Goal: Task Accomplishment & Management: Manage account settings

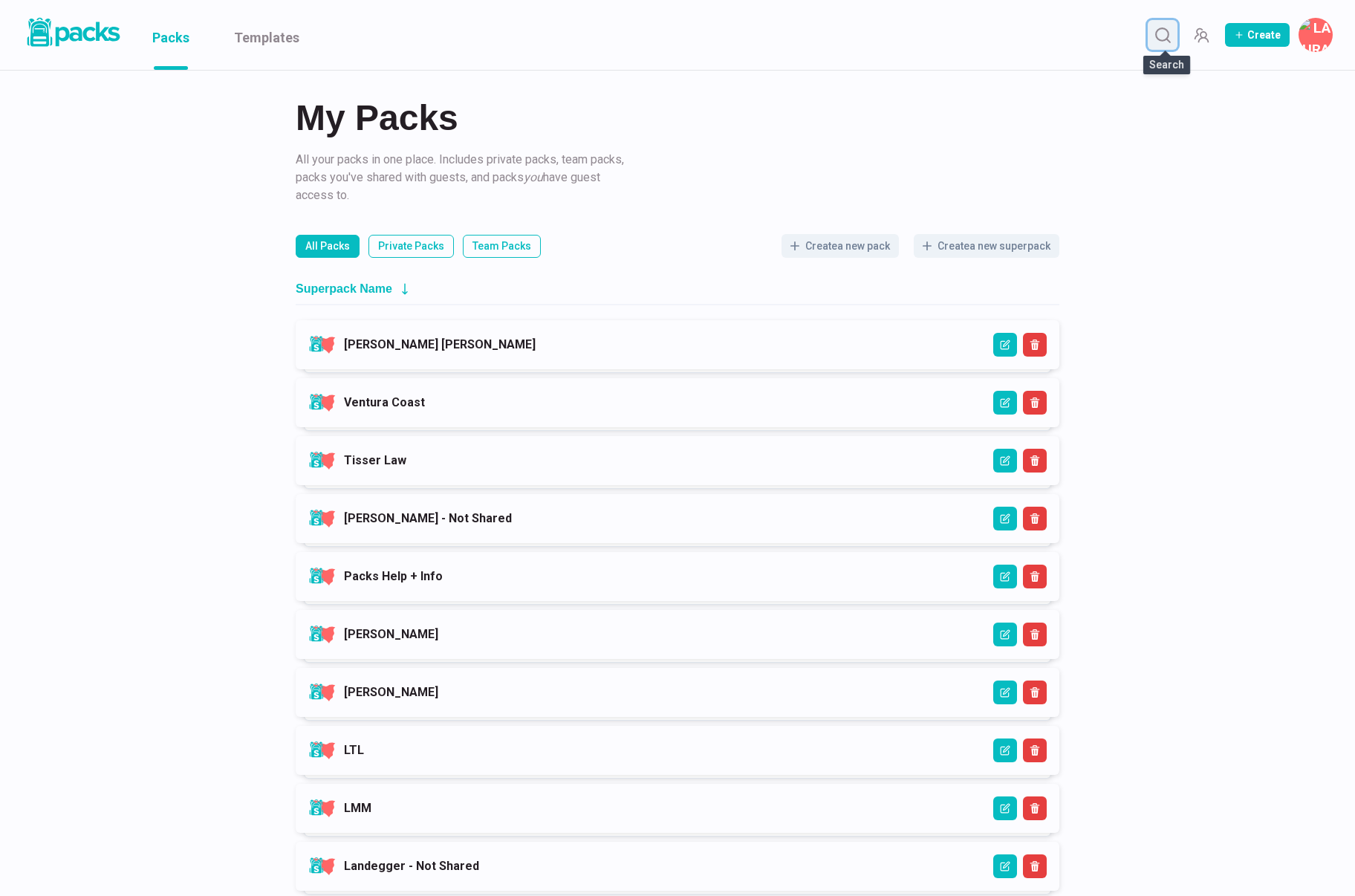
click at [1156, 33] on icon "Search" at bounding box center [1163, 35] width 19 height 19
type input "heber"
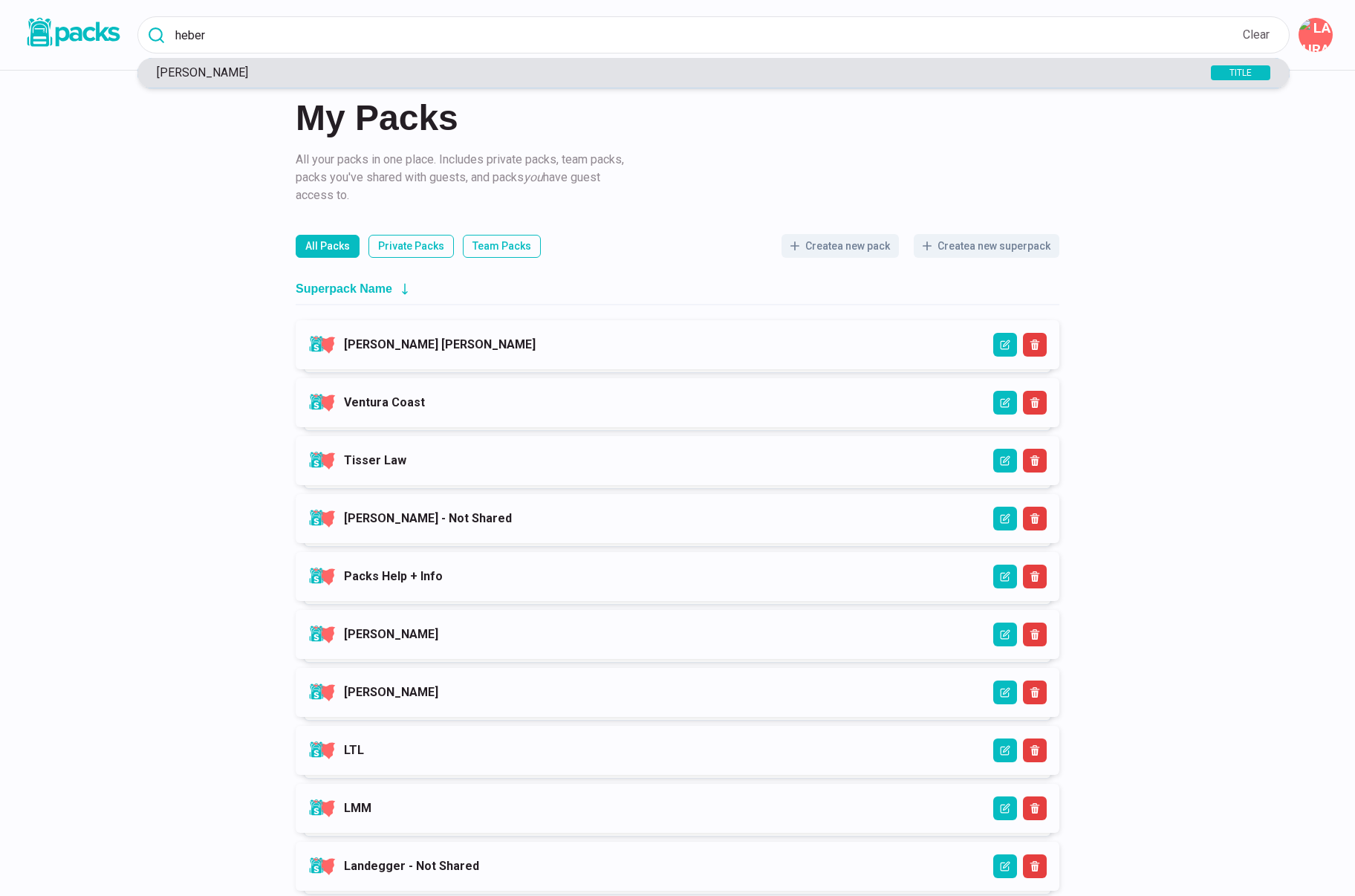
click at [890, 70] on p "[PERSON_NAME]" at bounding box center [654, 72] width 1009 height 14
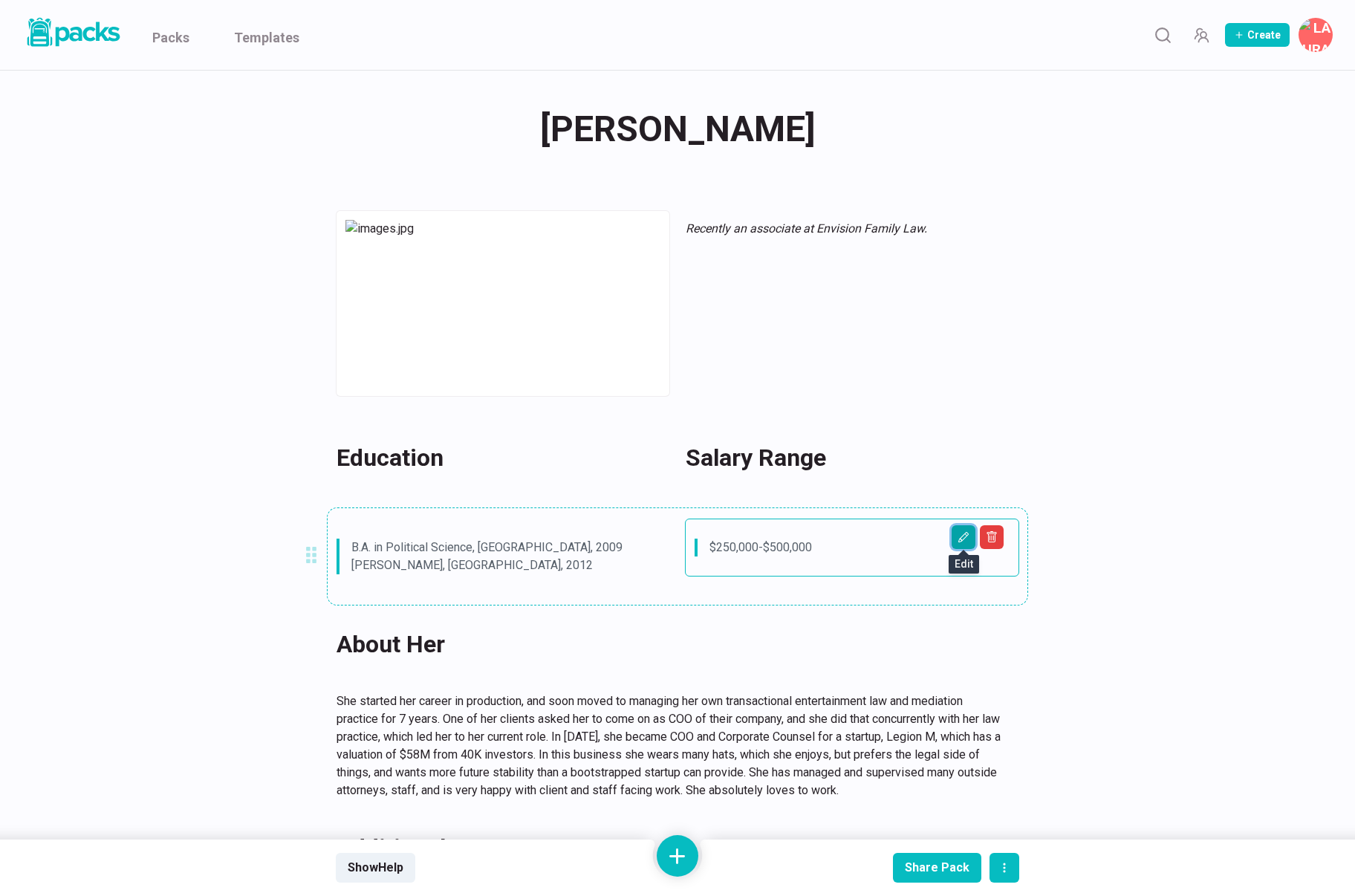
click at [965, 540] on icon "Edit asset" at bounding box center [963, 537] width 12 height 12
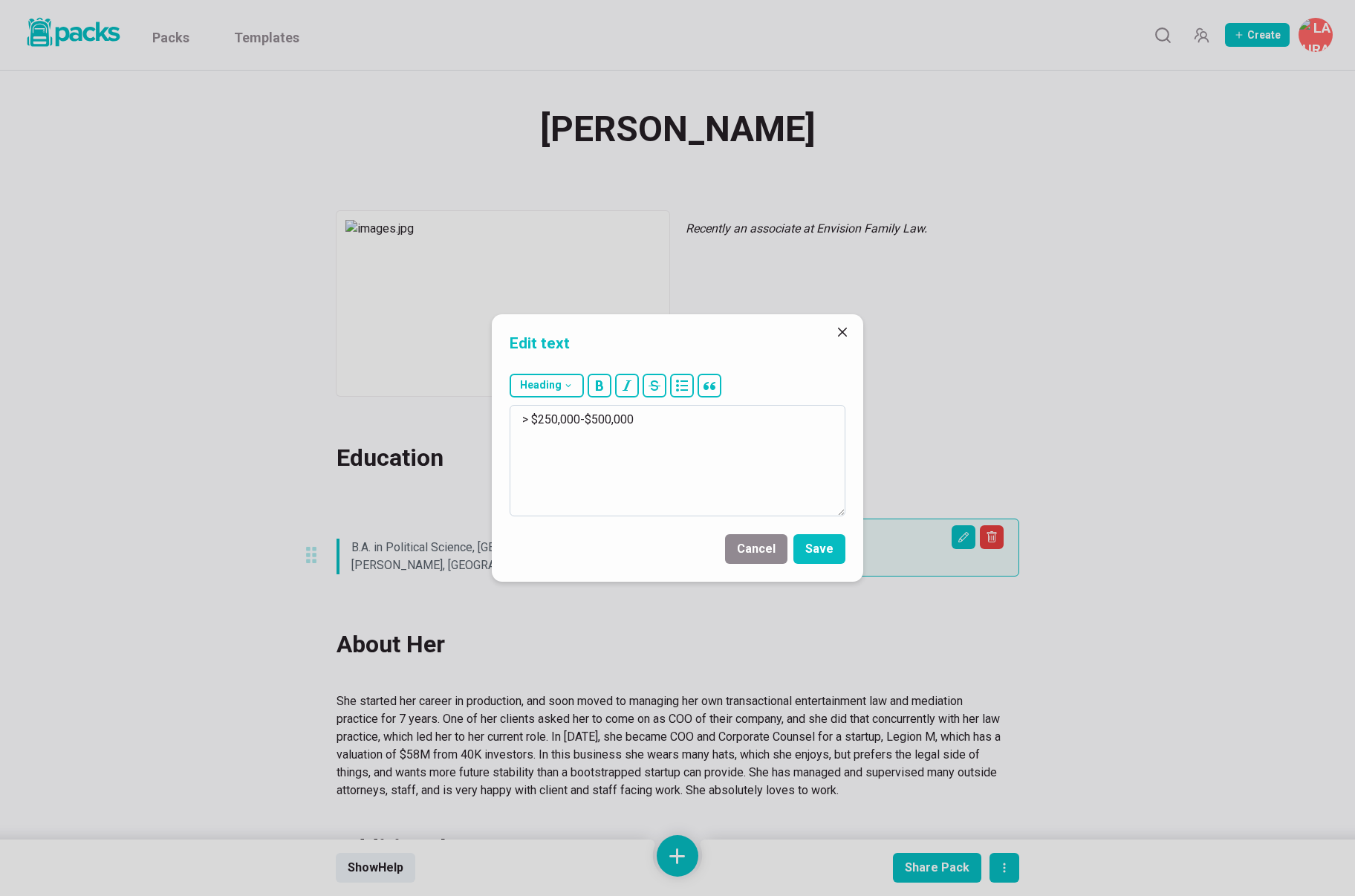
drag, startPoint x: 546, startPoint y: 421, endPoint x: 714, endPoint y: 419, distance: 168.0
click at [714, 419] on textarea "> $250,000-$500,000" at bounding box center [678, 461] width 336 height 111
type textarea "> $215,000"
click at [828, 541] on button "Save" at bounding box center [819, 549] width 52 height 30
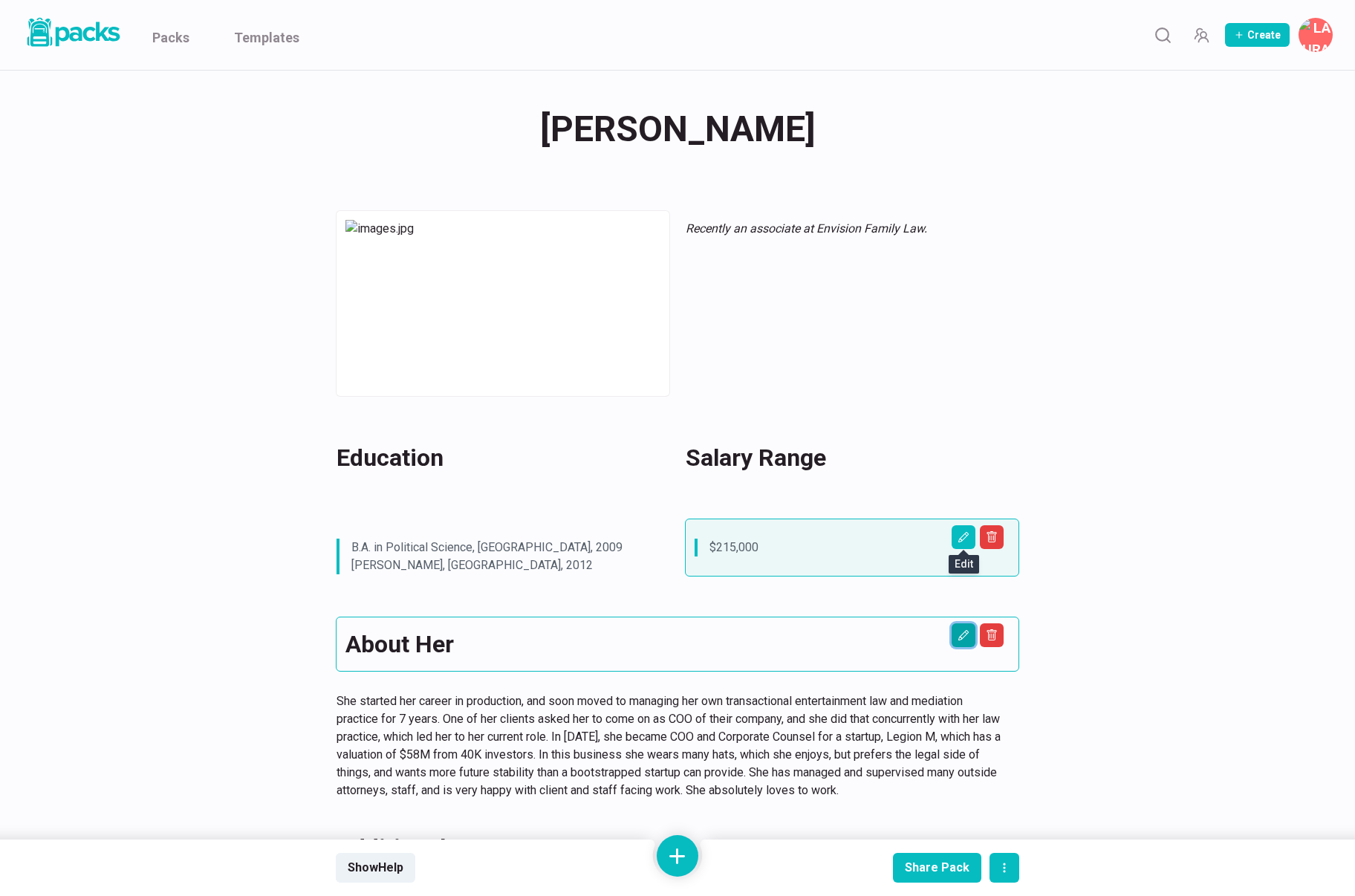
click at [969, 639] on icon "Edit asset" at bounding box center [963, 635] width 12 height 12
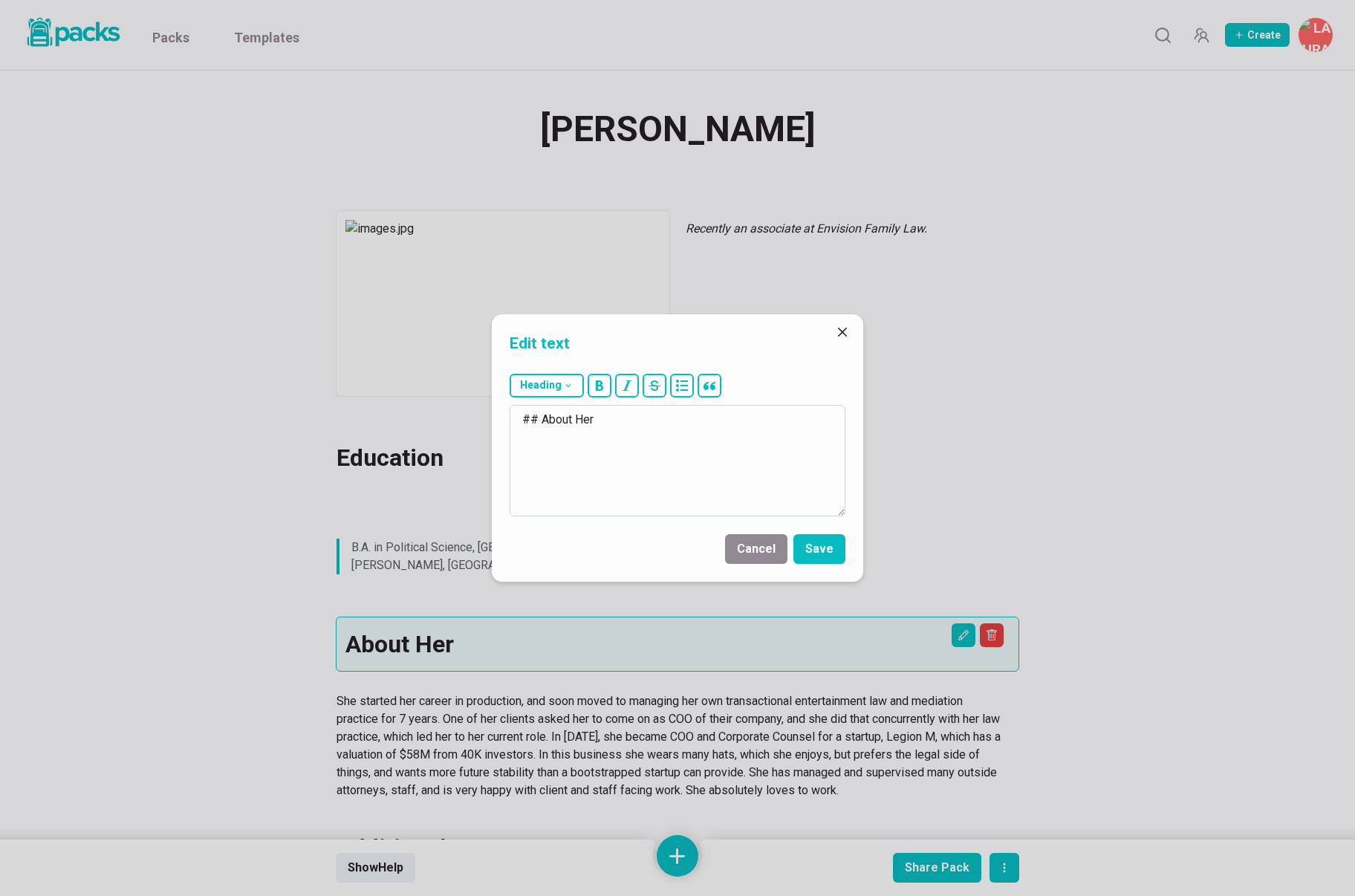
drag, startPoint x: 581, startPoint y: 416, endPoint x: 605, endPoint y: 416, distance: 24.0
click at [605, 416] on textarea "## About Her" at bounding box center [678, 461] width 336 height 111
type textarea "## About Him"
click at [808, 539] on button "Save" at bounding box center [819, 549] width 52 height 30
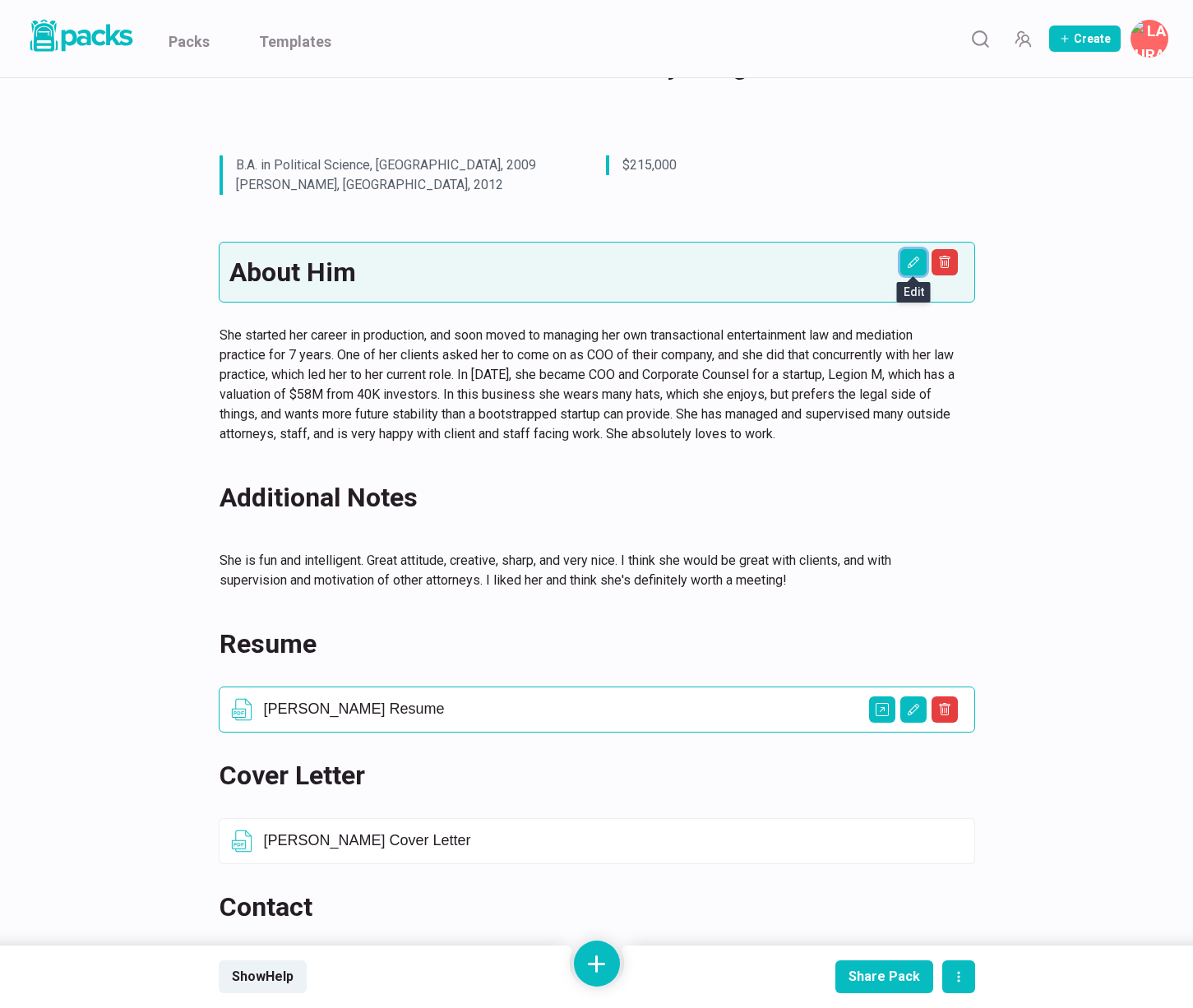
scroll to position [519, 0]
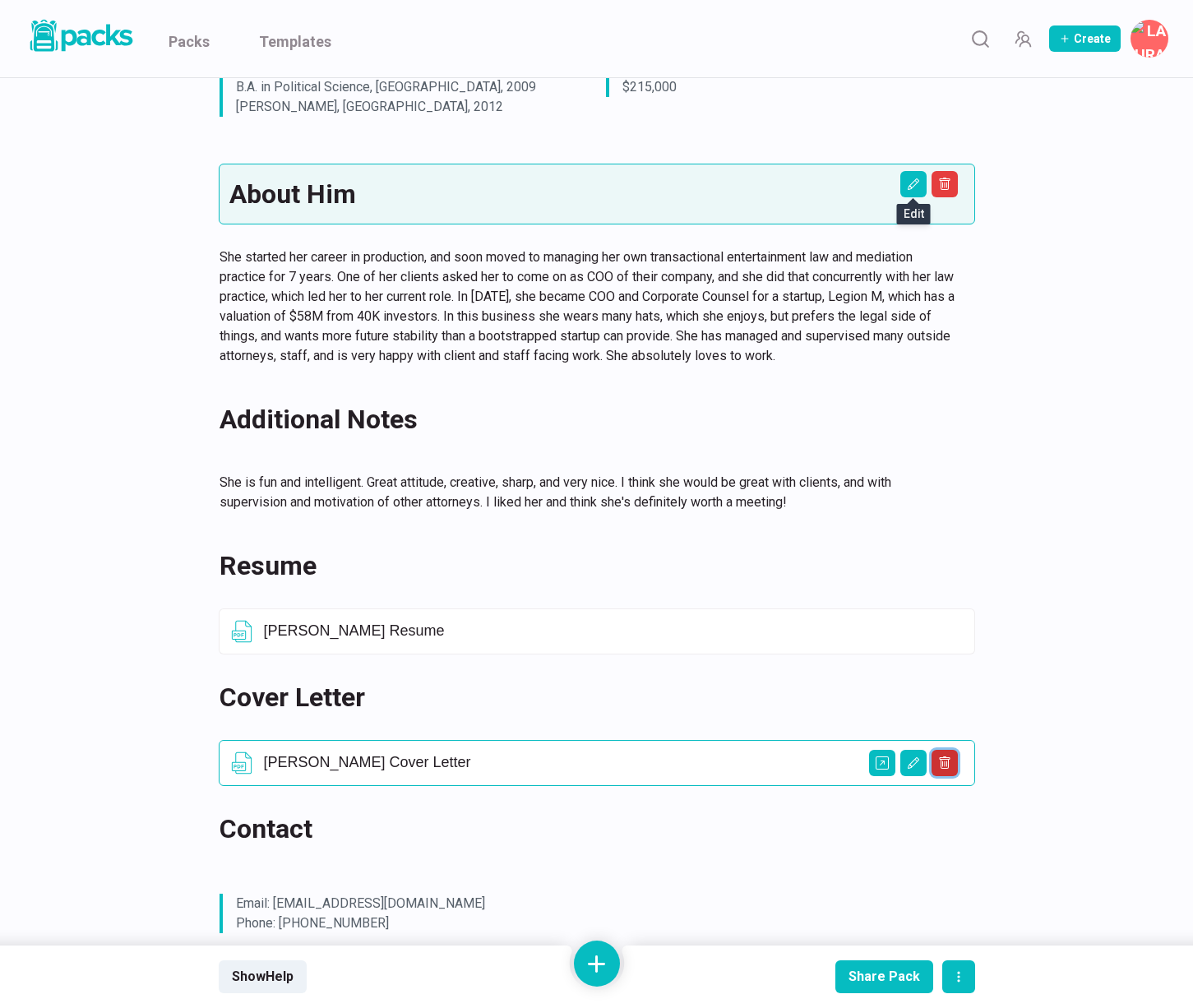
click at [945, 760] on icon "Delete asset" at bounding box center [944, 763] width 13 height 13
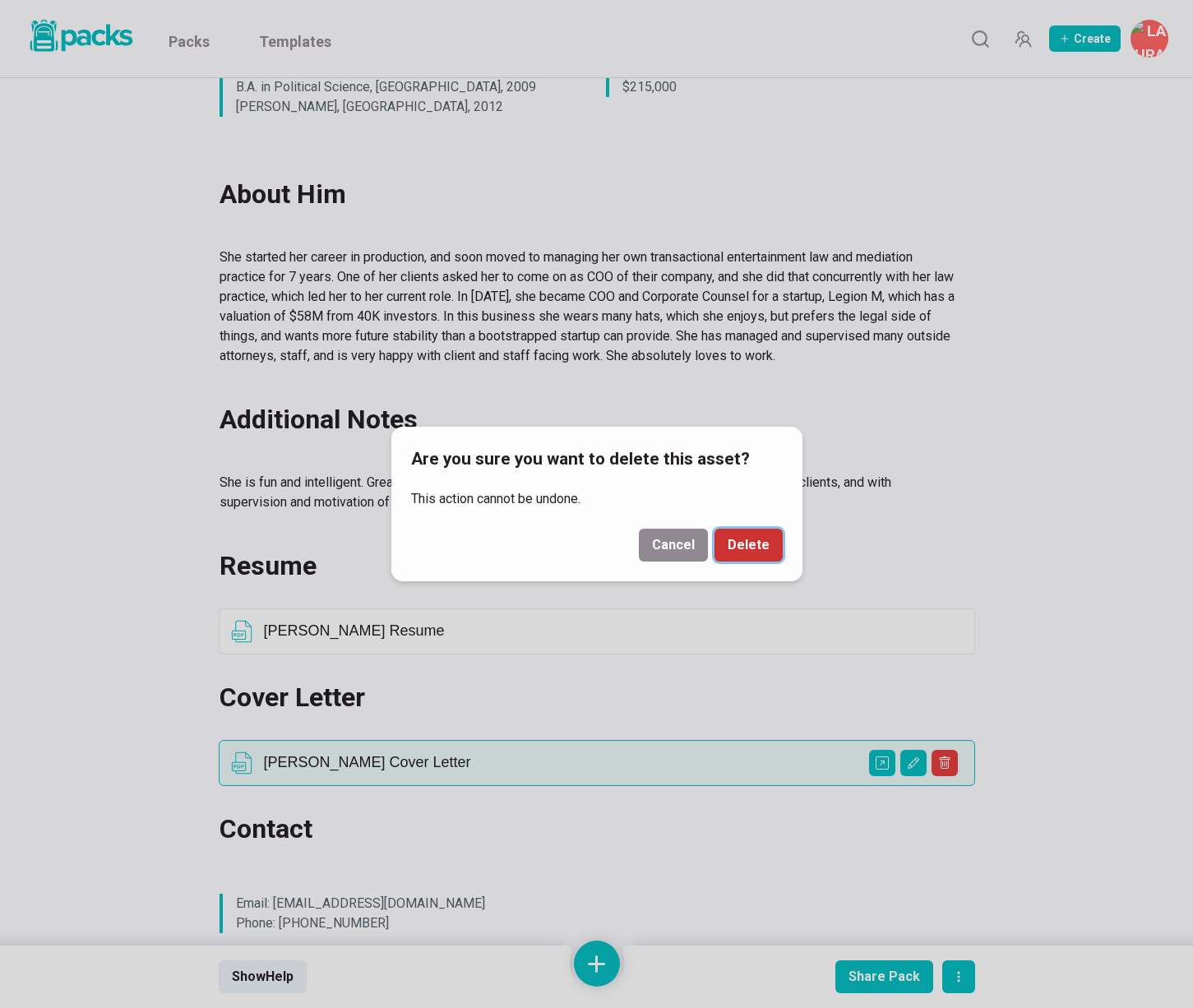
click at [753, 538] on button "Delete" at bounding box center [748, 545] width 68 height 33
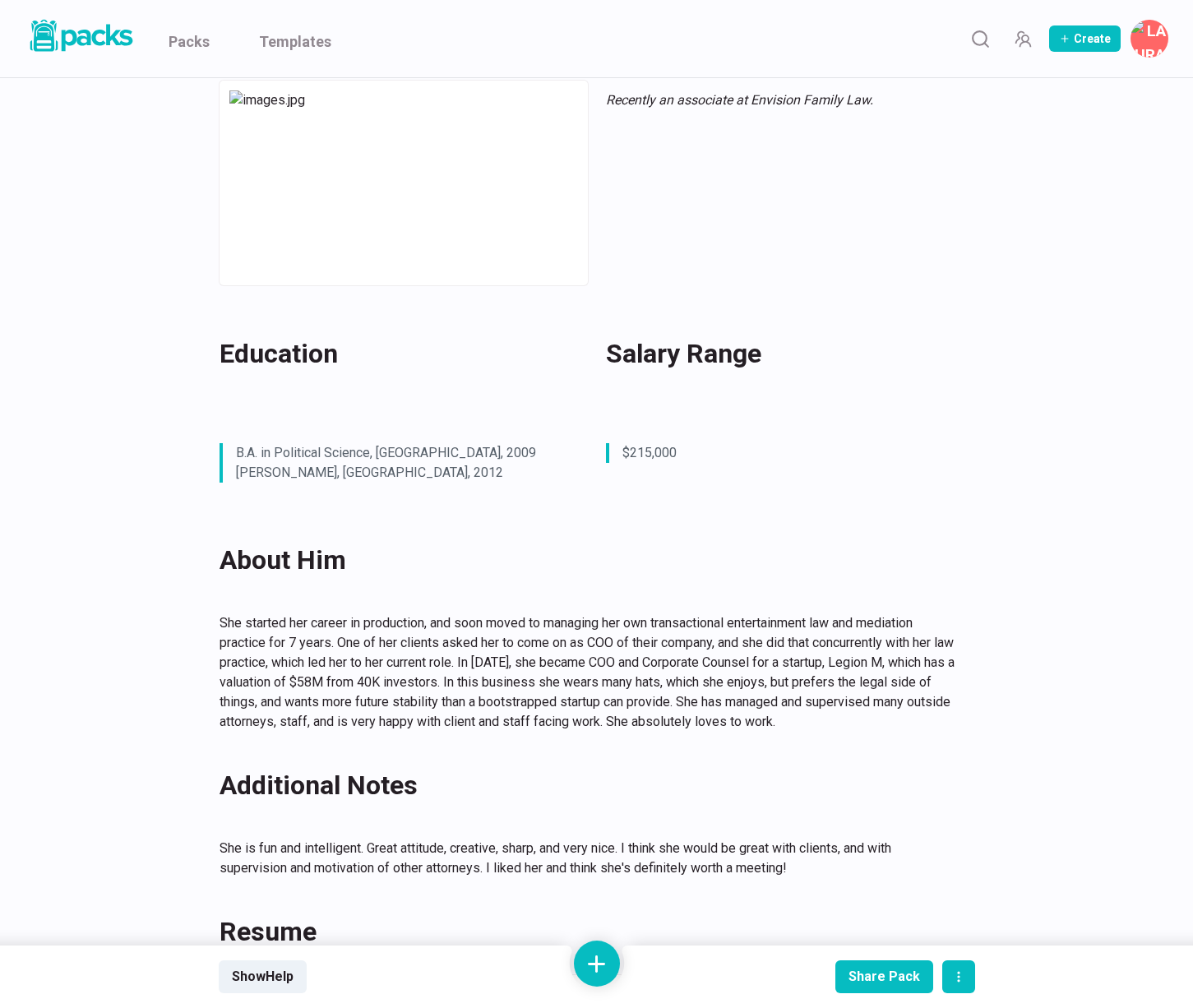
scroll to position [0, 0]
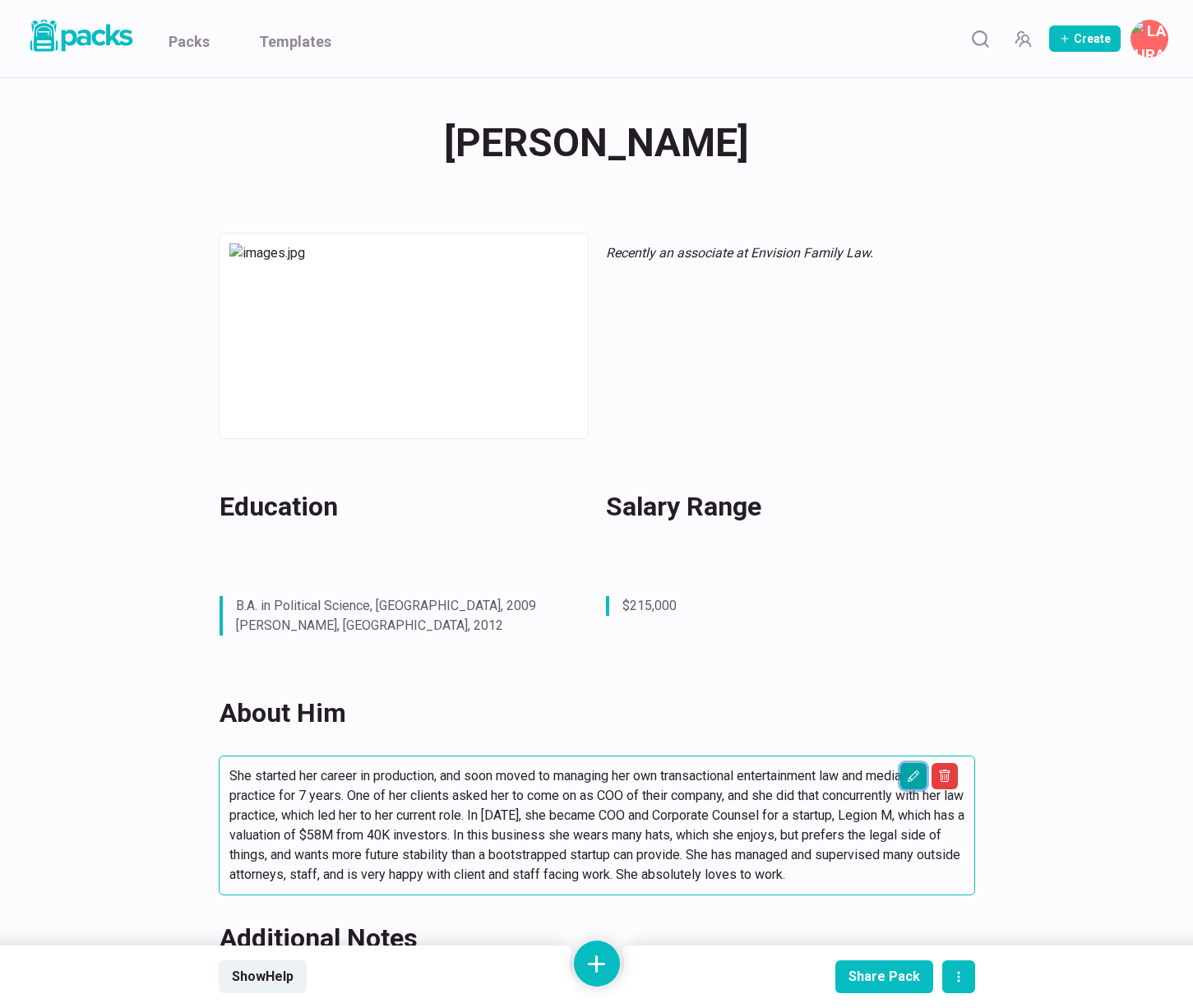
click at [920, 777] on icon "Edit asset" at bounding box center [913, 776] width 13 height 13
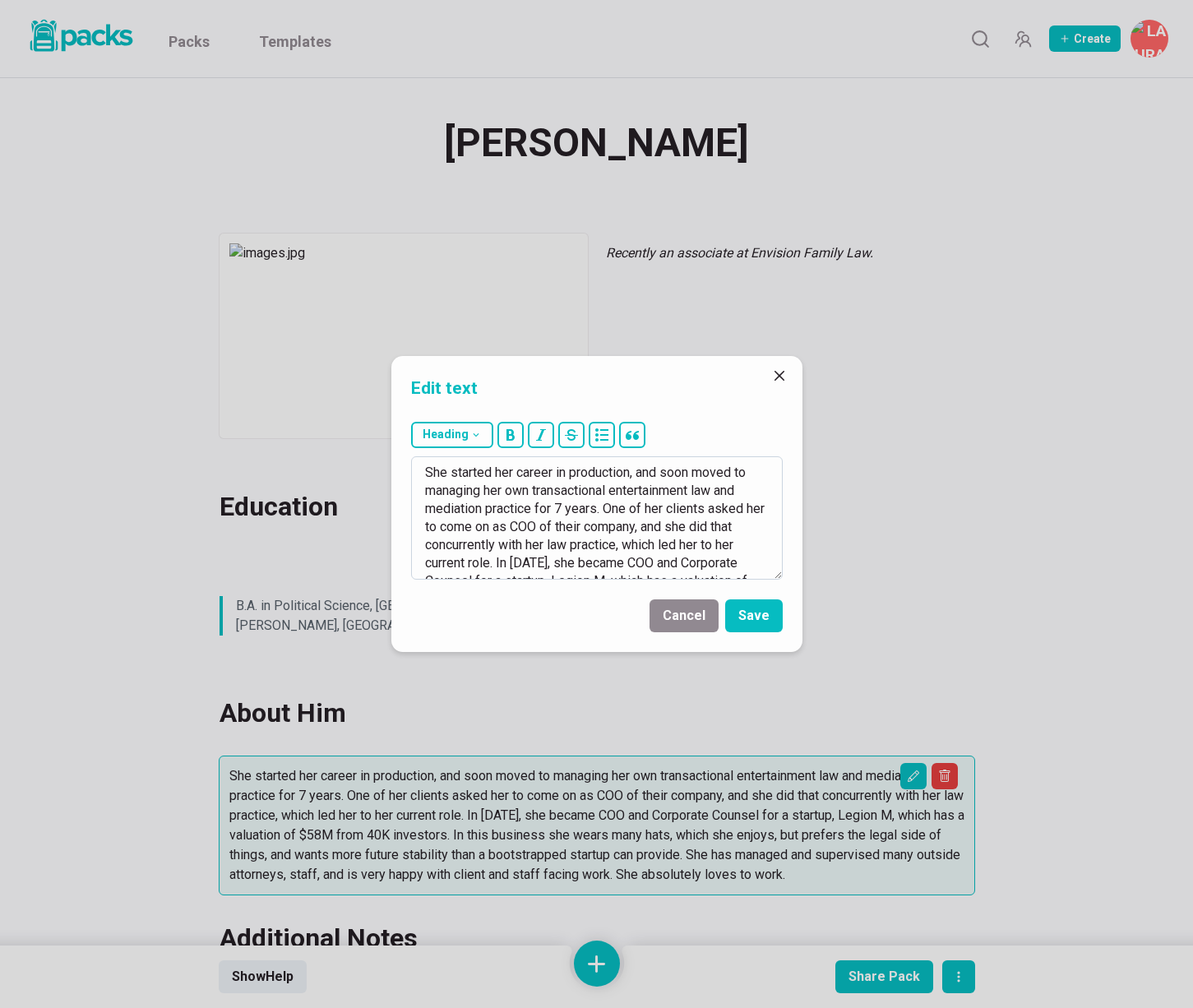
click at [477, 502] on textarea "She started her career in production, and soon moved to managing her own transa…" at bounding box center [596, 517] width 372 height 123
drag, startPoint x: 554, startPoint y: 471, endPoint x: 710, endPoint y: 467, distance: 156.1
click at [711, 467] on textarea at bounding box center [596, 517] width 372 height 123
click at [454, 488] on textarea at bounding box center [596, 517] width 372 height 123
click at [453, 488] on textarea at bounding box center [596, 517] width 372 height 123
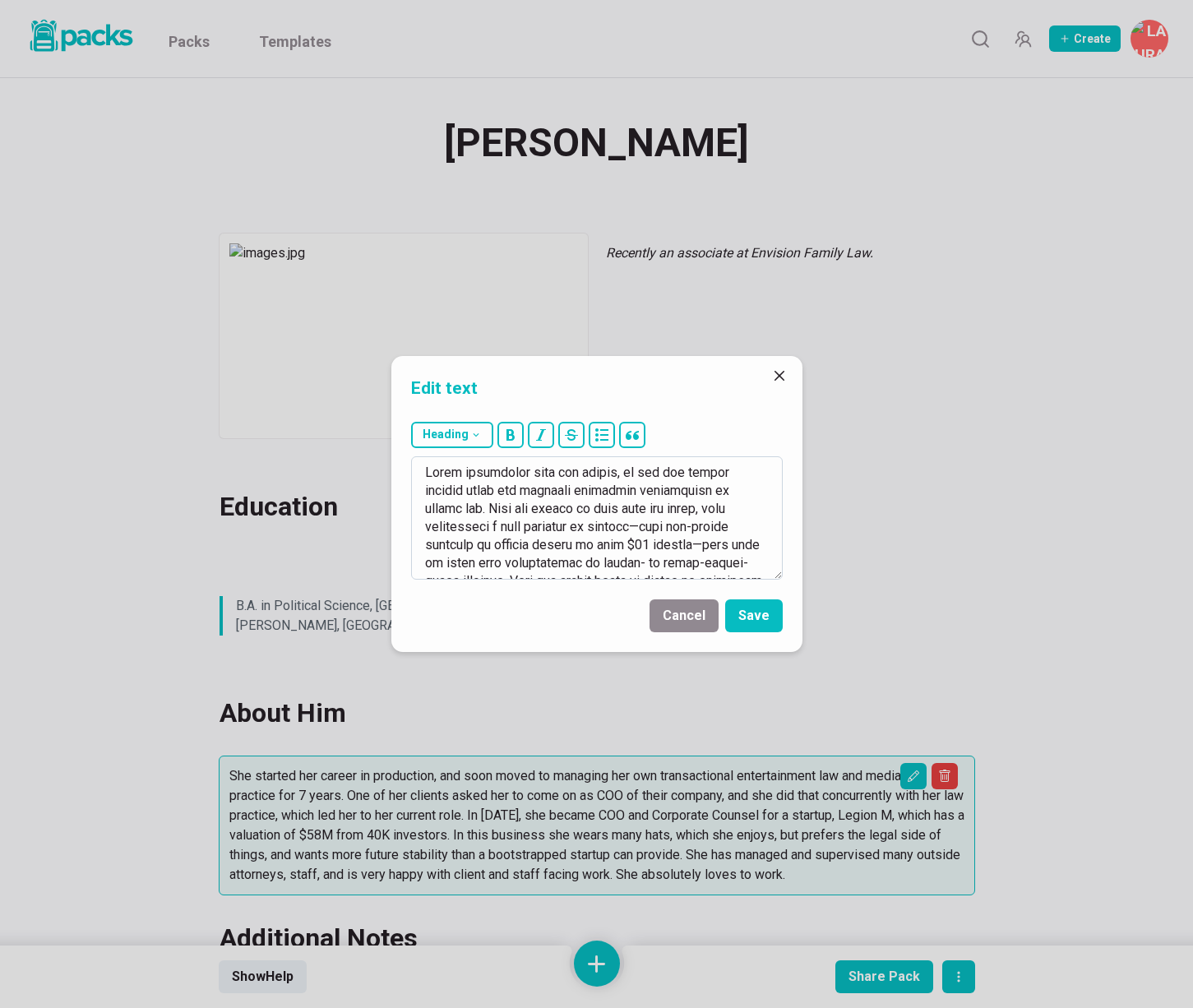
click at [484, 489] on textarea at bounding box center [596, 517] width 372 height 123
drag, startPoint x: 601, startPoint y: 488, endPoint x: 485, endPoint y: 506, distance: 117.4
click at [485, 505] on textarea at bounding box center [596, 517] width 372 height 123
drag, startPoint x: 703, startPoint y: 490, endPoint x: 610, endPoint y: 504, distance: 94.0
click at [610, 504] on textarea at bounding box center [596, 517] width 372 height 123
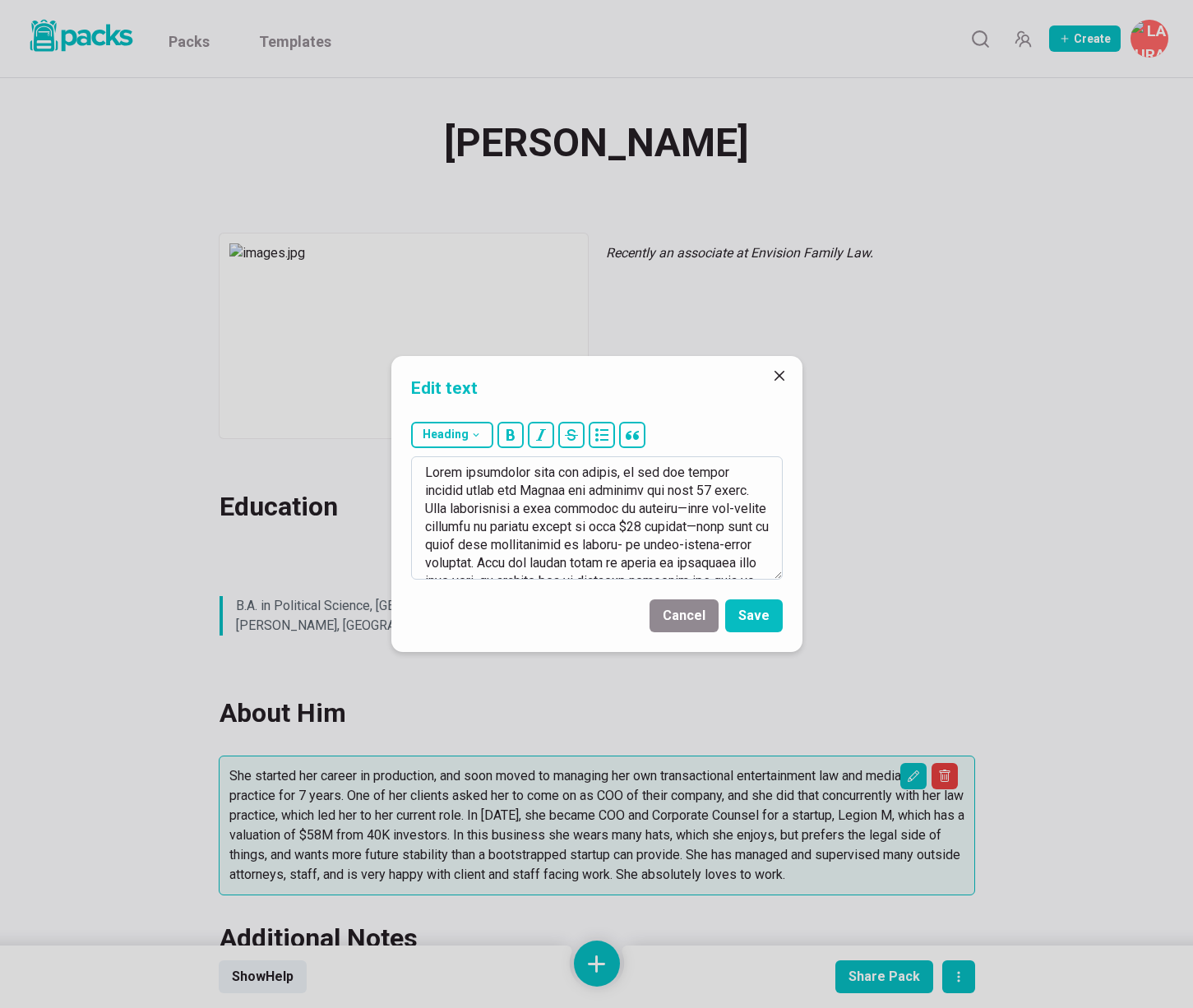
scroll to position [1, 0]
click at [660, 510] on textarea at bounding box center [596, 517] width 372 height 123
click at [695, 526] on textarea at bounding box center [596, 517] width 372 height 123
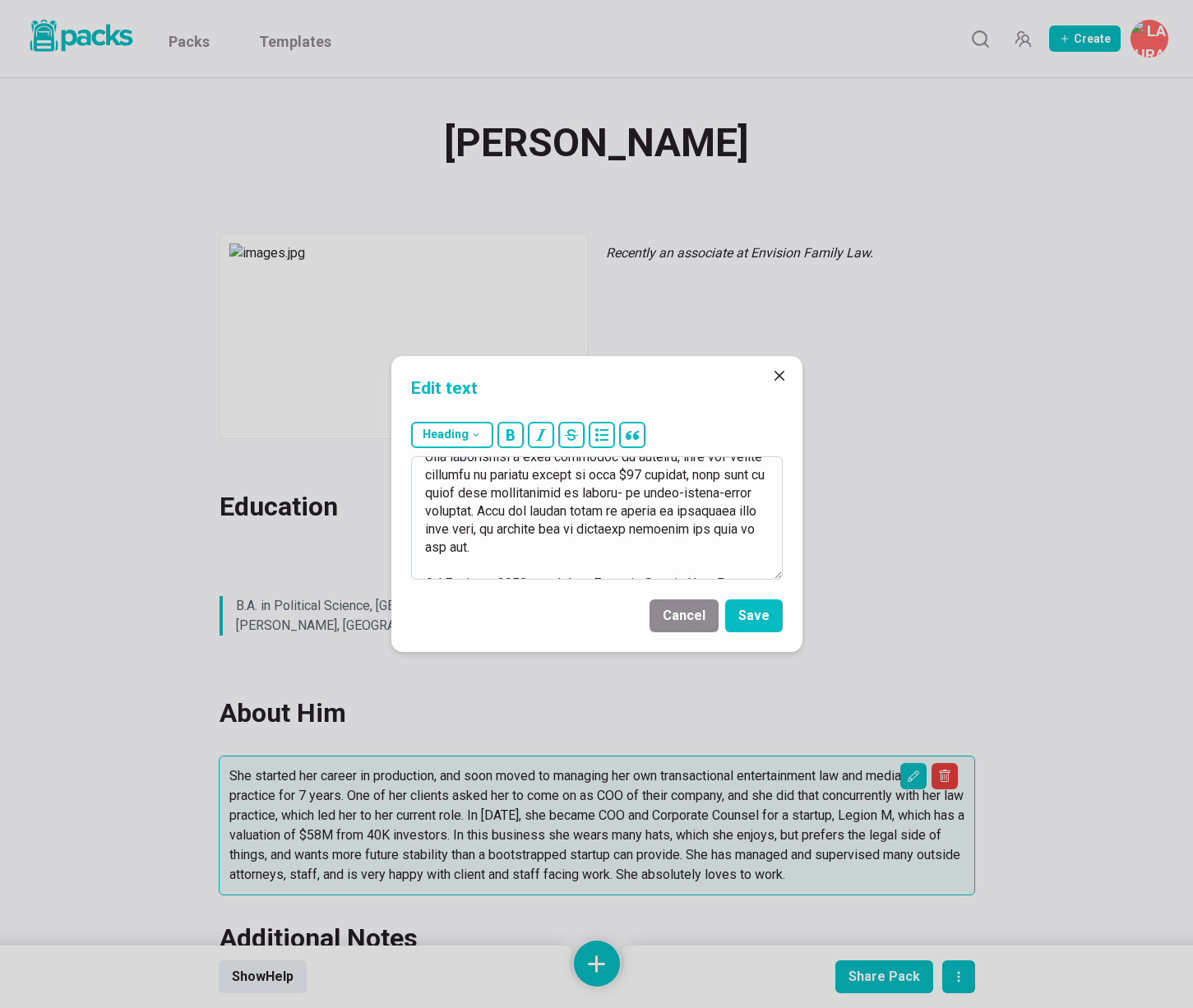
scroll to position [56, 0]
drag, startPoint x: 481, startPoint y: 504, endPoint x: 530, endPoint y: 500, distance: 49.2
click at [530, 500] on textarea at bounding box center [596, 517] width 372 height 123
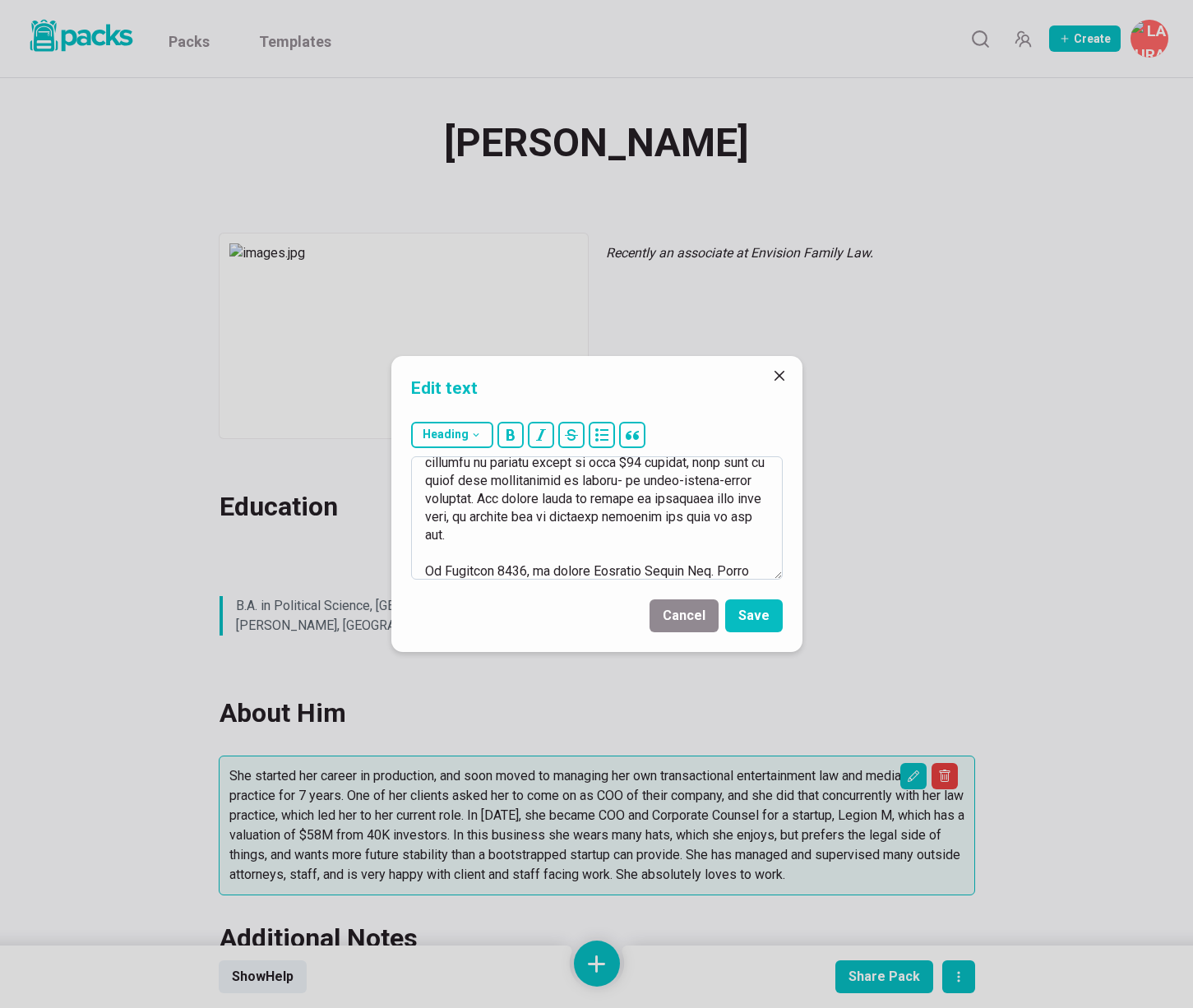
click at [537, 500] on textarea at bounding box center [596, 517] width 372 height 123
drag, startPoint x: 586, startPoint y: 497, endPoint x: 675, endPoint y: 495, distance: 89.0
click at [675, 495] on textarea at bounding box center [596, 517] width 372 height 123
click at [551, 497] on textarea at bounding box center [596, 517] width 372 height 123
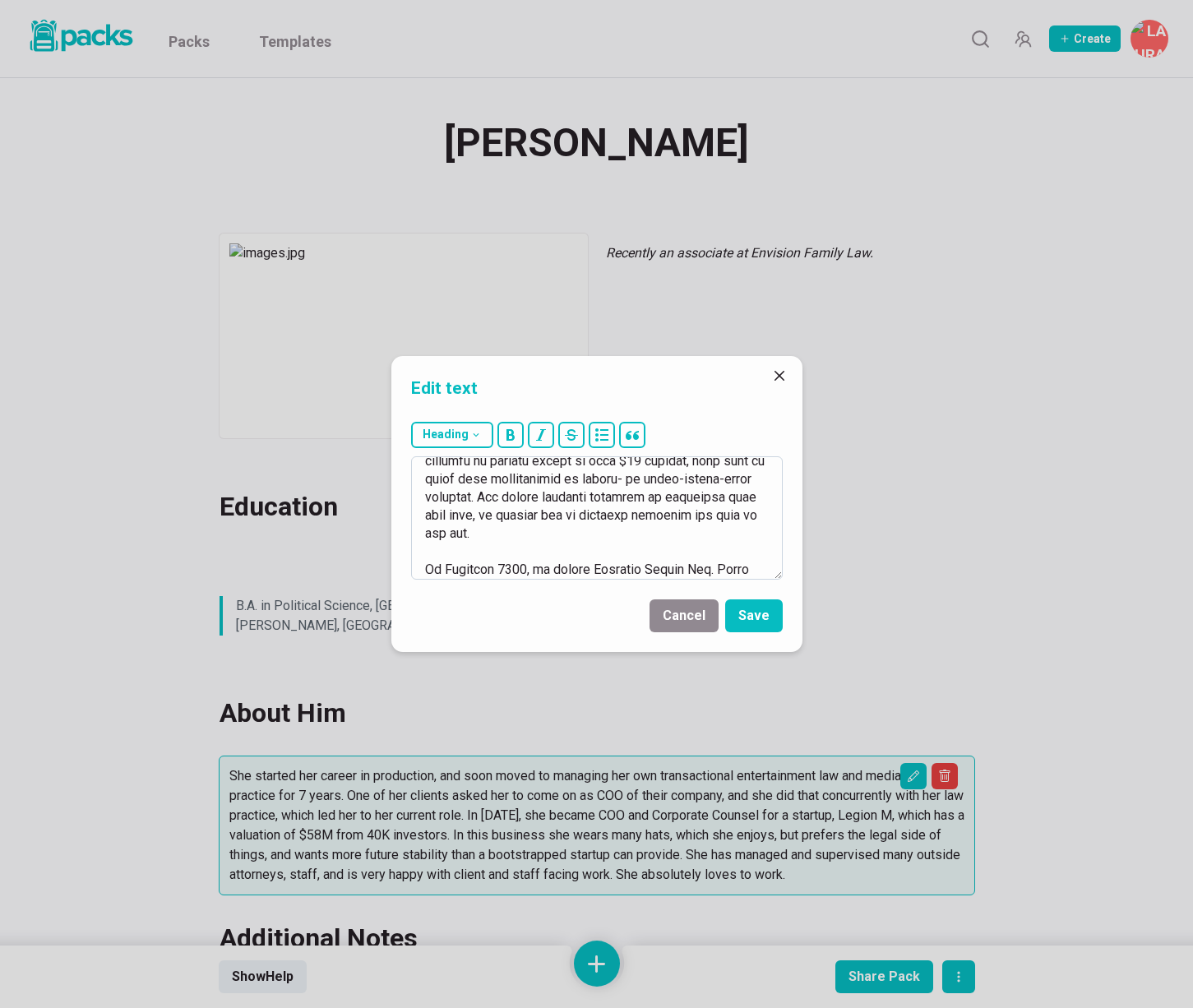
click at [551, 497] on textarea at bounding box center [596, 517] width 372 height 123
click at [746, 498] on textarea at bounding box center [596, 517] width 372 height 123
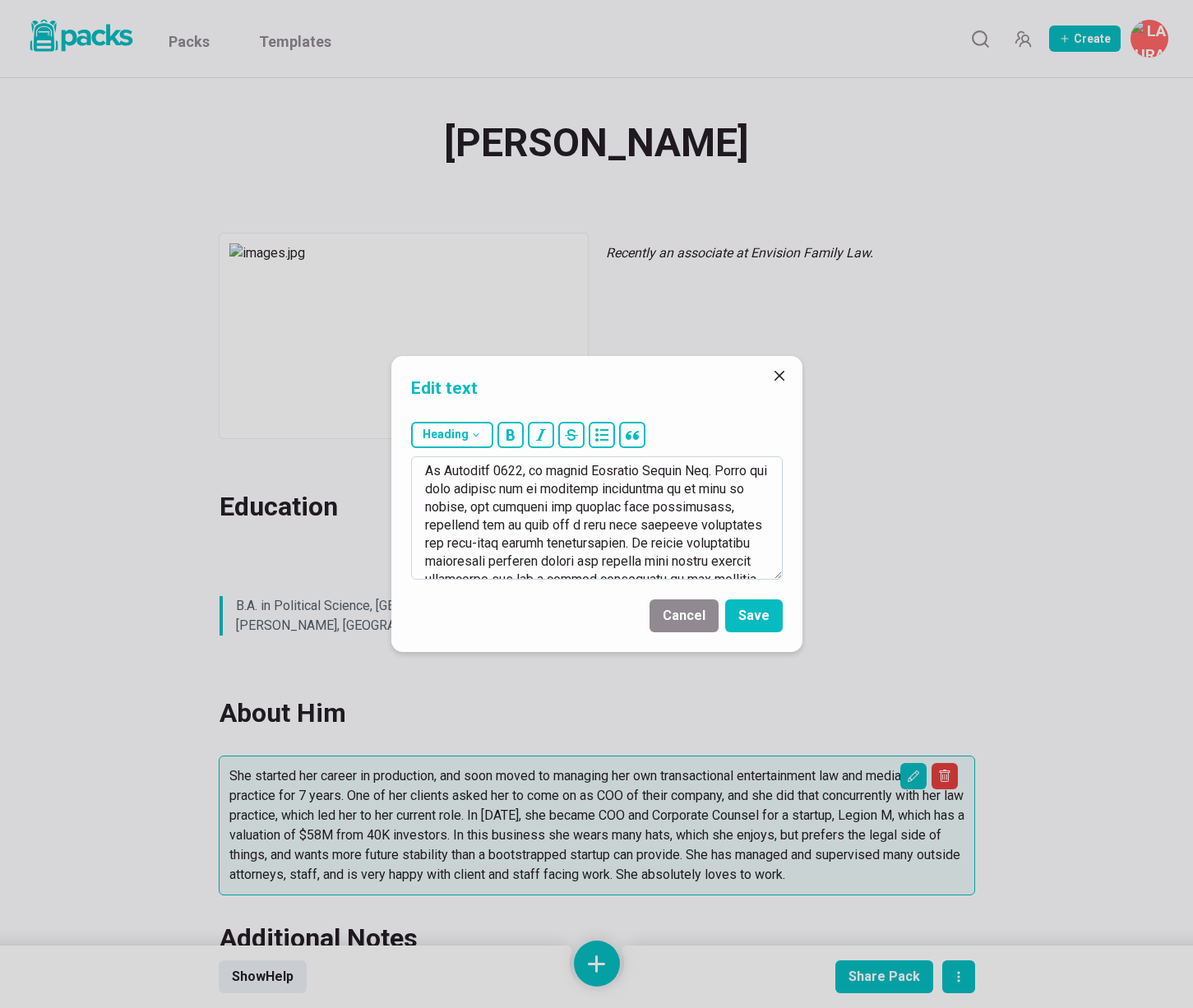
click at [575, 542] on textarea at bounding box center [596, 517] width 372 height 123
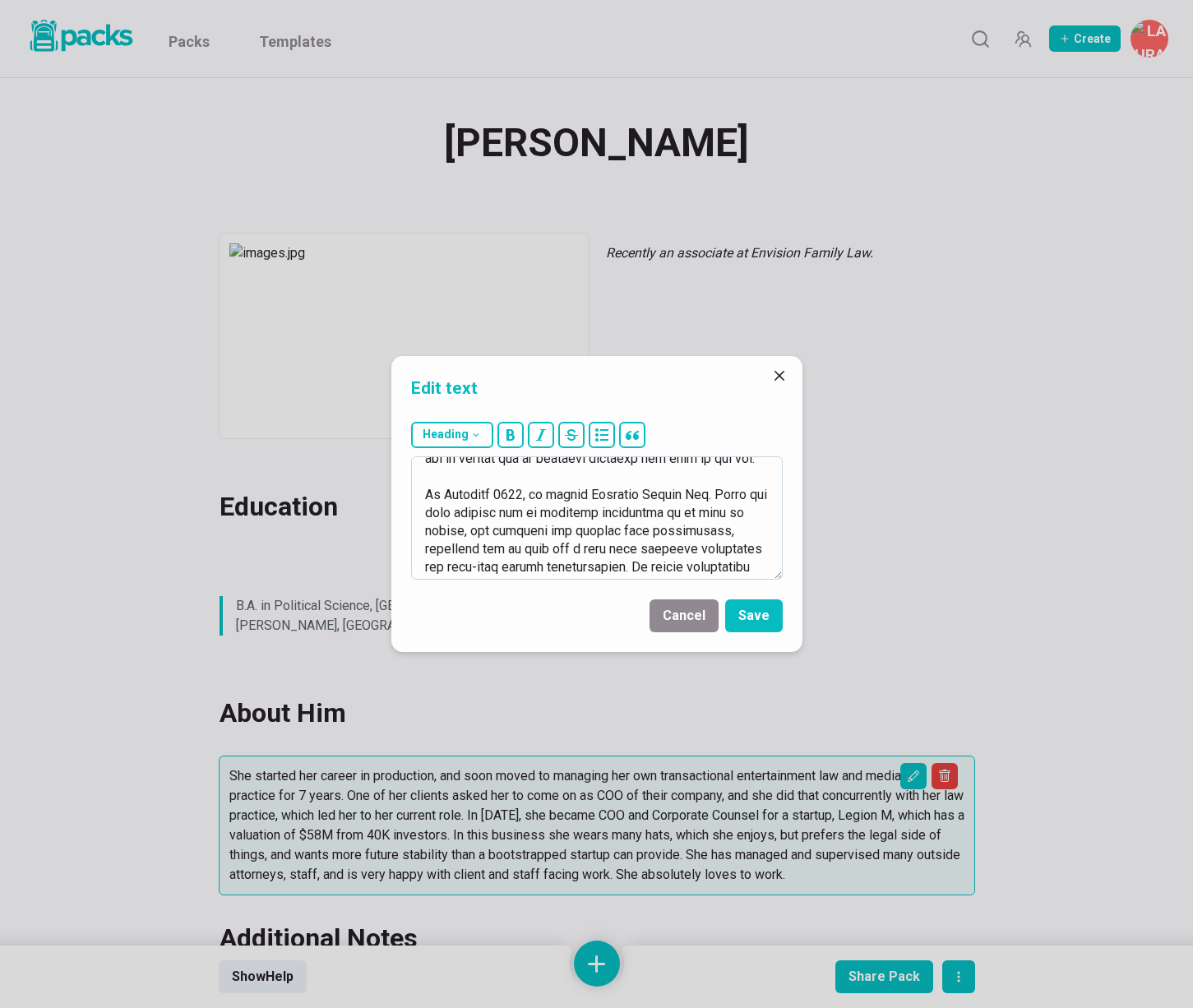
scroll to position [116, 0]
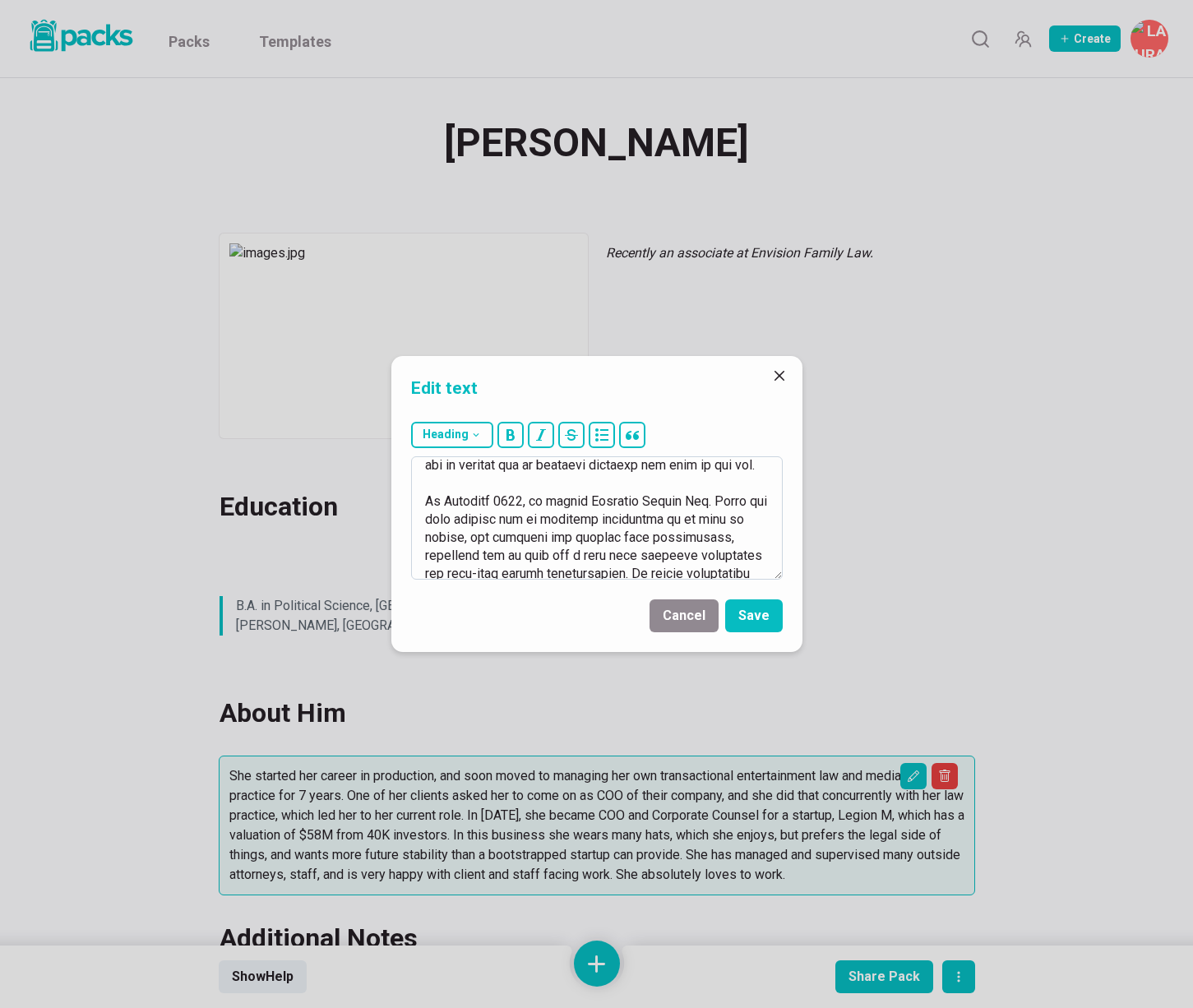
click at [574, 541] on textarea at bounding box center [596, 517] width 372 height 123
drag, startPoint x: 421, startPoint y: 503, endPoint x: 530, endPoint y: 499, distance: 109.1
click at [530, 499] on textarea at bounding box center [596, 517] width 372 height 123
click at [603, 569] on textarea at bounding box center [596, 517] width 372 height 123
click at [513, 502] on textarea at bounding box center [596, 517] width 372 height 123
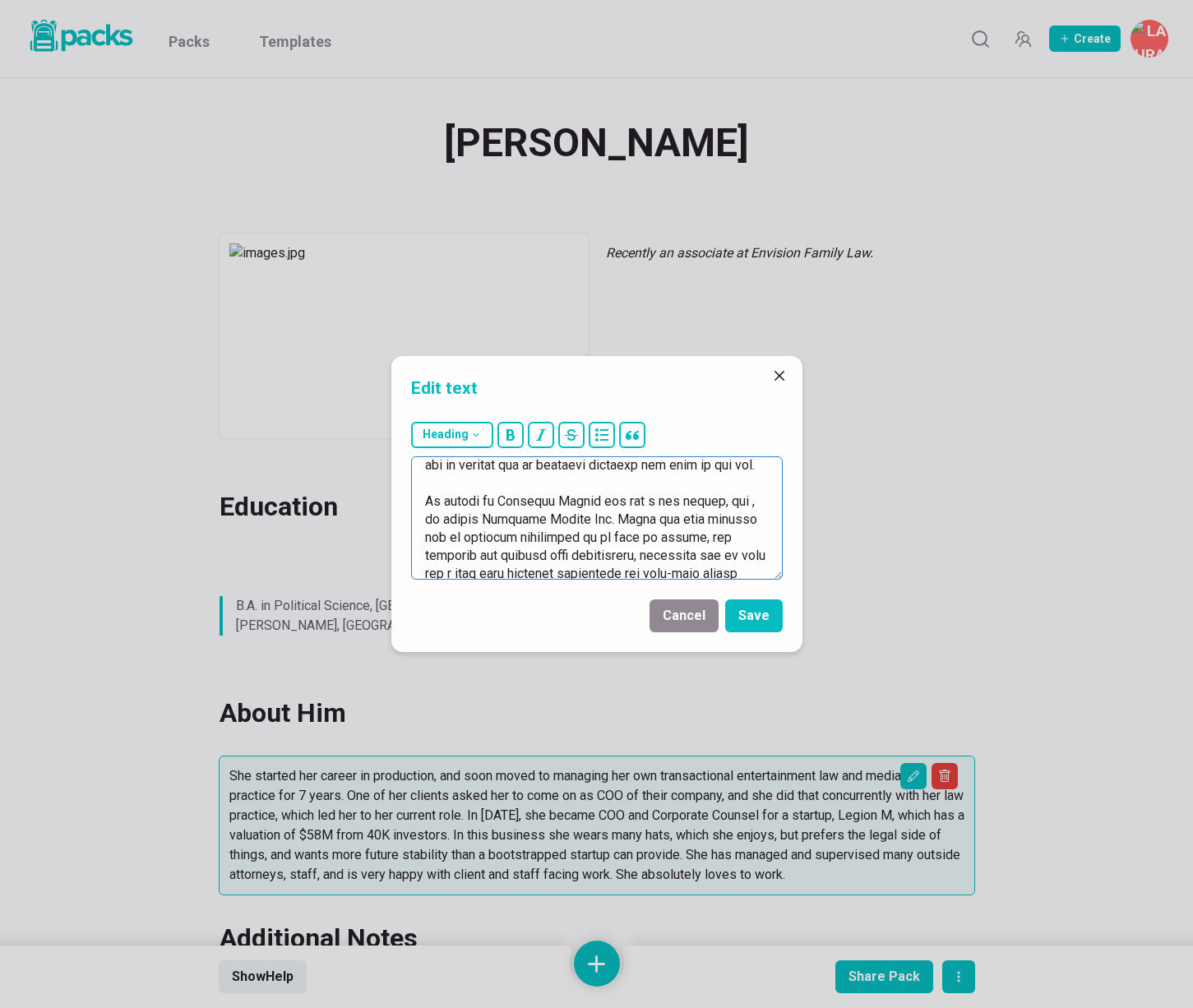
drag, startPoint x: 644, startPoint y: 500, endPoint x: 676, endPoint y: 498, distance: 32.1
click at [676, 498] on textarea at bounding box center [596, 517] width 372 height 123
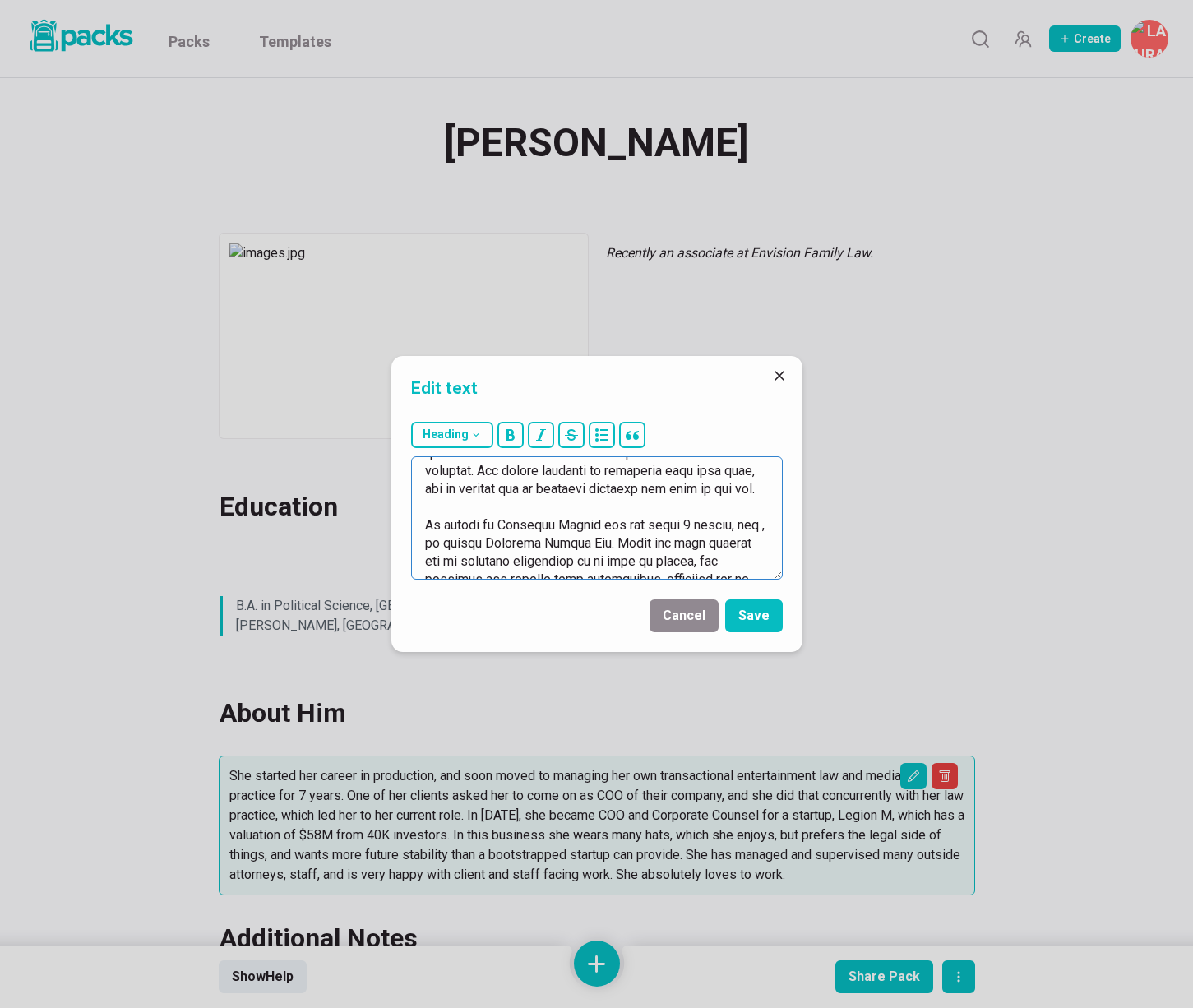
scroll to position [98, 0]
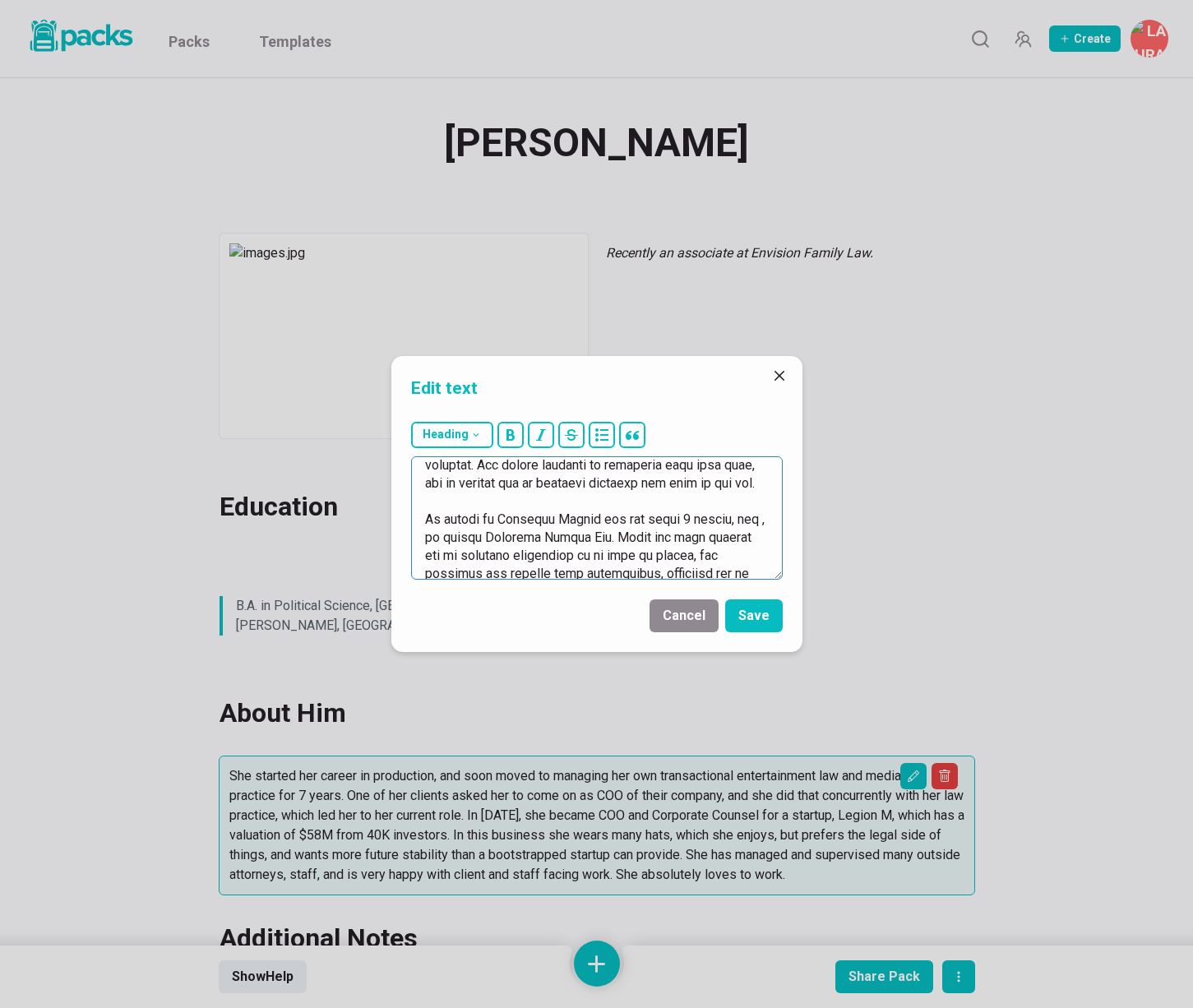
drag, startPoint x: 741, startPoint y: 521, endPoint x: 672, endPoint y: 551, distance: 75.2
click at [673, 551] on textarea at bounding box center [596, 517] width 372 height 123
click at [532, 537] on textarea at bounding box center [596, 517] width 372 height 123
click at [532, 537] on textarea at bounding box center [596, 517] width 372 height 123
click at [570, 555] on textarea at bounding box center [596, 517] width 372 height 123
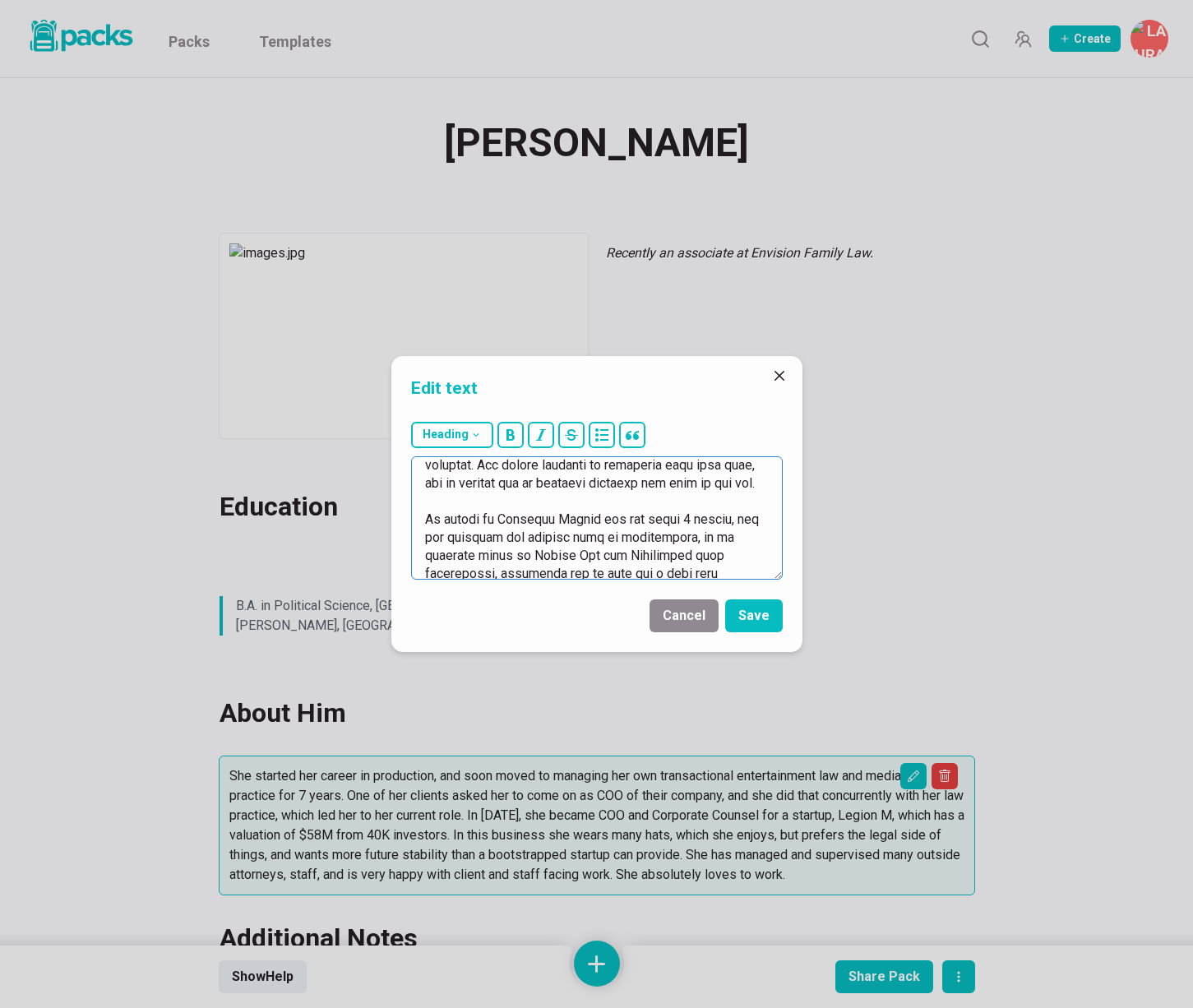
click at [692, 556] on textarea at bounding box center [596, 517] width 372 height 123
click at [450, 555] on textarea at bounding box center [596, 517] width 372 height 123
click at [596, 554] on textarea at bounding box center [596, 517] width 372 height 123
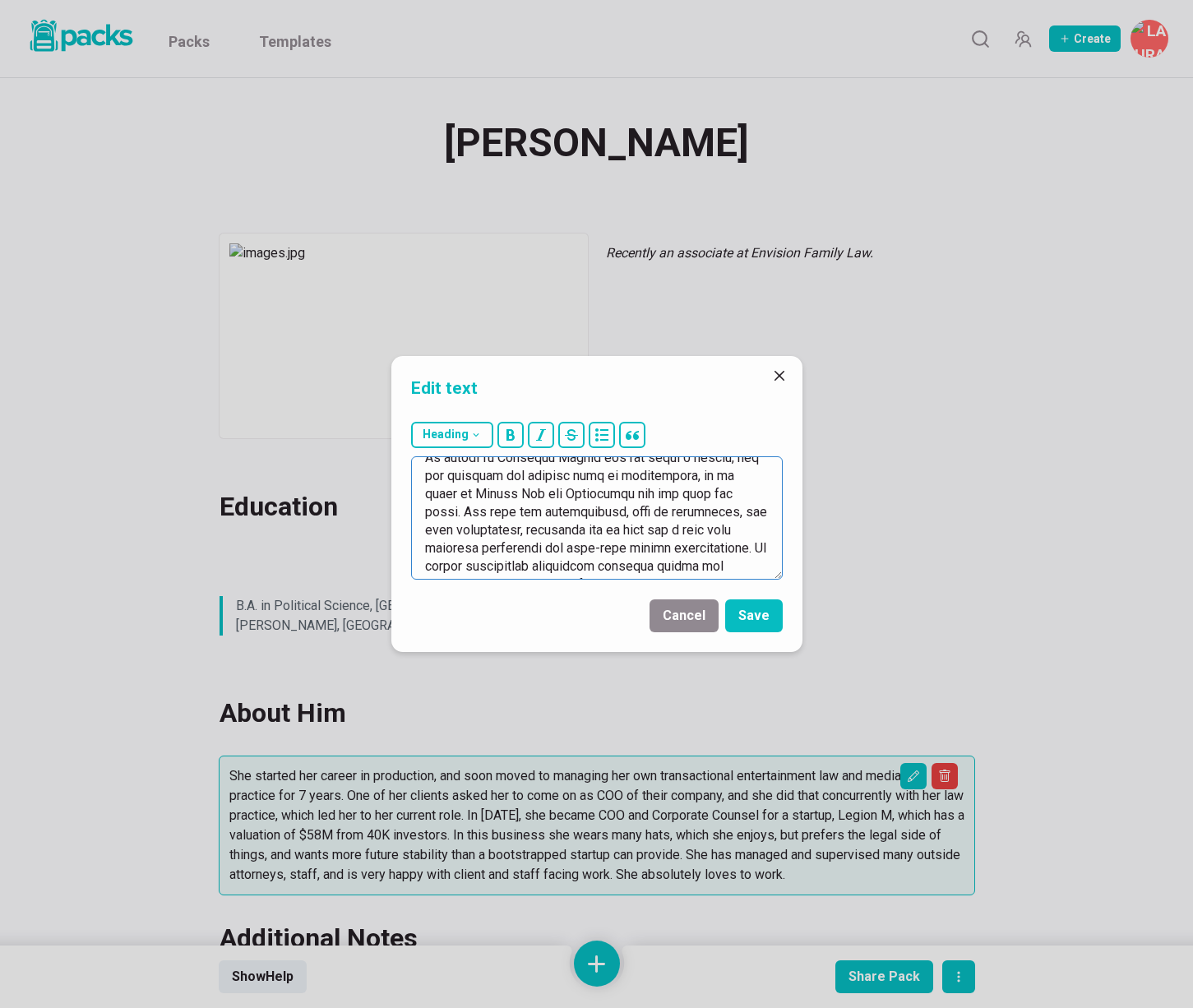
scroll to position [163, 0]
drag, startPoint x: 455, startPoint y: 508, endPoint x: 664, endPoint y: 504, distance: 209.0
click at [664, 504] on textarea at bounding box center [596, 517] width 372 height 123
drag, startPoint x: 584, startPoint y: 511, endPoint x: 600, endPoint y: 534, distance: 28.0
click at [584, 511] on textarea at bounding box center [596, 517] width 372 height 123
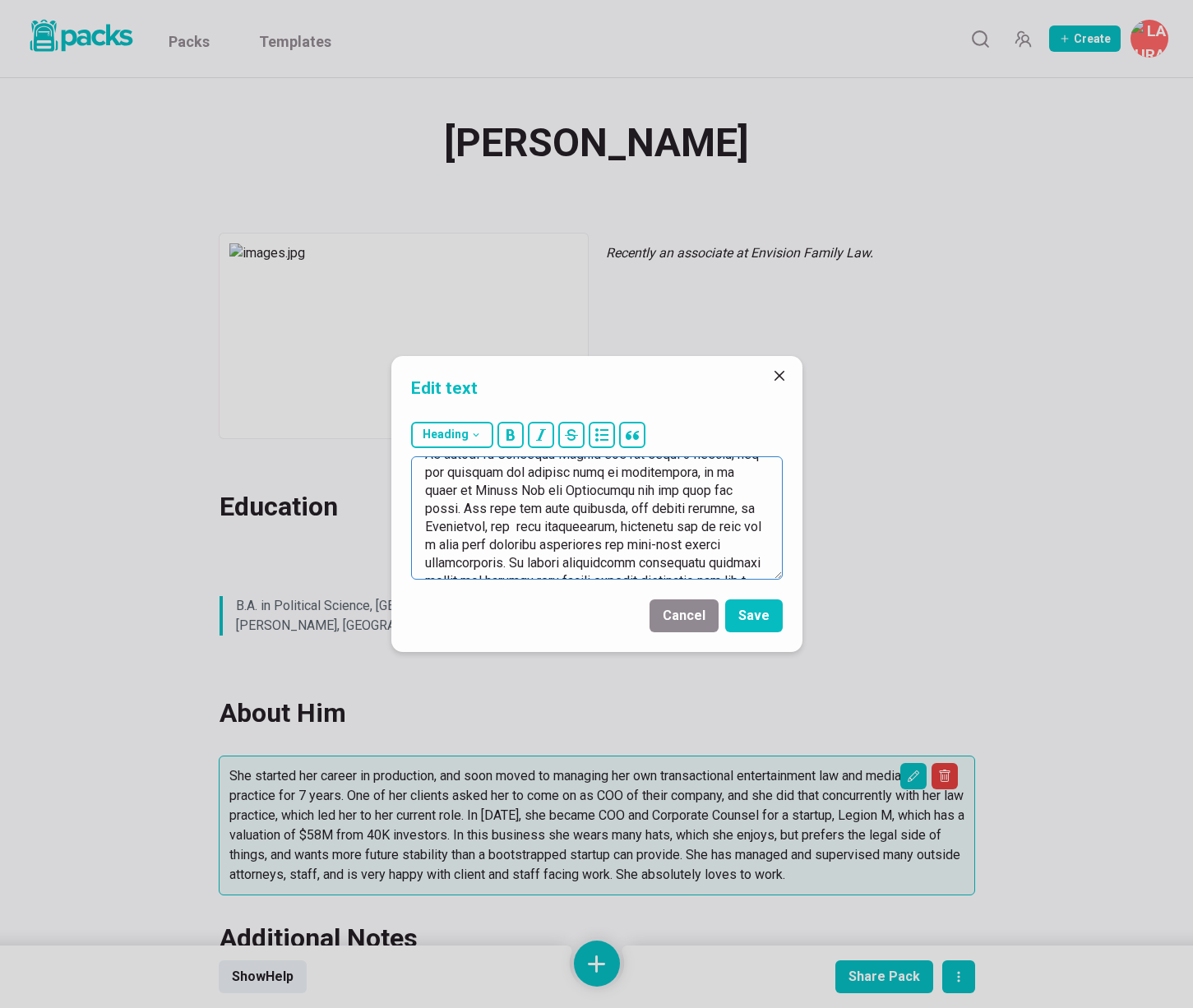
click at [562, 504] on textarea at bounding box center [596, 517] width 372 height 123
click at [563, 504] on textarea at bounding box center [596, 517] width 372 height 123
drag, startPoint x: 631, startPoint y: 507, endPoint x: 717, endPoint y: 504, distance: 86.1
click at [717, 504] on textarea at bounding box center [596, 517] width 372 height 123
click at [477, 563] on textarea at bounding box center [596, 517] width 372 height 123
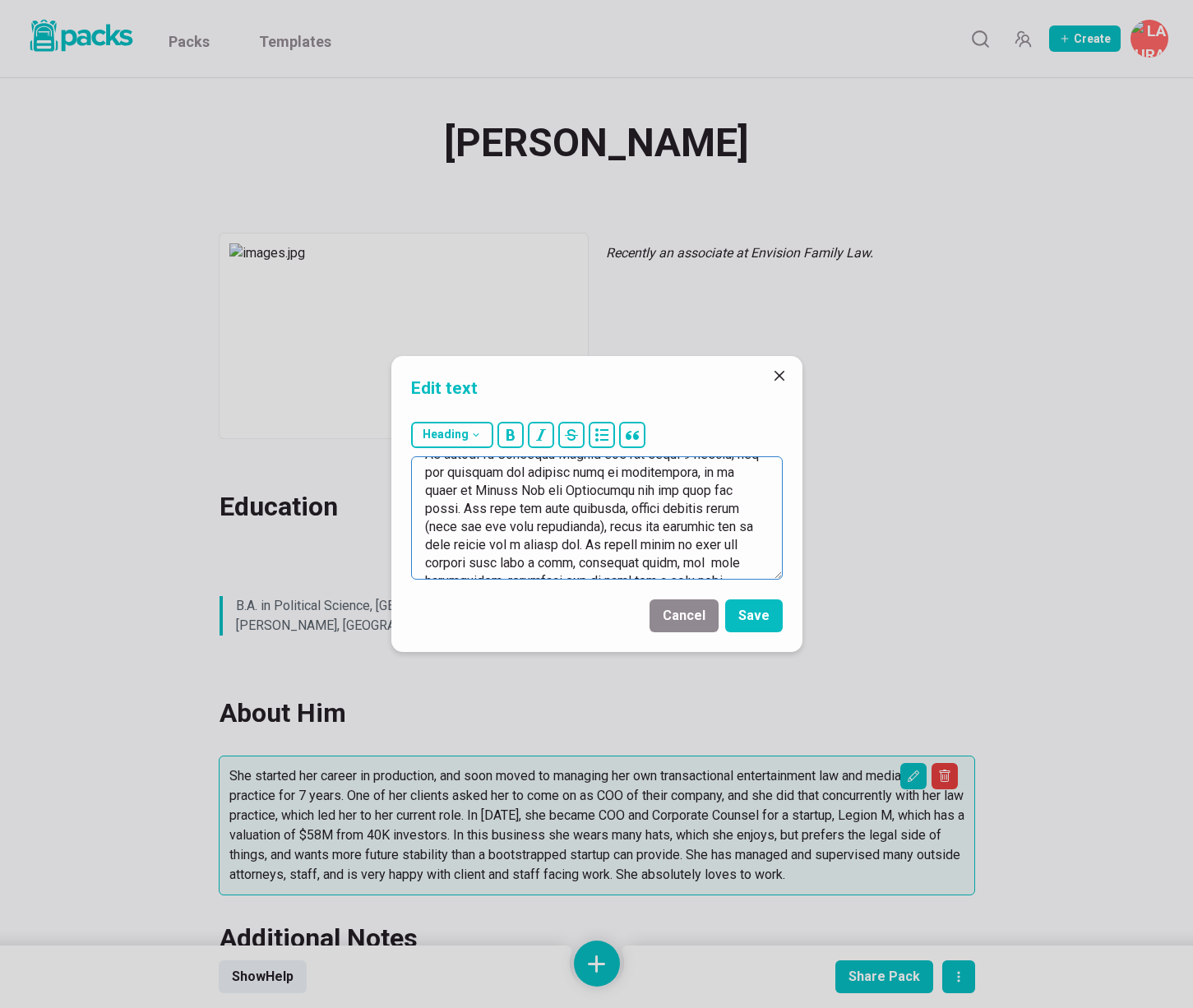
click at [595, 562] on textarea at bounding box center [596, 517] width 372 height 123
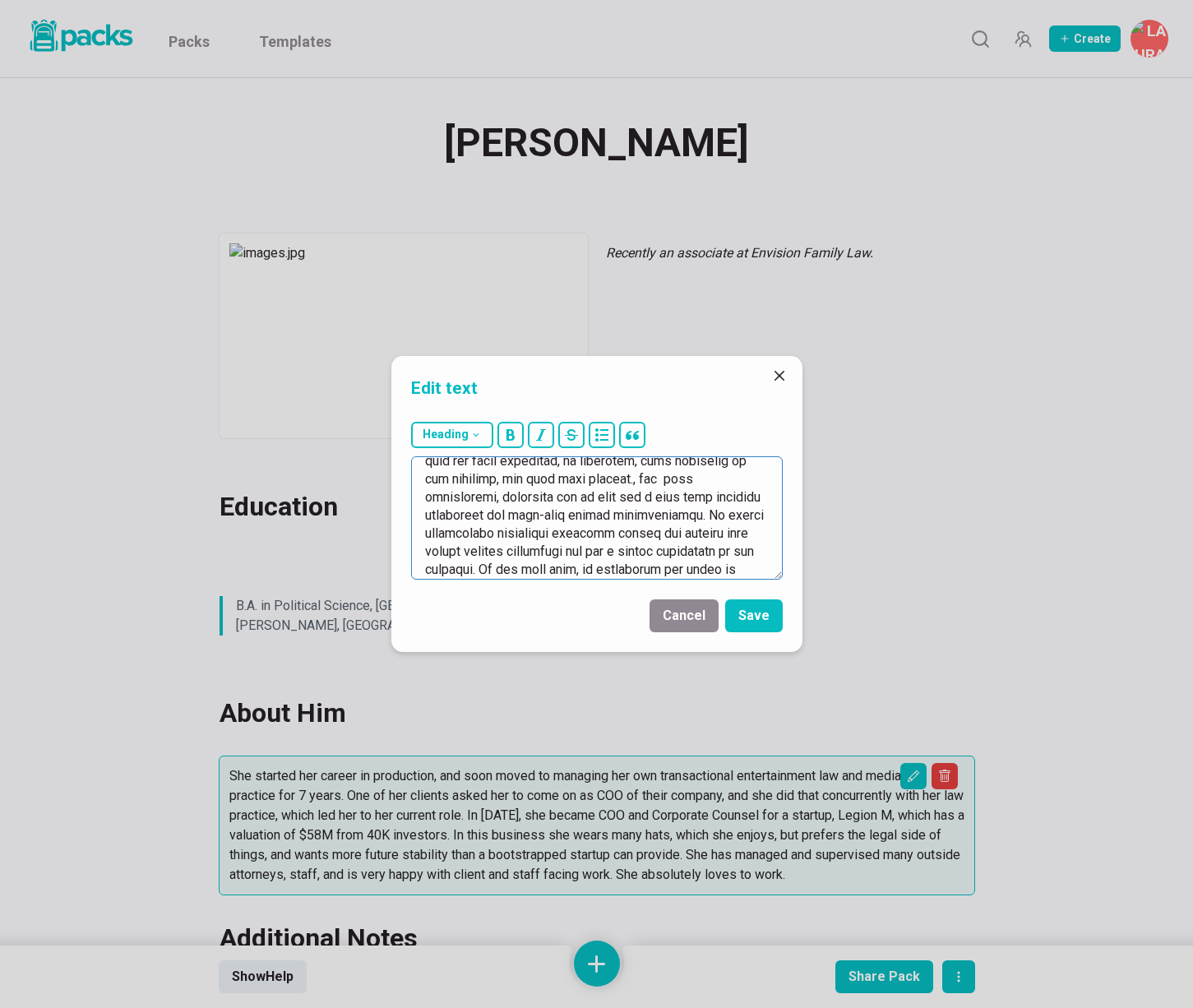
drag, startPoint x: 552, startPoint y: 480, endPoint x: 586, endPoint y: 521, distance: 53.3
click at [586, 521] on textarea at bounding box center [596, 517] width 372 height 123
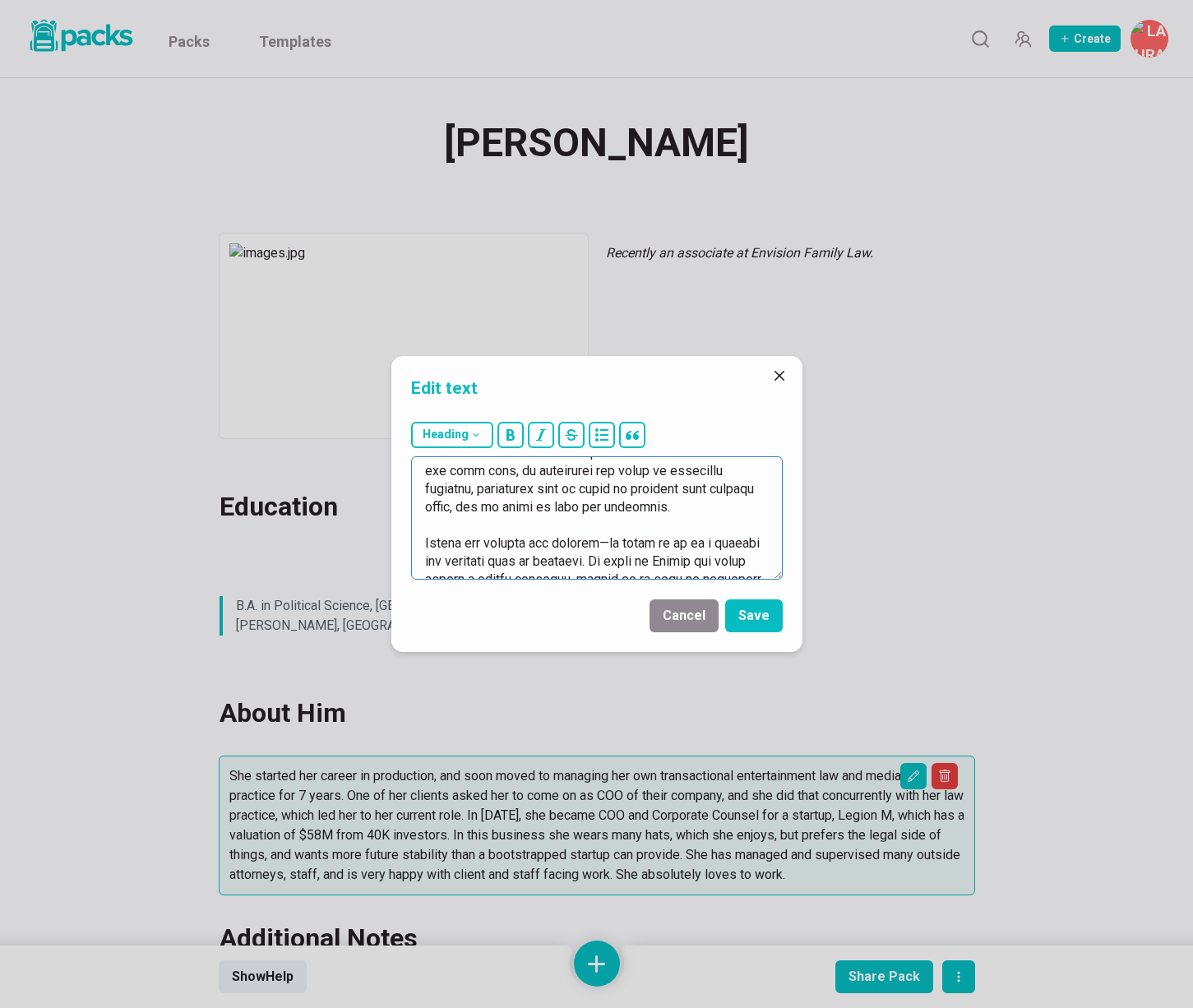
drag, startPoint x: 553, startPoint y: 479, endPoint x: 663, endPoint y: 531, distance: 121.7
click at [683, 572] on textarea at bounding box center [596, 517] width 372 height 123
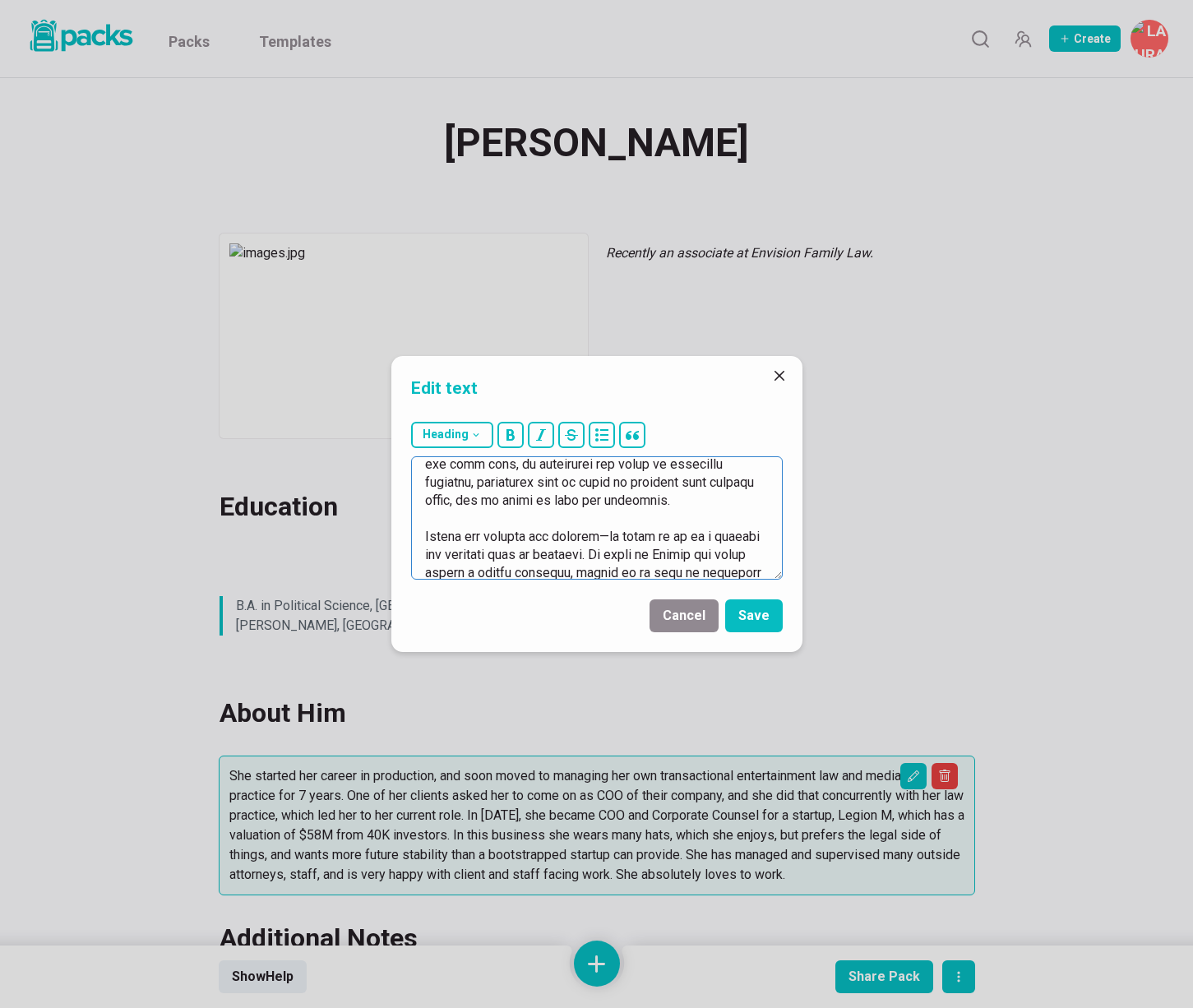
click at [653, 519] on textarea at bounding box center [596, 517] width 372 height 123
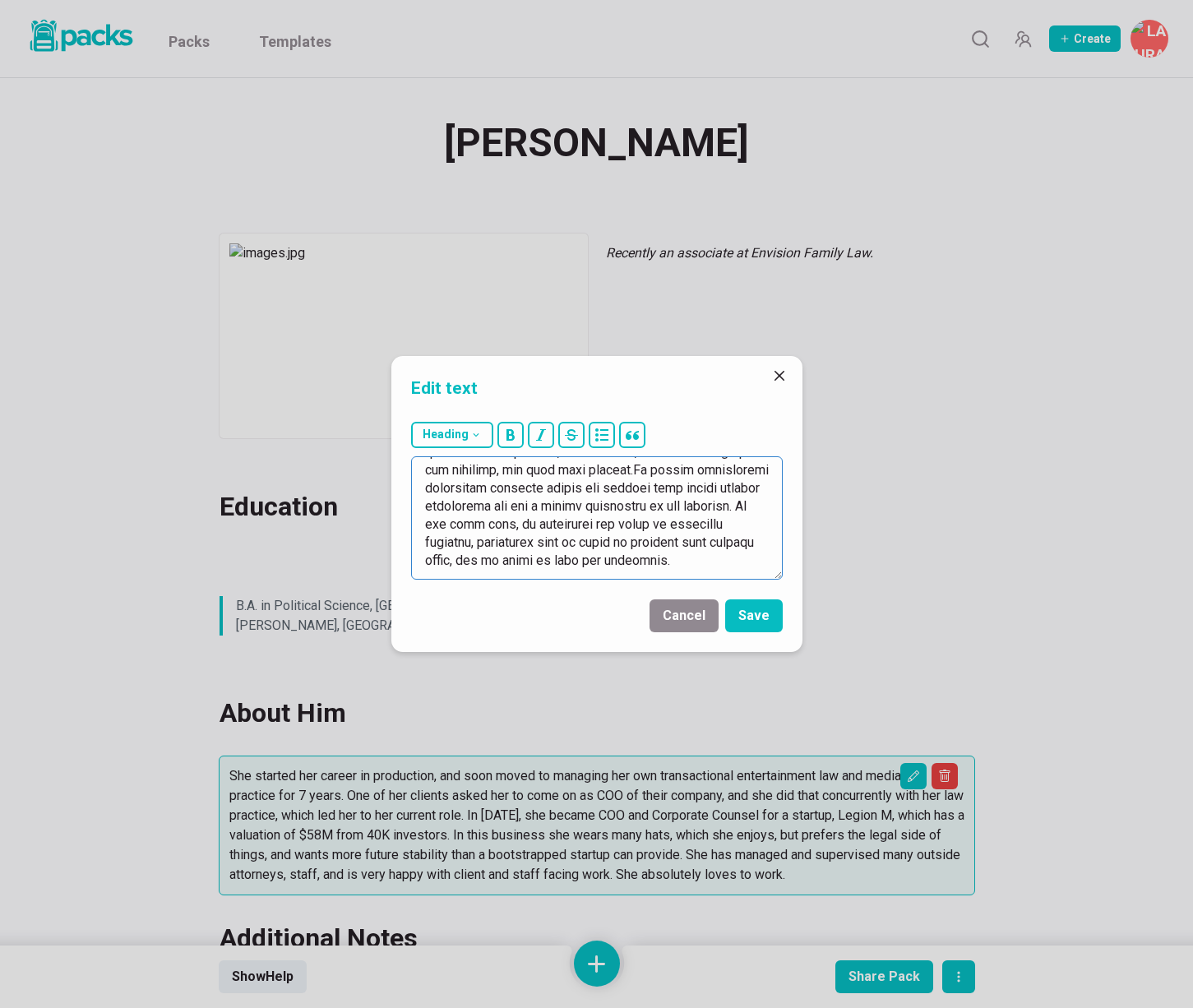
scroll to position [289, 0]
click at [552, 471] on textarea at bounding box center [596, 517] width 372 height 123
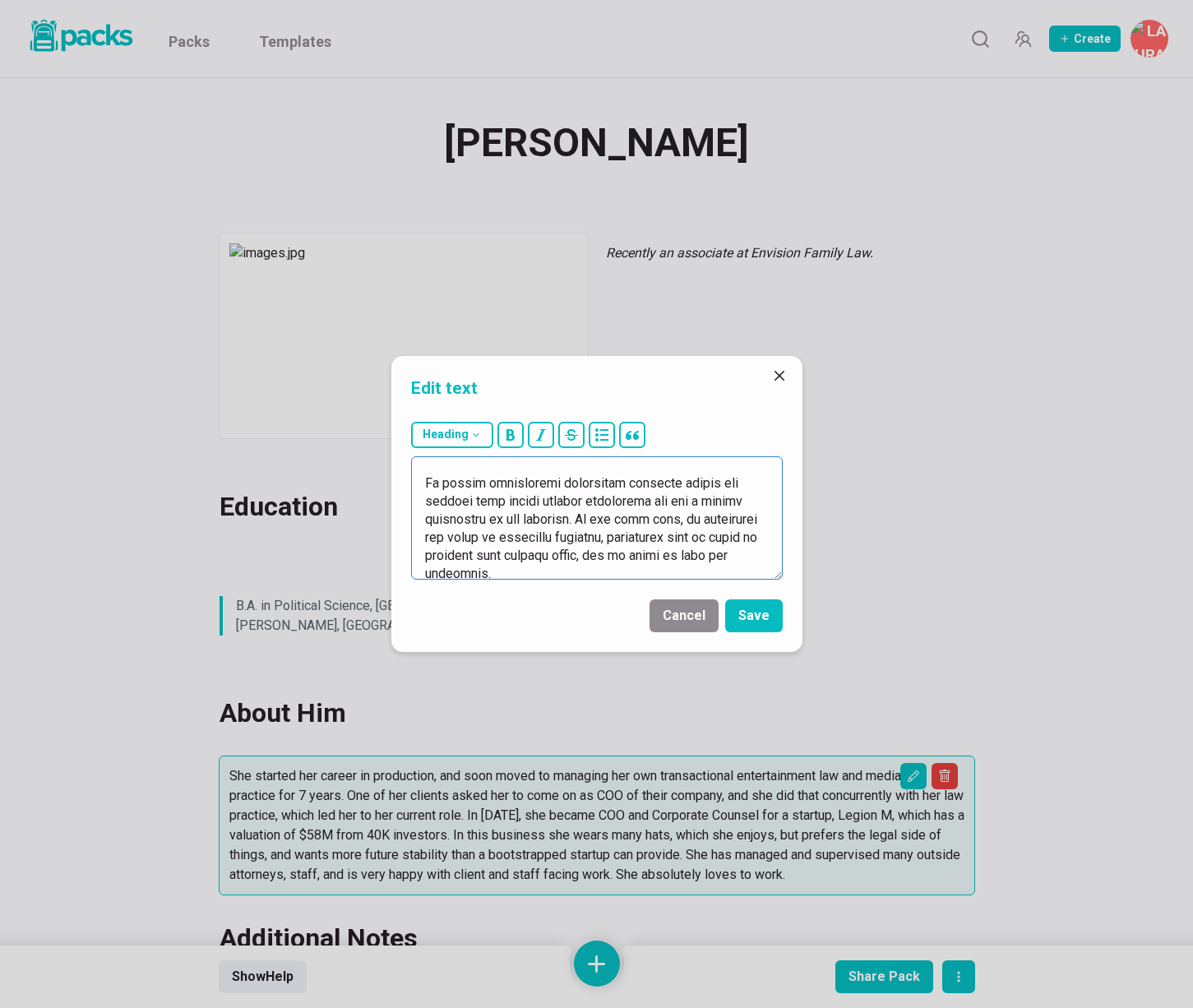
scroll to position [333, 0]
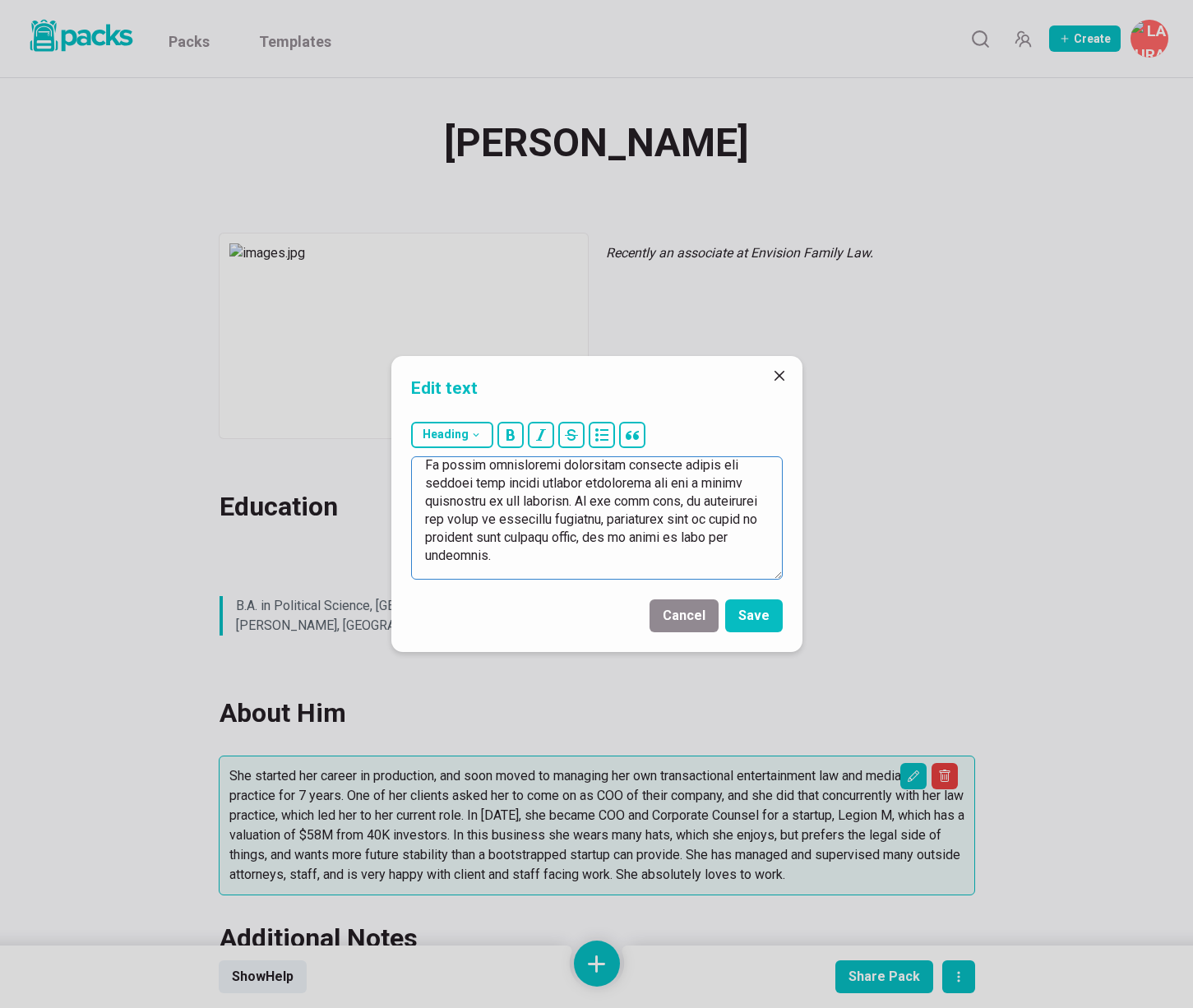
click at [503, 467] on textarea at bounding box center [596, 517] width 372 height 123
click at [485, 485] on textarea at bounding box center [596, 517] width 372 height 123
click at [488, 484] on textarea at bounding box center [596, 517] width 372 height 123
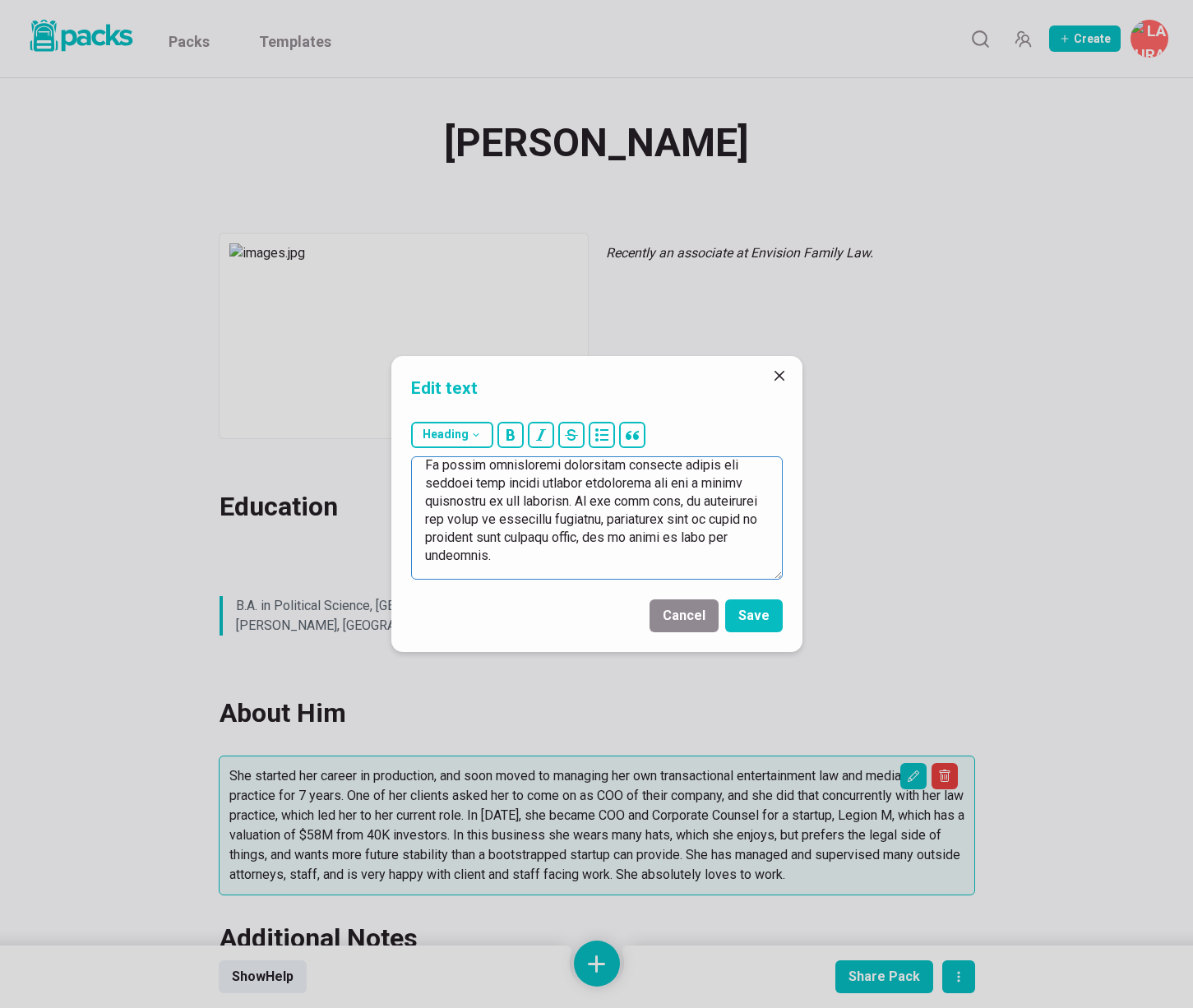
click at [558, 484] on textarea at bounding box center [596, 517] width 372 height 123
drag, startPoint x: 616, startPoint y: 484, endPoint x: 627, endPoint y: 492, distance: 13.6
click at [616, 484] on textarea at bounding box center [596, 517] width 372 height 123
drag, startPoint x: 649, startPoint y: 482, endPoint x: 684, endPoint y: 478, distance: 35.2
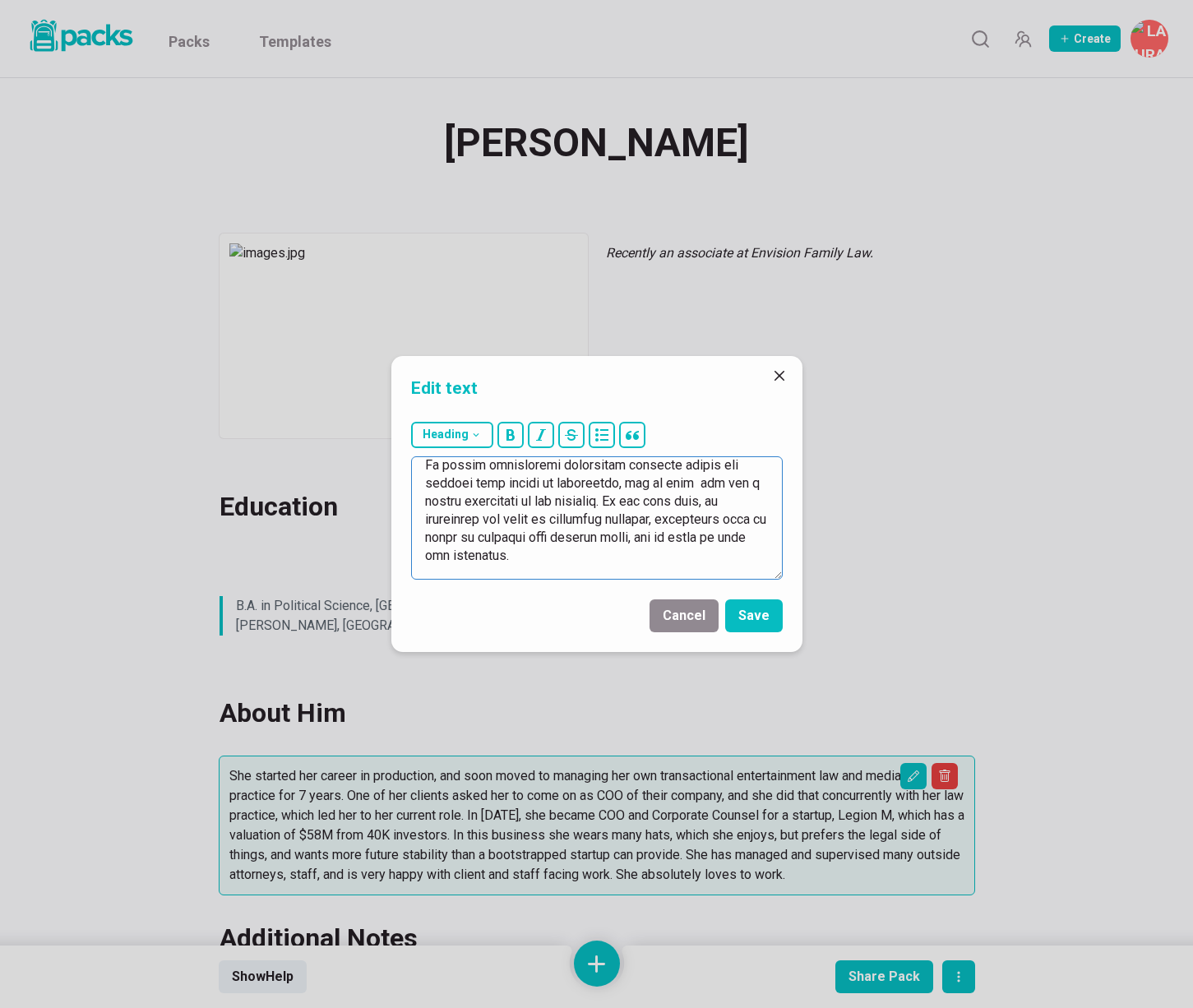
click at [684, 478] on textarea at bounding box center [596, 517] width 372 height 123
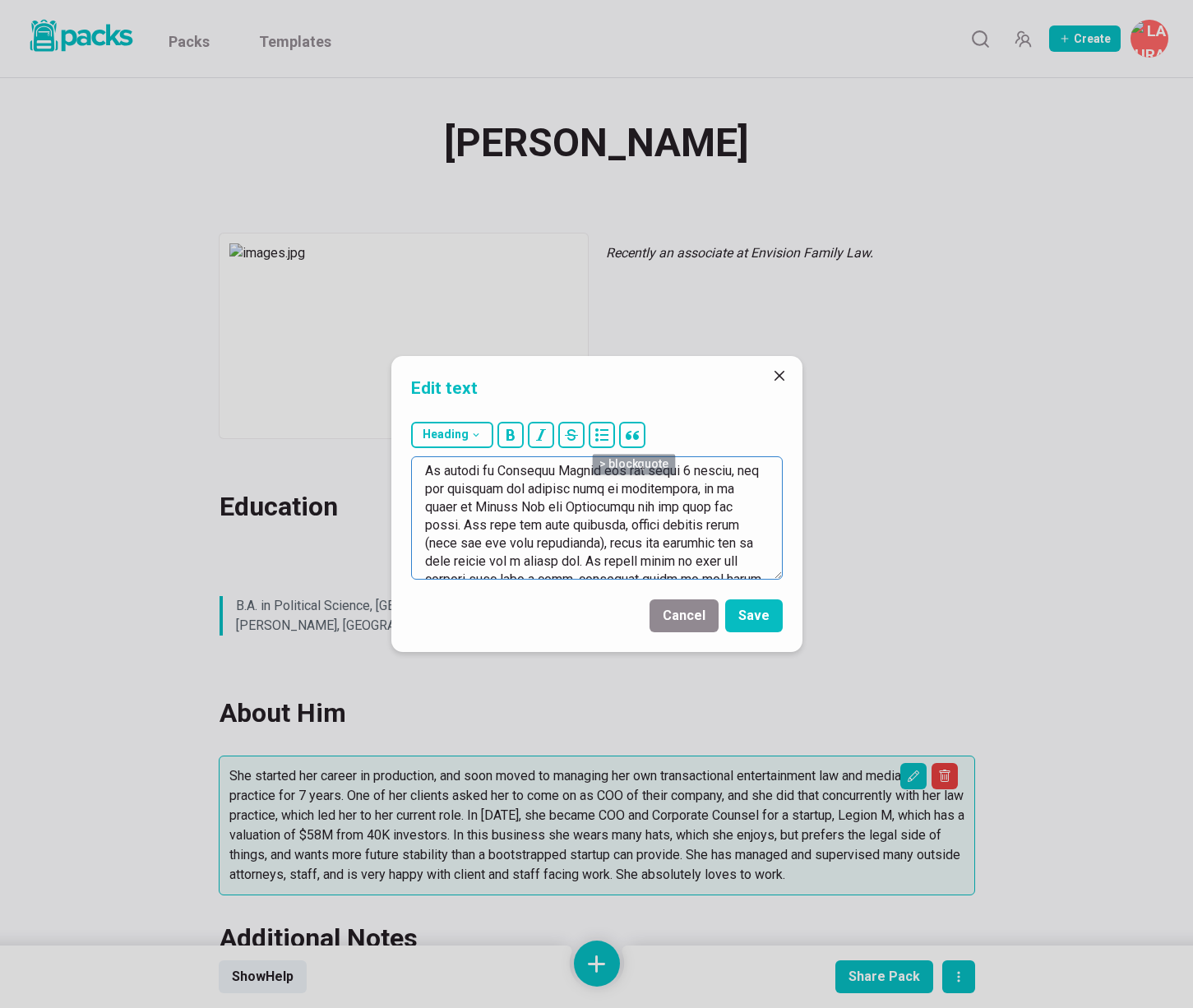
scroll to position [129, 0]
drag, startPoint x: 585, startPoint y: 517, endPoint x: 636, endPoint y: 512, distance: 51.2
click at [636, 513] on textarea at bounding box center [596, 517] width 372 height 123
click at [636, 512] on textarea at bounding box center [596, 517] width 372 height 123
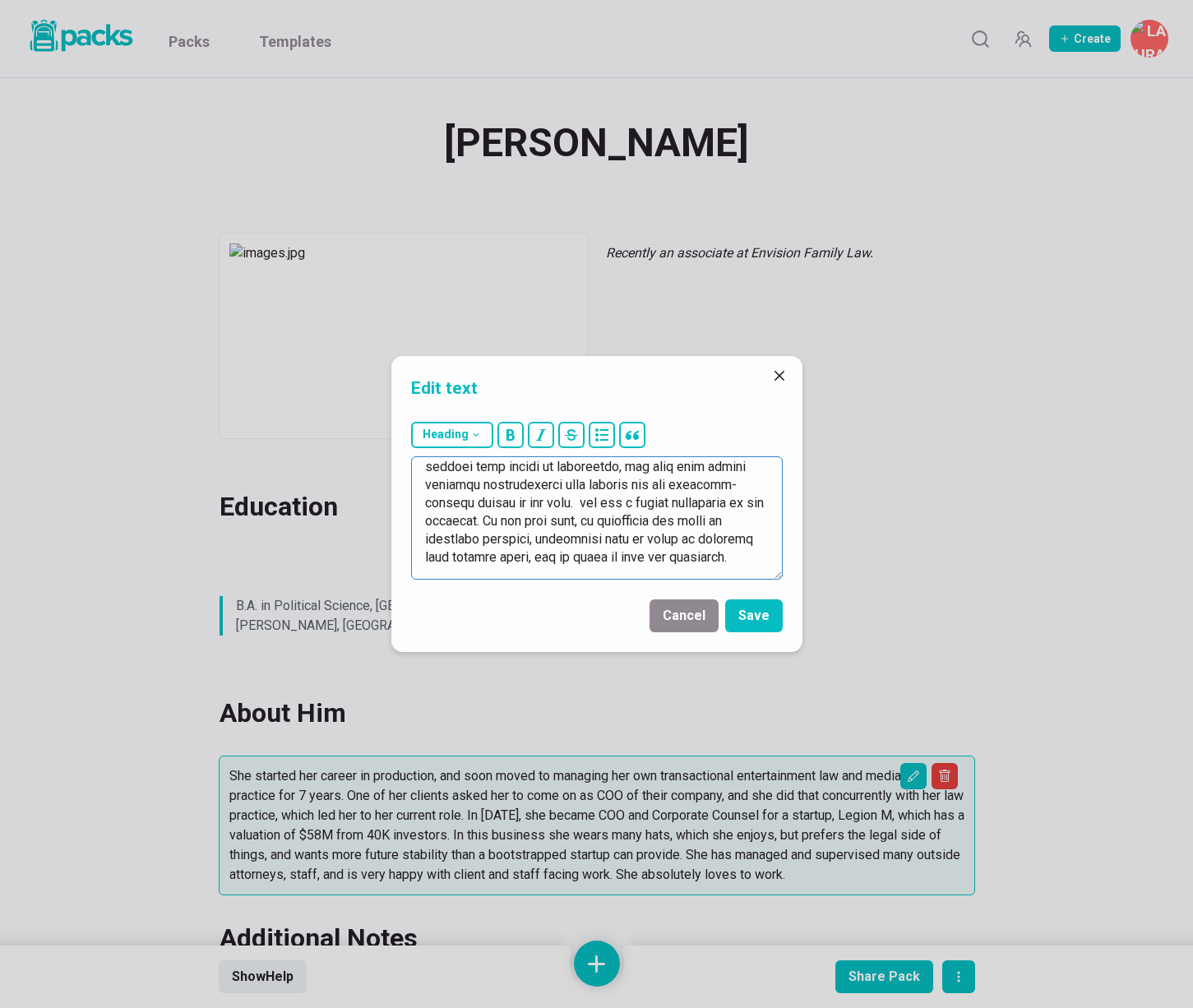
scroll to position [348, 0]
drag, startPoint x: 594, startPoint y: 506, endPoint x: 757, endPoint y: 555, distance: 170.2
click at [757, 555] on textarea at bounding box center [596, 517] width 372 height 123
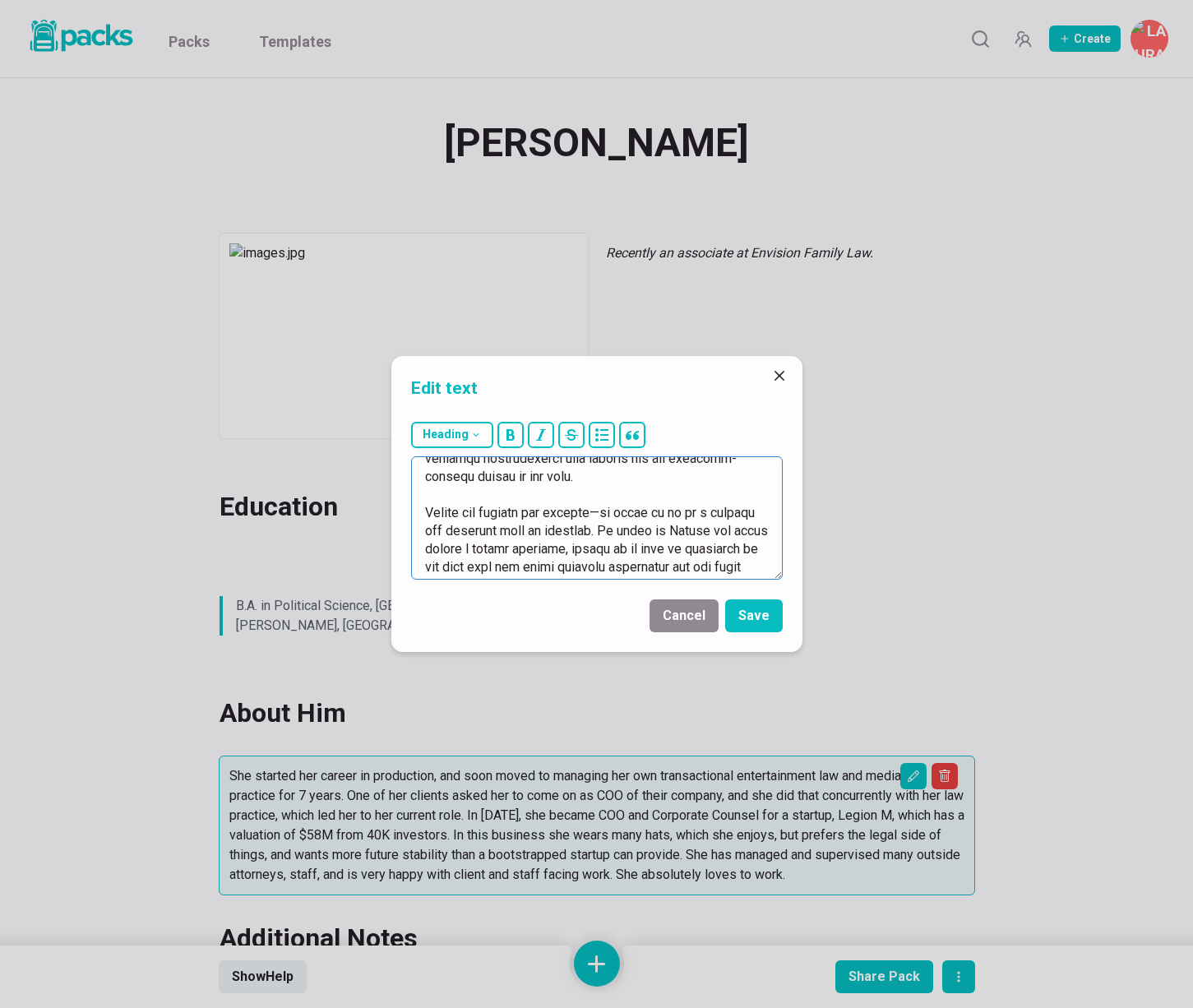
scroll to position [379, 0]
drag, startPoint x: 660, startPoint y: 531, endPoint x: 404, endPoint y: 511, distance: 256.8
click at [404, 511] on div "Heading # H1 ## H2 ### H3" at bounding box center [597, 500] width 411 height 171
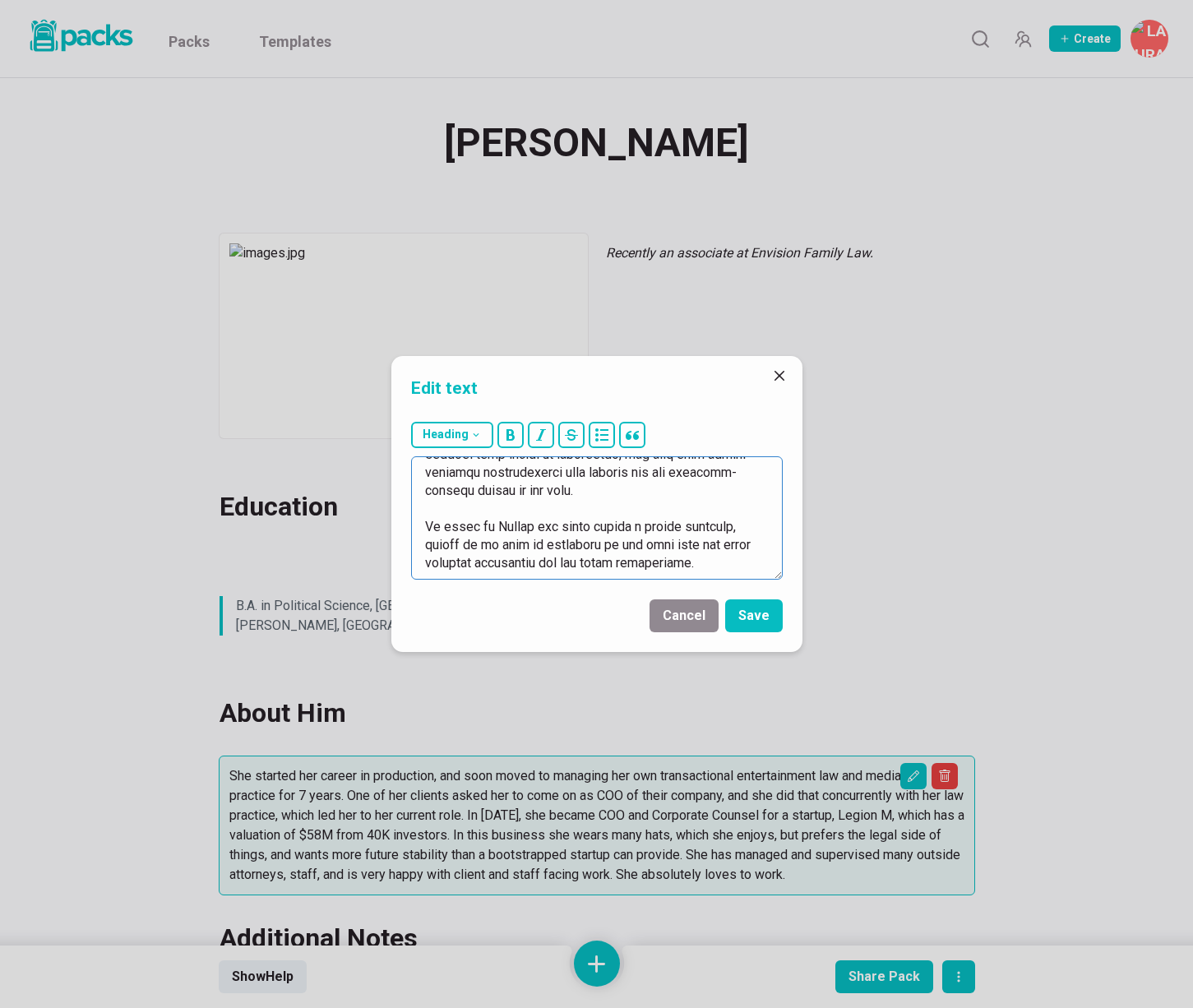
scroll to position [361, 0]
click at [633, 541] on textarea at bounding box center [596, 517] width 372 height 123
click at [660, 545] on textarea at bounding box center [596, 517] width 372 height 123
drag, startPoint x: 548, startPoint y: 541, endPoint x: 733, endPoint y: 578, distance: 188.7
click at [733, 578] on textarea at bounding box center [596, 517] width 372 height 123
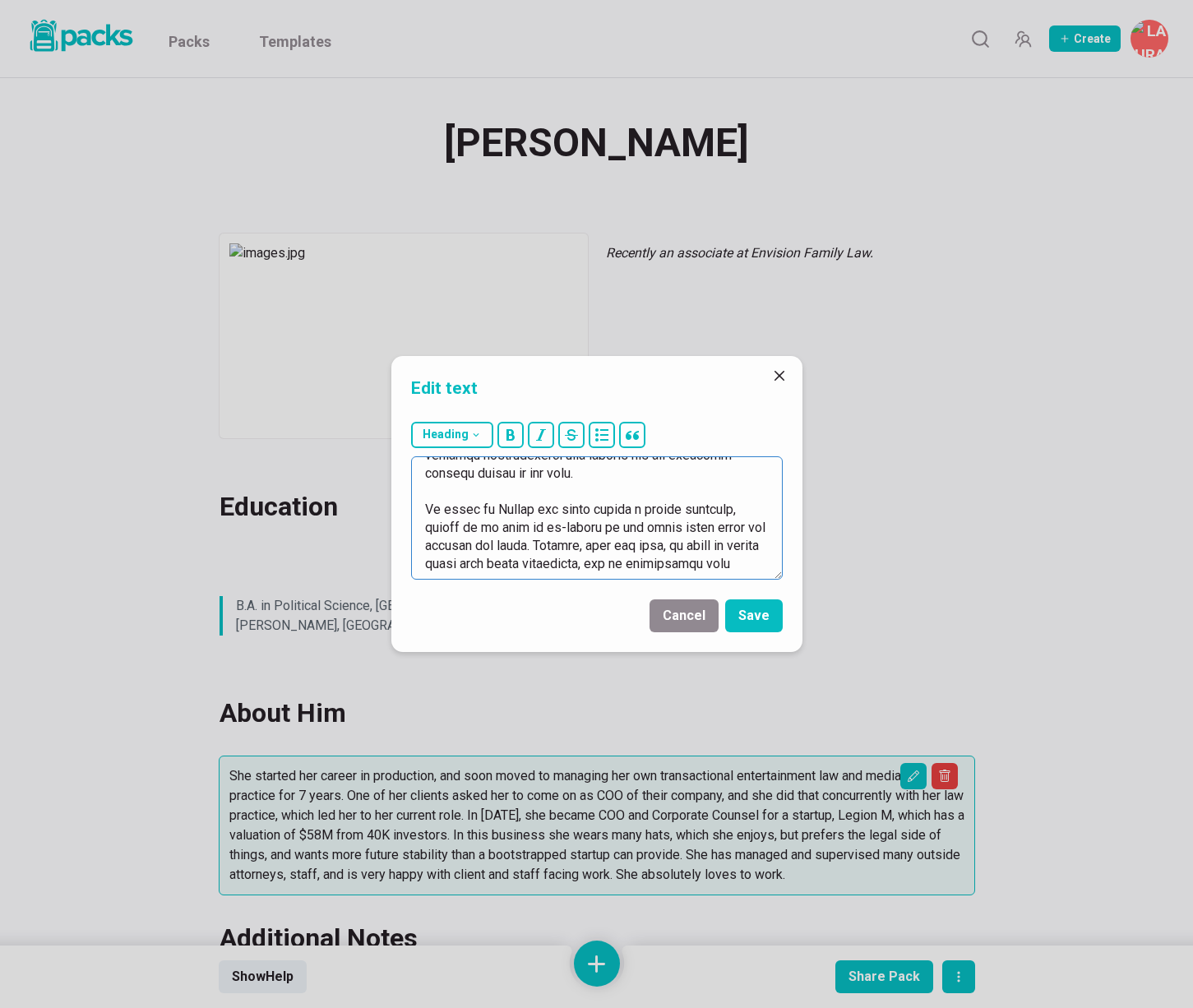
scroll to position [391, 0]
click at [592, 552] on textarea at bounding box center [596, 517] width 372 height 123
click at [584, 552] on textarea at bounding box center [596, 517] width 372 height 123
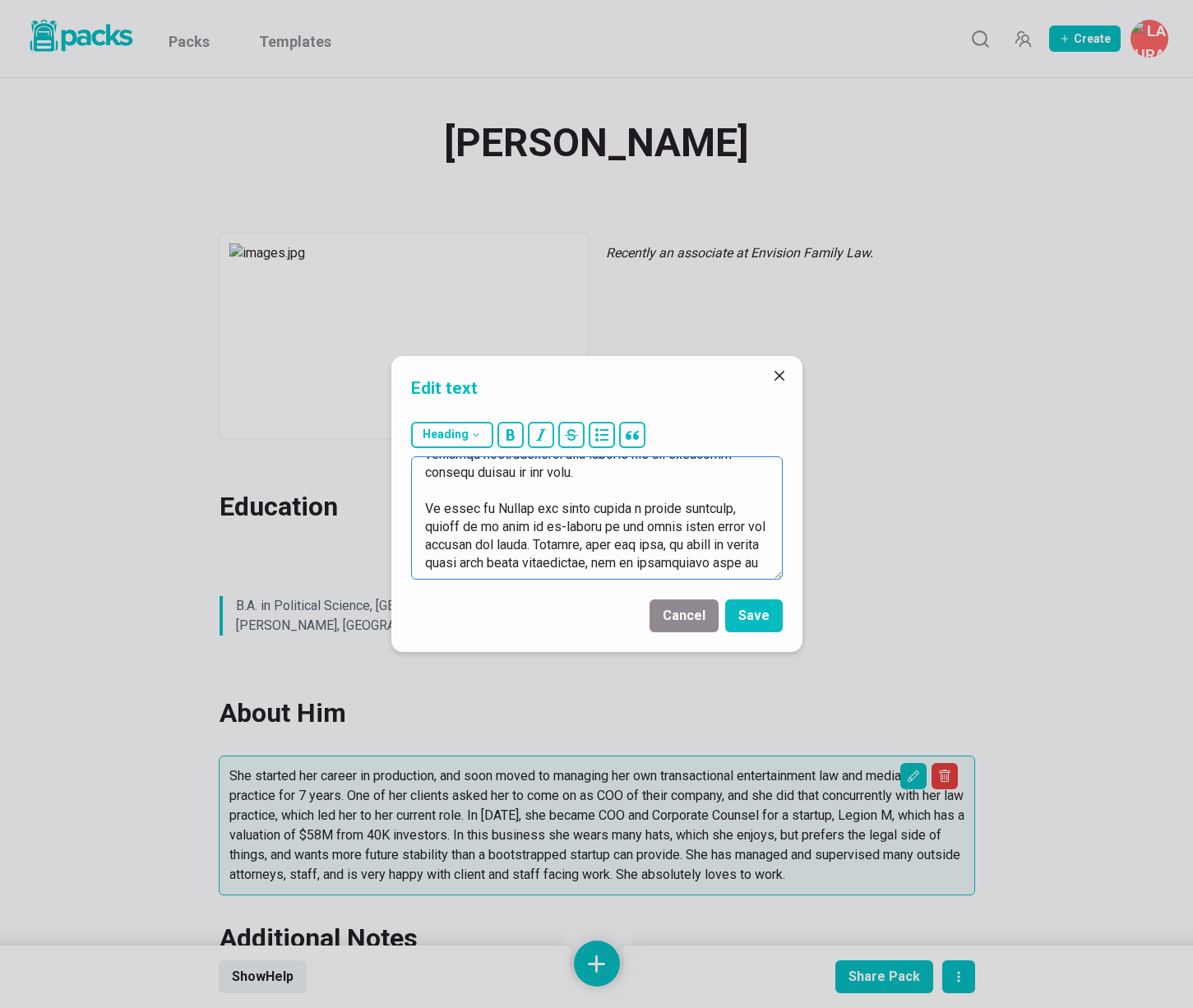
click at [499, 572] on textarea at bounding box center [596, 517] width 372 height 123
click at [451, 572] on textarea at bounding box center [596, 517] width 372 height 123
drag, startPoint x: 762, startPoint y: 550, endPoint x: 772, endPoint y: 569, distance: 21.5
click at [772, 569] on textarea at bounding box center [596, 517] width 372 height 123
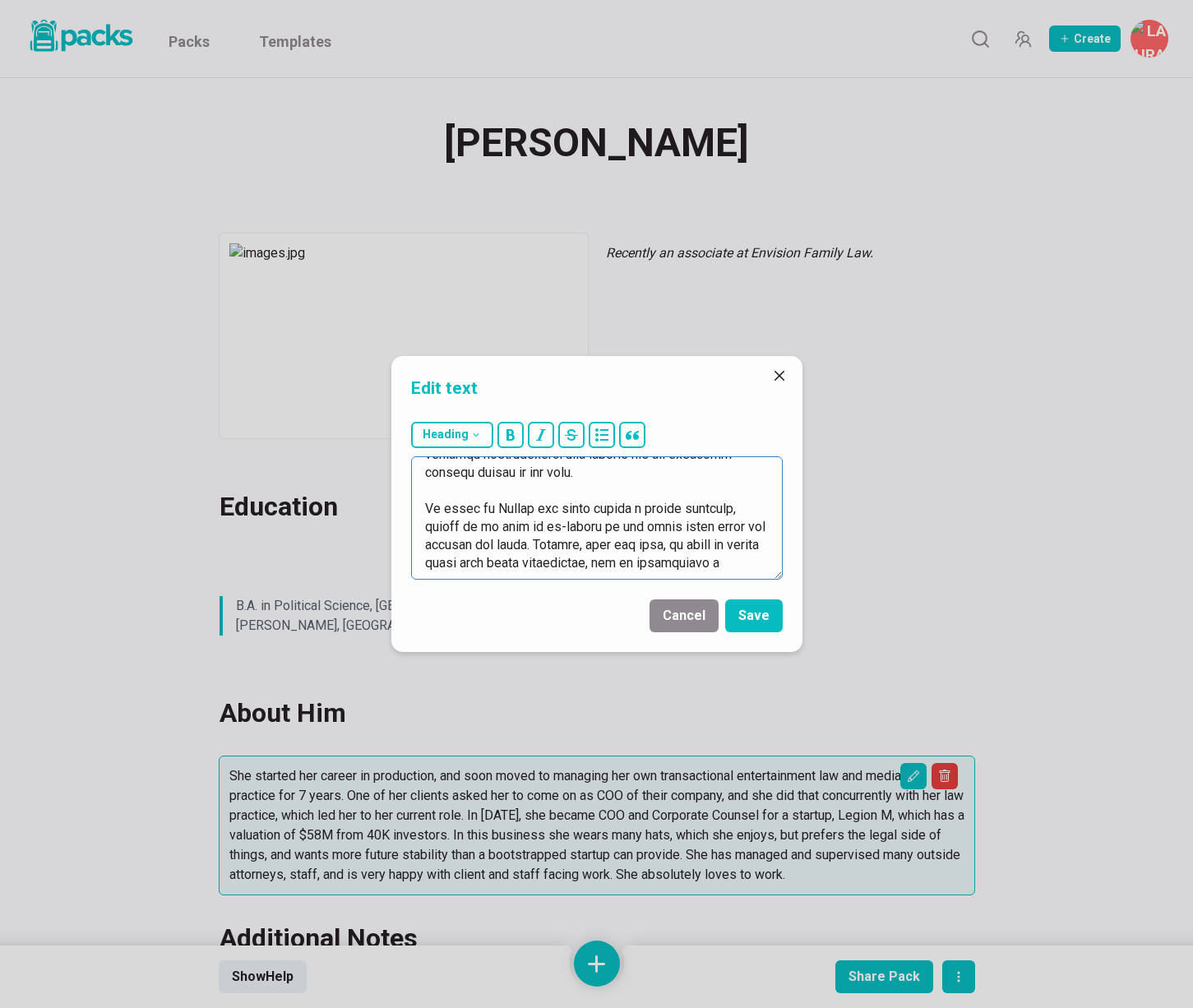
scroll to position [380, 0]
click at [567, 529] on textarea at bounding box center [596, 517] width 372 height 123
click at [434, 529] on textarea at bounding box center [596, 517] width 372 height 123
drag, startPoint x: 554, startPoint y: 533, endPoint x: 566, endPoint y: 529, distance: 12.6
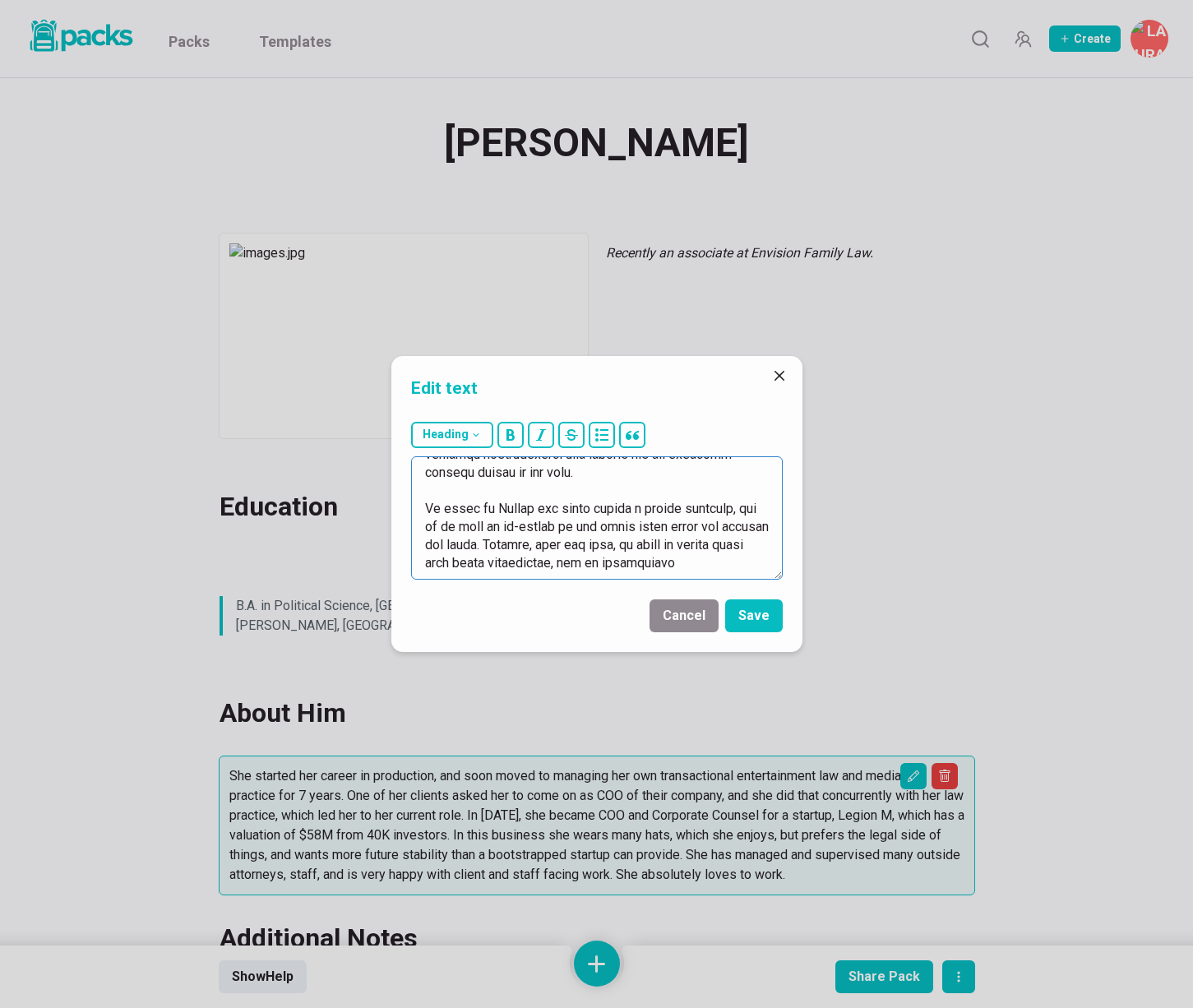
click at [554, 532] on textarea at bounding box center [596, 517] width 372 height 123
drag, startPoint x: 578, startPoint y: 527, endPoint x: 517, endPoint y: 538, distance: 62.0
click at [517, 538] on textarea at bounding box center [596, 517] width 372 height 123
click at [579, 527] on textarea at bounding box center [596, 517] width 372 height 123
click at [687, 525] on textarea at bounding box center [596, 517] width 372 height 123
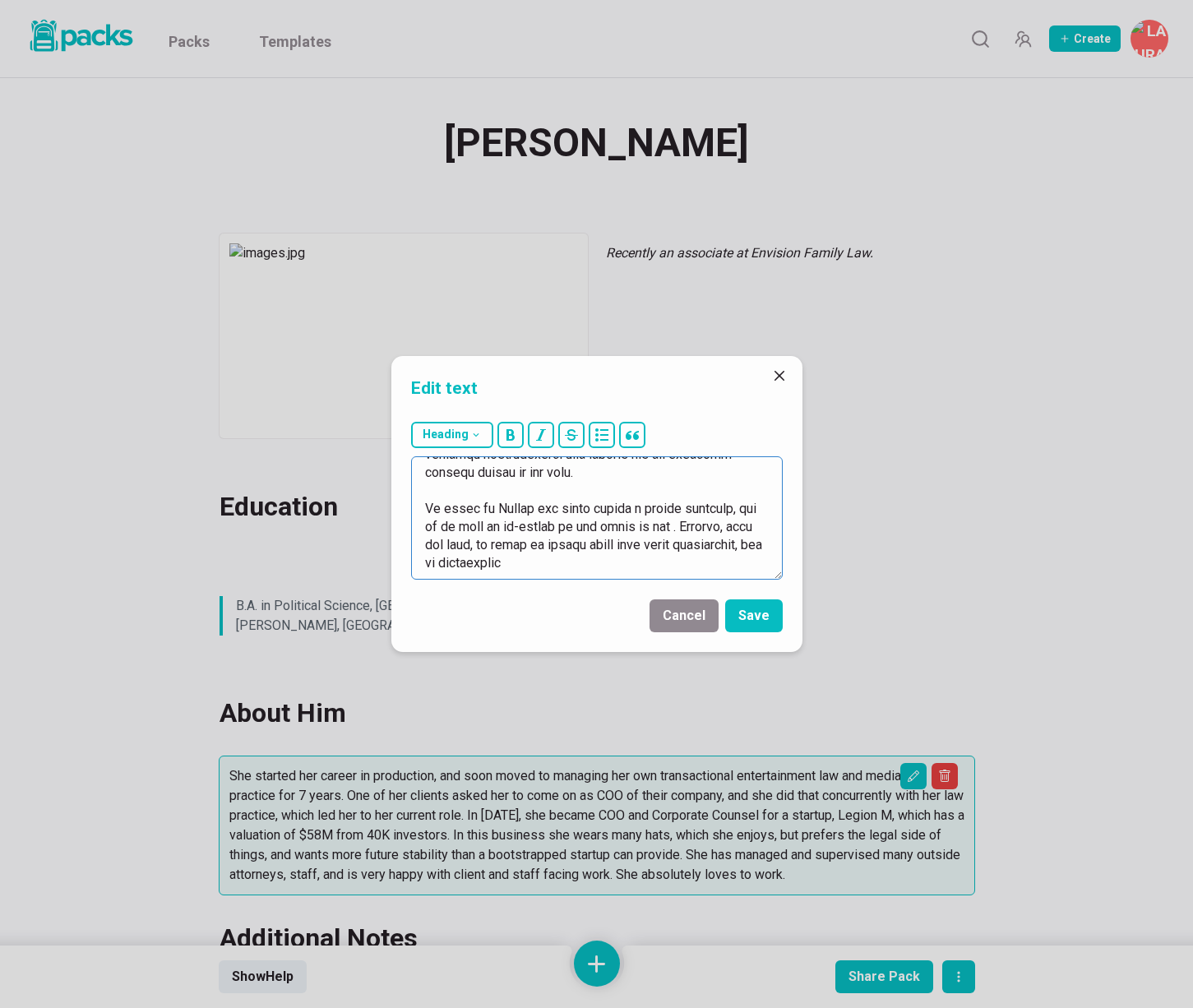
click at [600, 538] on textarea at bounding box center [596, 517] width 372 height 123
drag, startPoint x: 645, startPoint y: 527, endPoint x: 686, endPoint y: 527, distance: 41.0
click at [686, 527] on textarea at bounding box center [596, 517] width 372 height 123
click at [577, 539] on textarea at bounding box center [596, 517] width 372 height 123
click at [583, 569] on textarea at bounding box center [596, 517] width 372 height 123
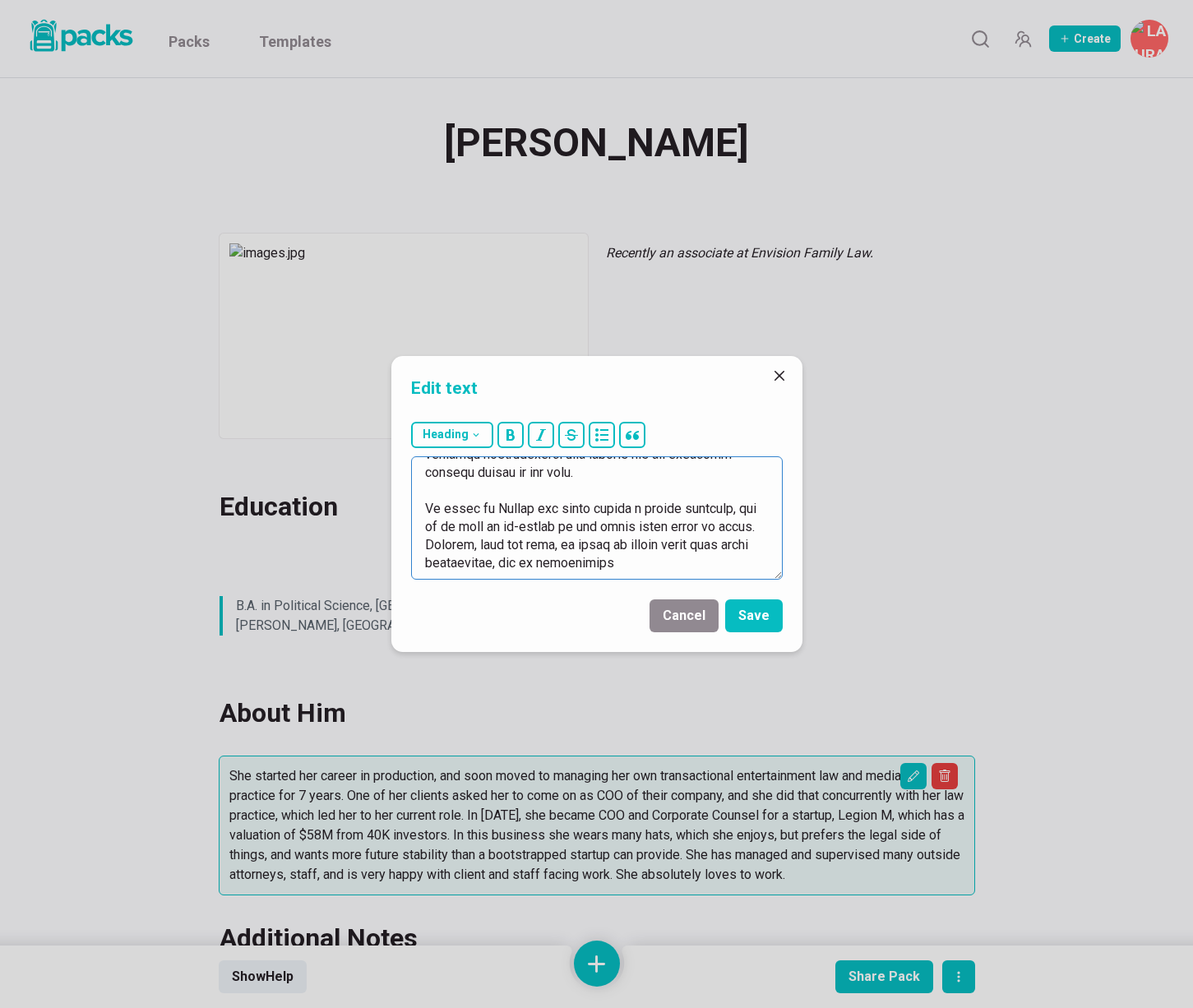
click at [663, 562] on textarea at bounding box center [596, 517] width 372 height 123
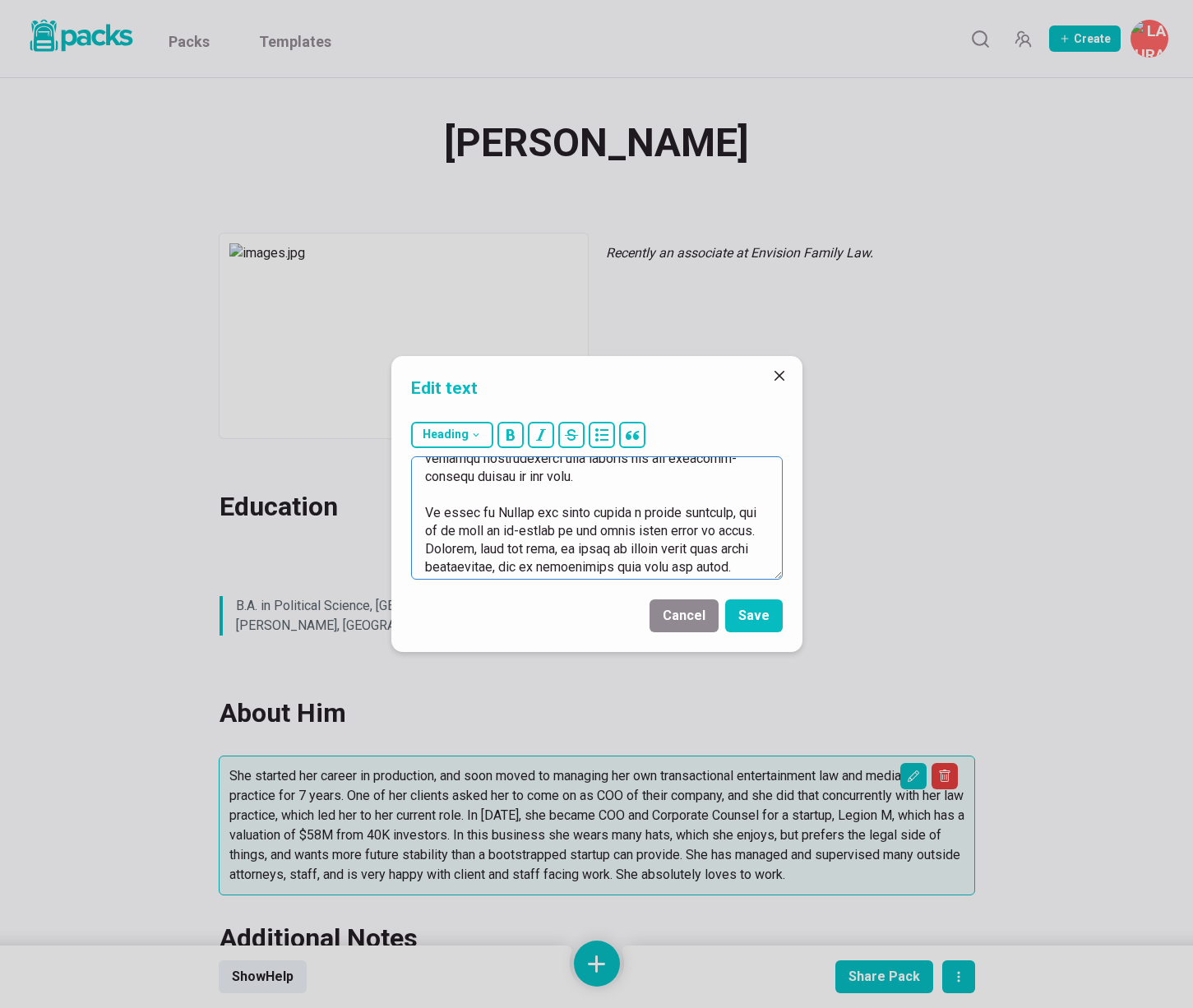
scroll to position [377, 0]
click at [729, 564] on textarea at bounding box center [596, 517] width 372 height 123
type textarea "After graduating from law school, he and his sister started their own Family la…"
click at [760, 606] on button "Save" at bounding box center [754, 616] width 57 height 33
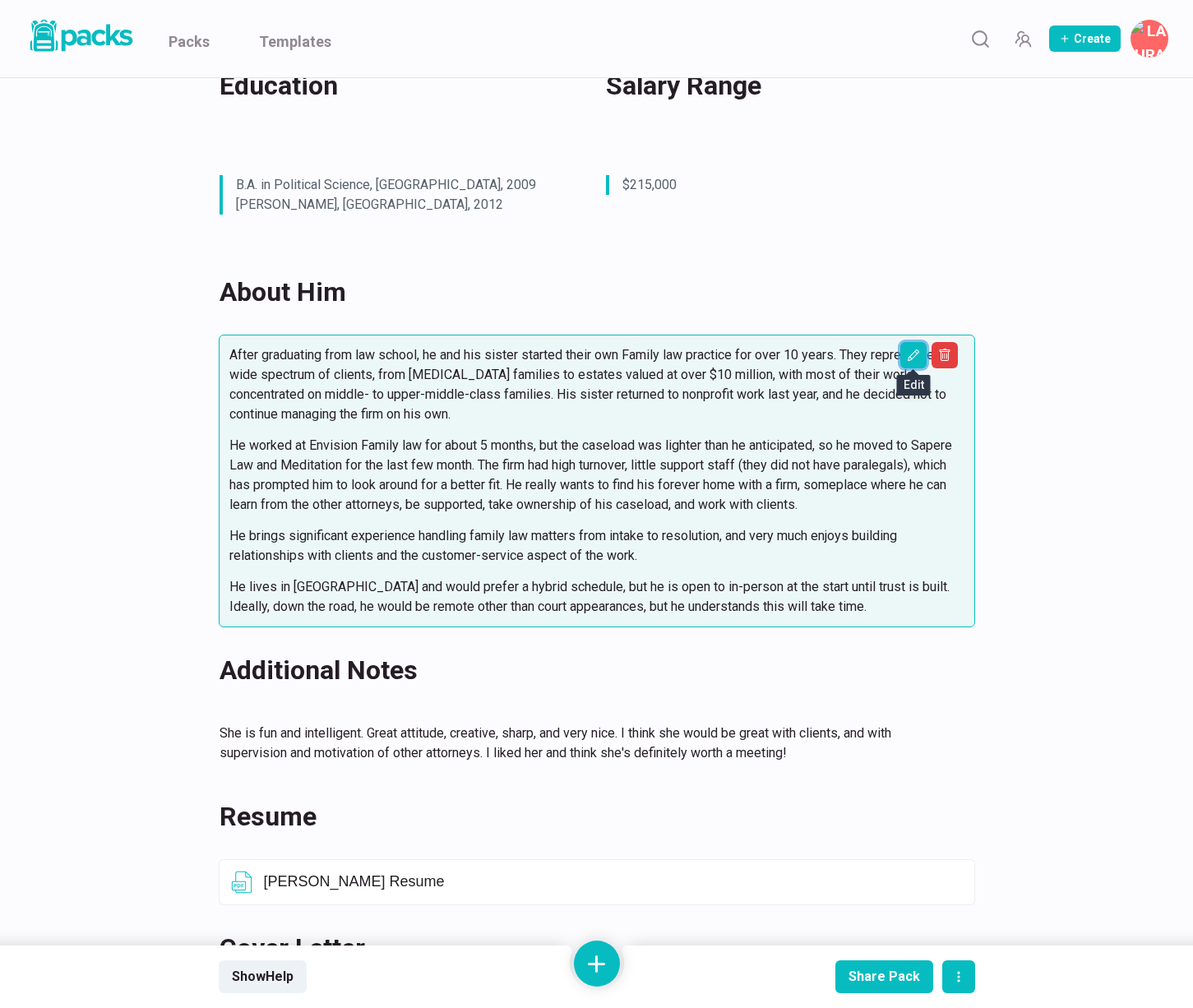
scroll to position [427, 0]
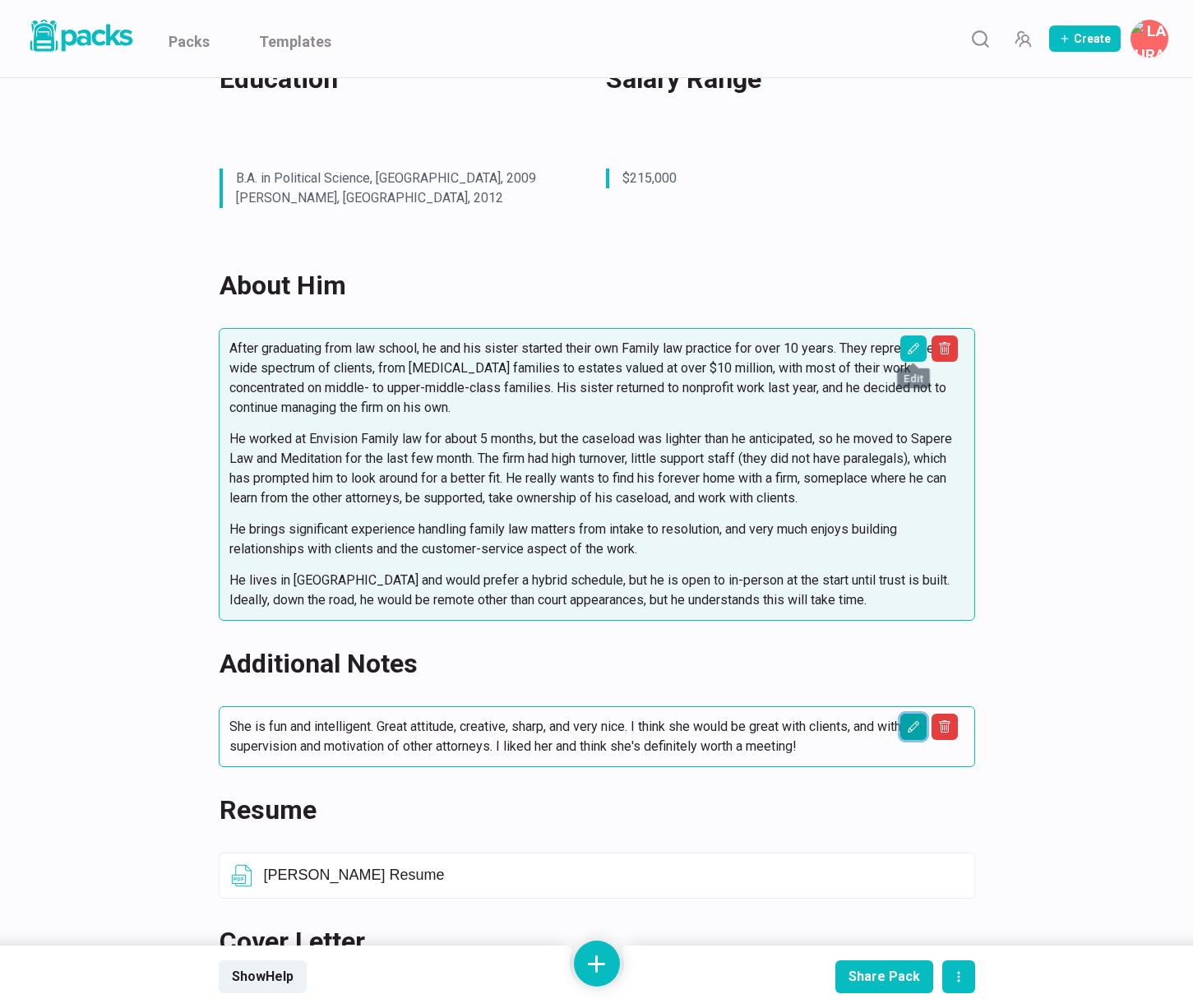
click at [916, 729] on icon "Edit asset" at bounding box center [913, 726] width 13 height 13
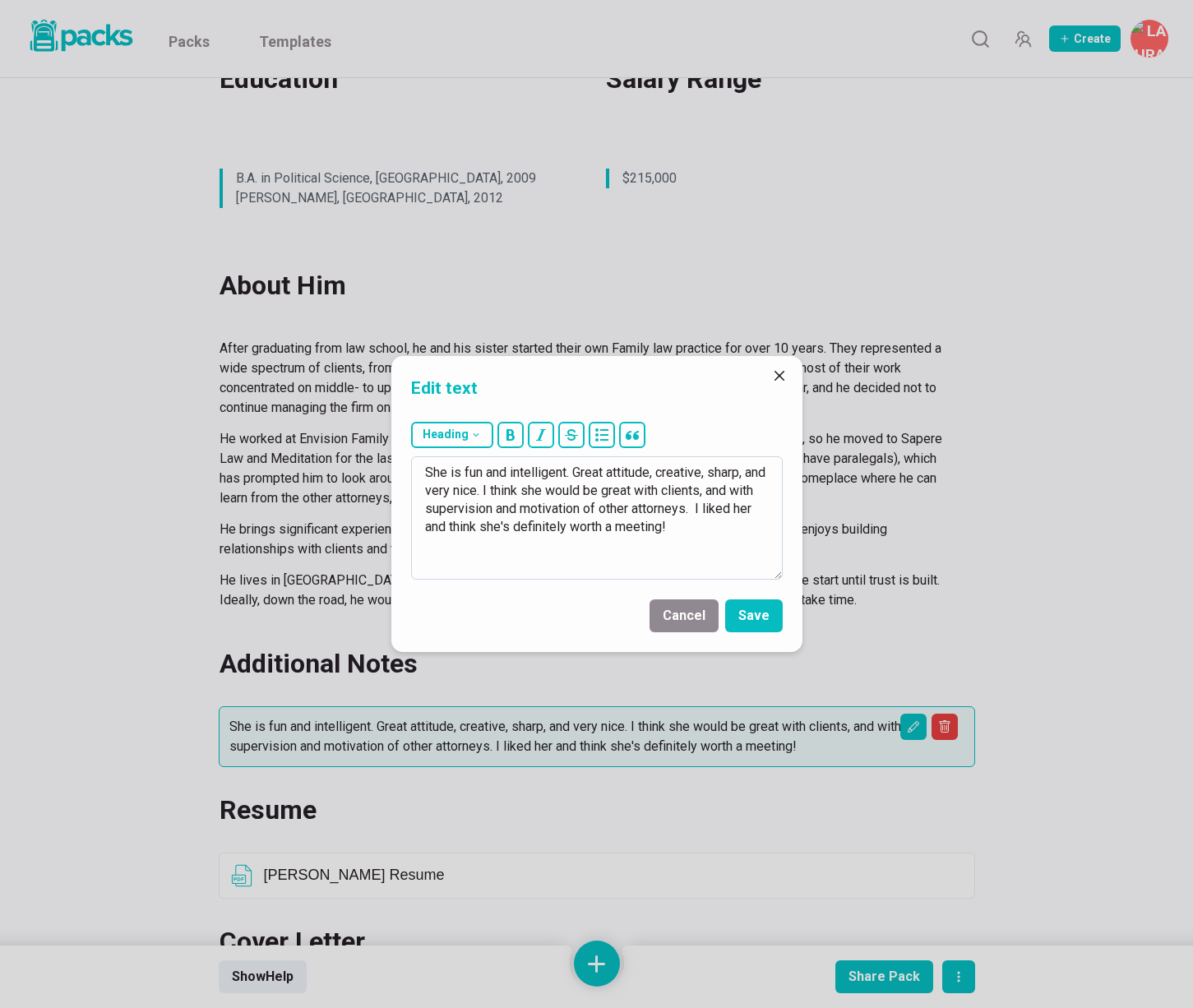
drag, startPoint x: 430, startPoint y: 520, endPoint x: 434, endPoint y: 478, distance: 42.2
click at [430, 520] on textarea "She is fun and intelligent. Great attitude, creative, sharp, and very nice. I t…" at bounding box center [596, 517] width 372 height 123
drag, startPoint x: 425, startPoint y: 469, endPoint x: 665, endPoint y: 563, distance: 257.8
click at [665, 562] on textarea "She is fun and intelligent. Great attitude, creative, sharp, and very nice. I t…" at bounding box center [596, 517] width 372 height 123
click at [564, 470] on textarea "He has a very nice persoanity, seems very smart, and" at bounding box center [596, 517] width 372 height 123
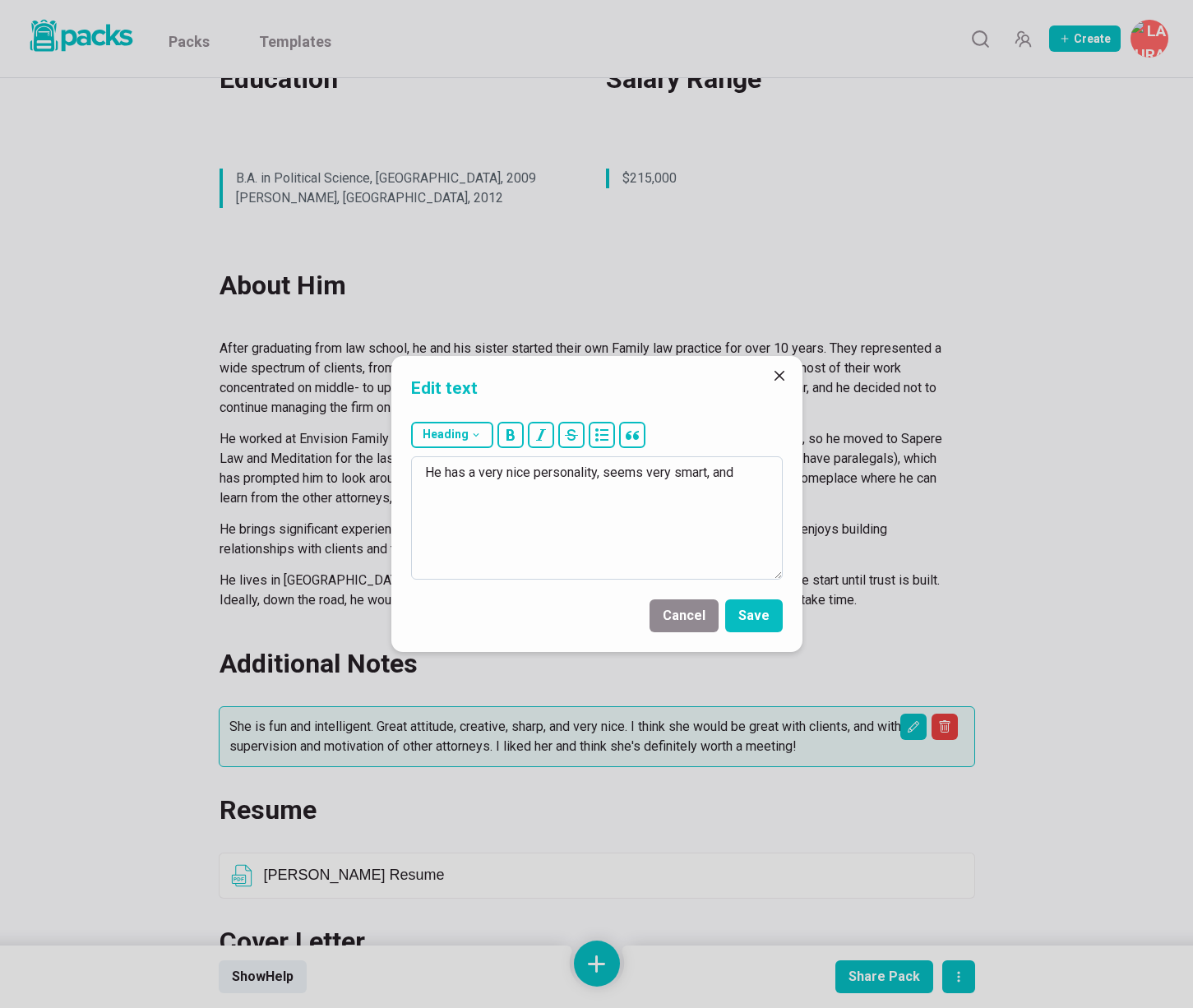
click at [753, 478] on textarea "He has a very nice personality, seems very smart, and" at bounding box center [596, 517] width 372 height 123
drag, startPoint x: 621, startPoint y: 492, endPoint x: 661, endPoint y: 520, distance: 48.8
click at [623, 493] on textarea "He has a very nice personality, seems very smart, and really loves the client-f…" at bounding box center [596, 517] width 372 height 123
type textarea "He has a very nice personality, seems very smart, and really loves the client-f…"
click at [769, 615] on button "Save" at bounding box center [754, 616] width 57 height 33
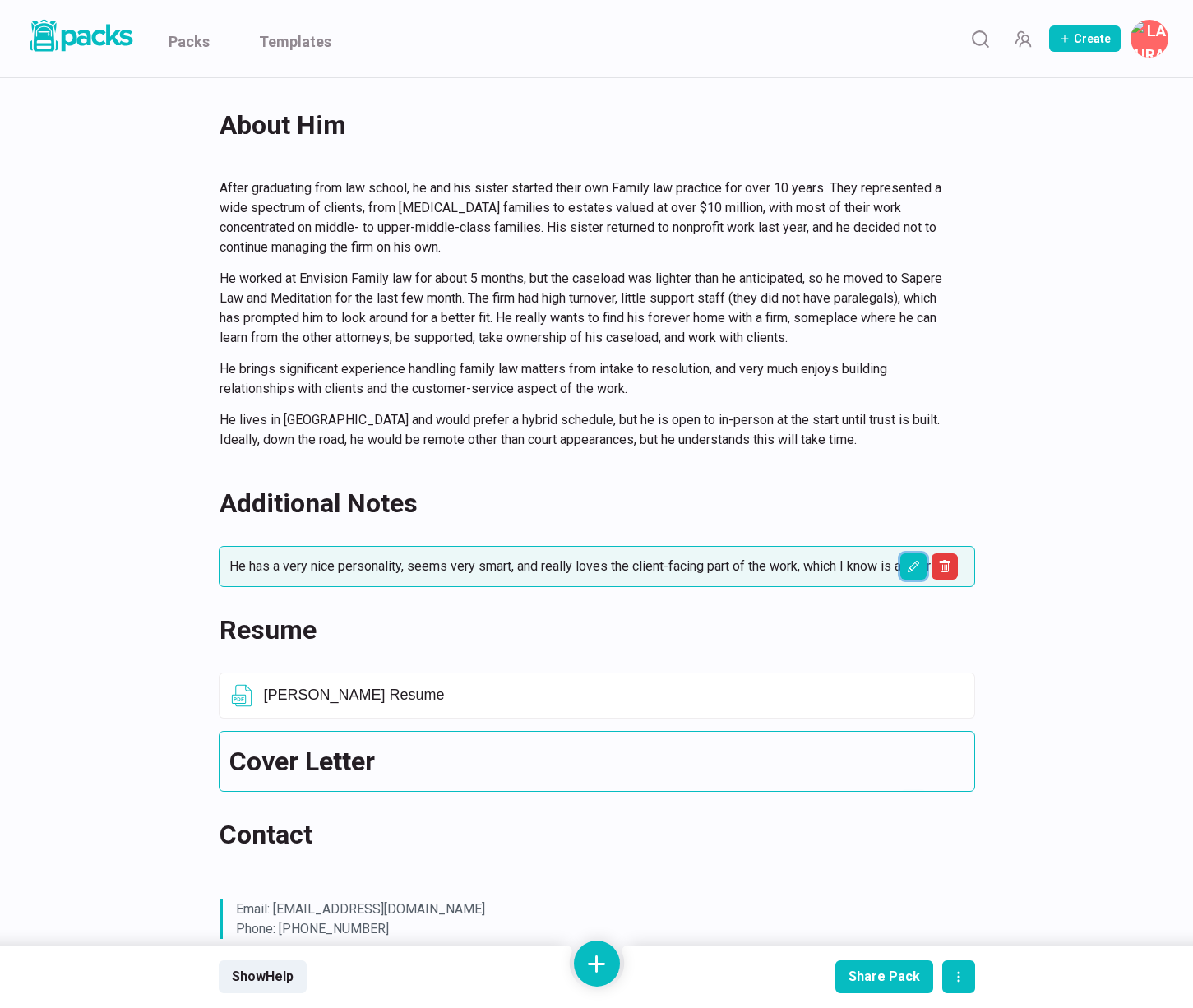
scroll to position [630, 0]
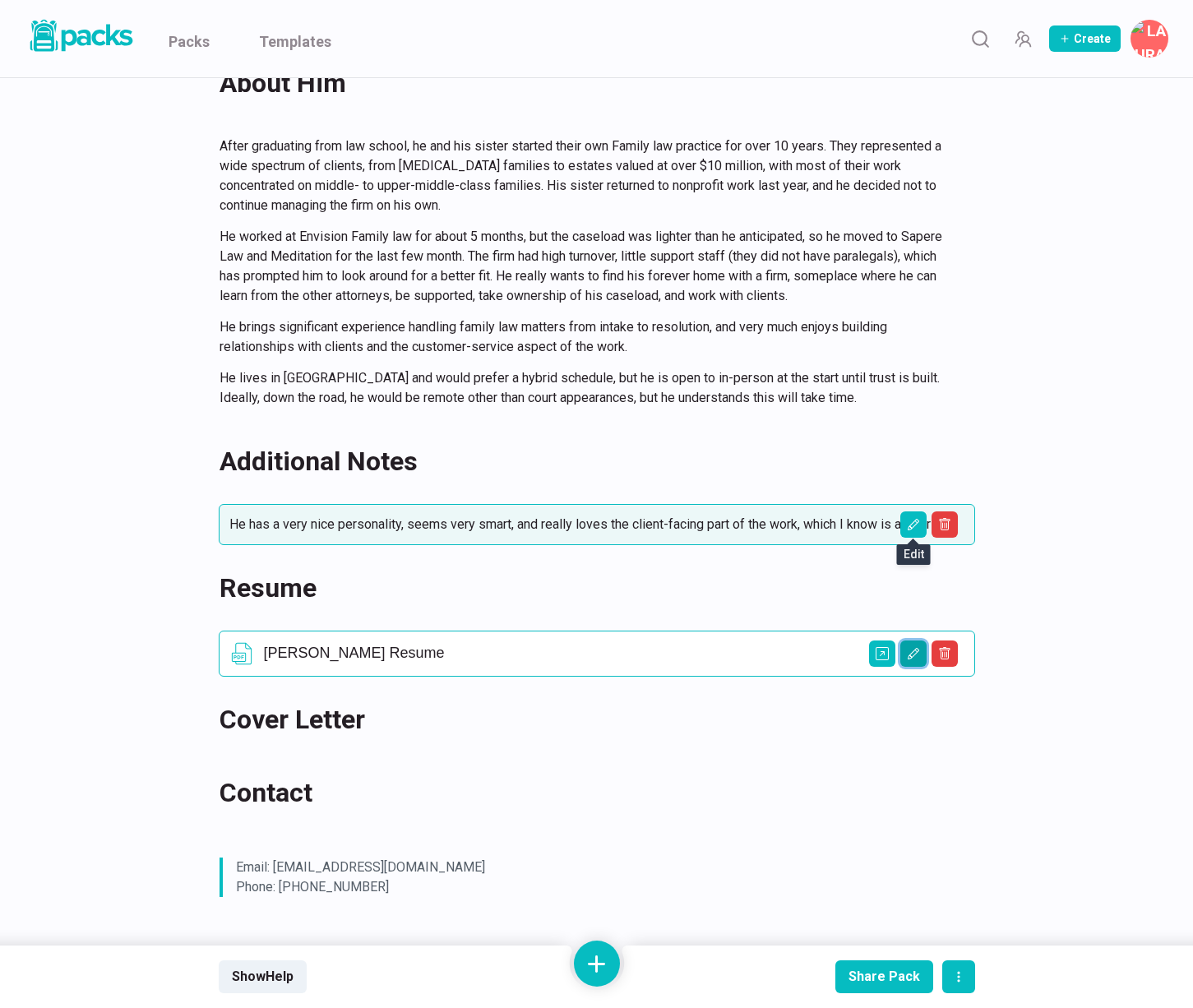
click at [914, 657] on icon "Edit asset" at bounding box center [913, 654] width 13 height 13
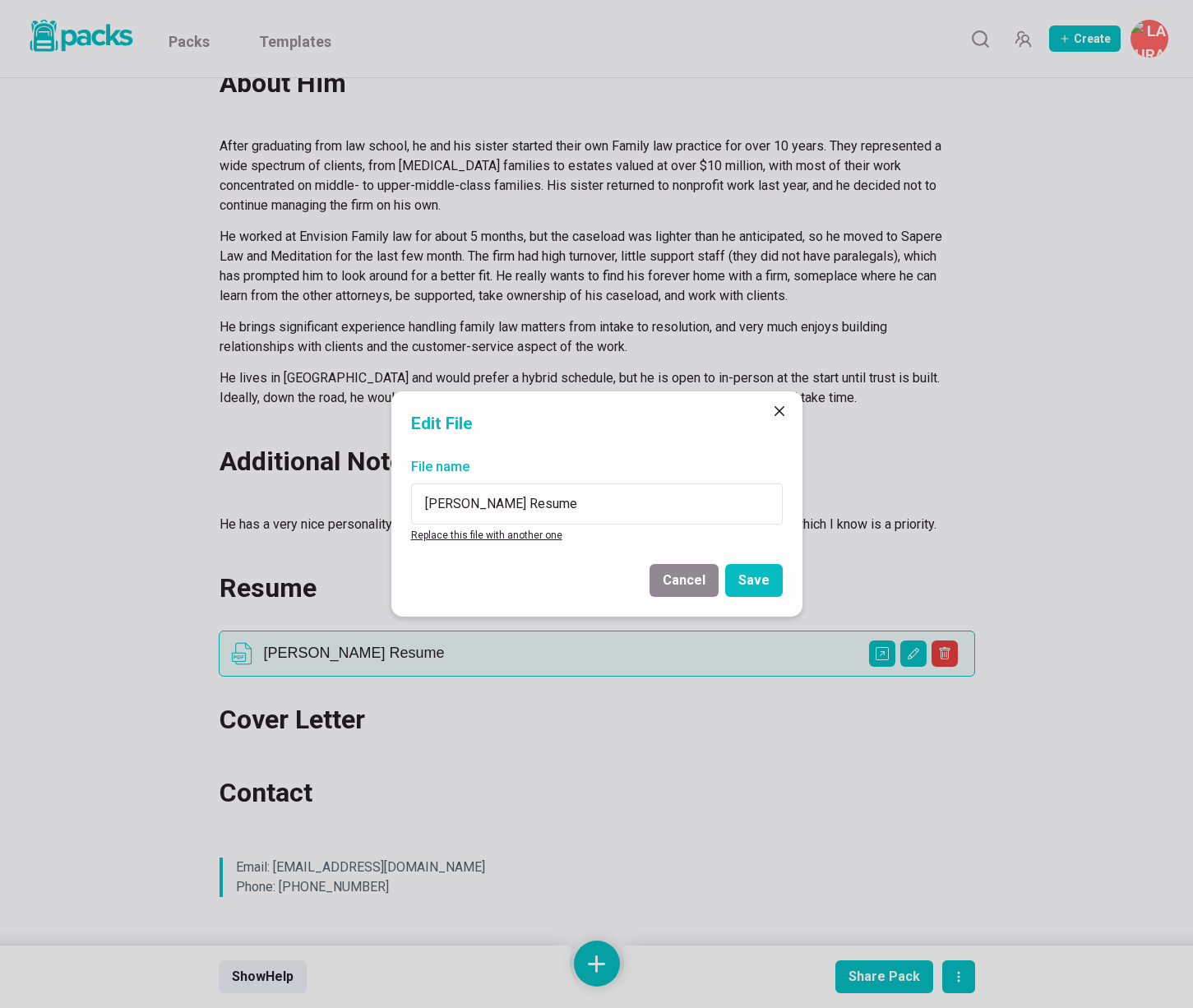
click at [532, 534] on link "Replace this file with another one" at bounding box center [486, 535] width 152 height 11
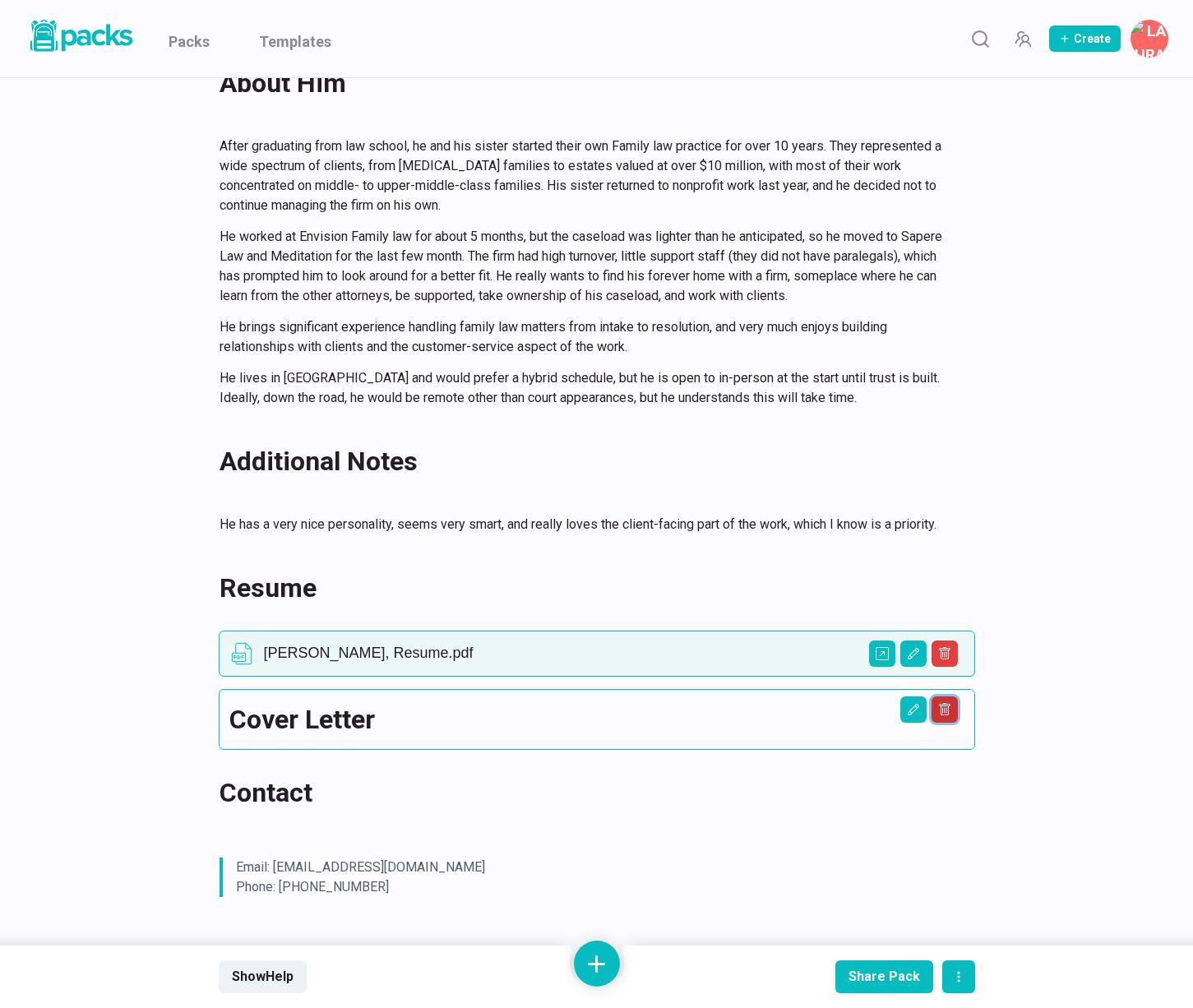
click at [938, 711] on icon "Delete asset" at bounding box center [944, 709] width 13 height 13
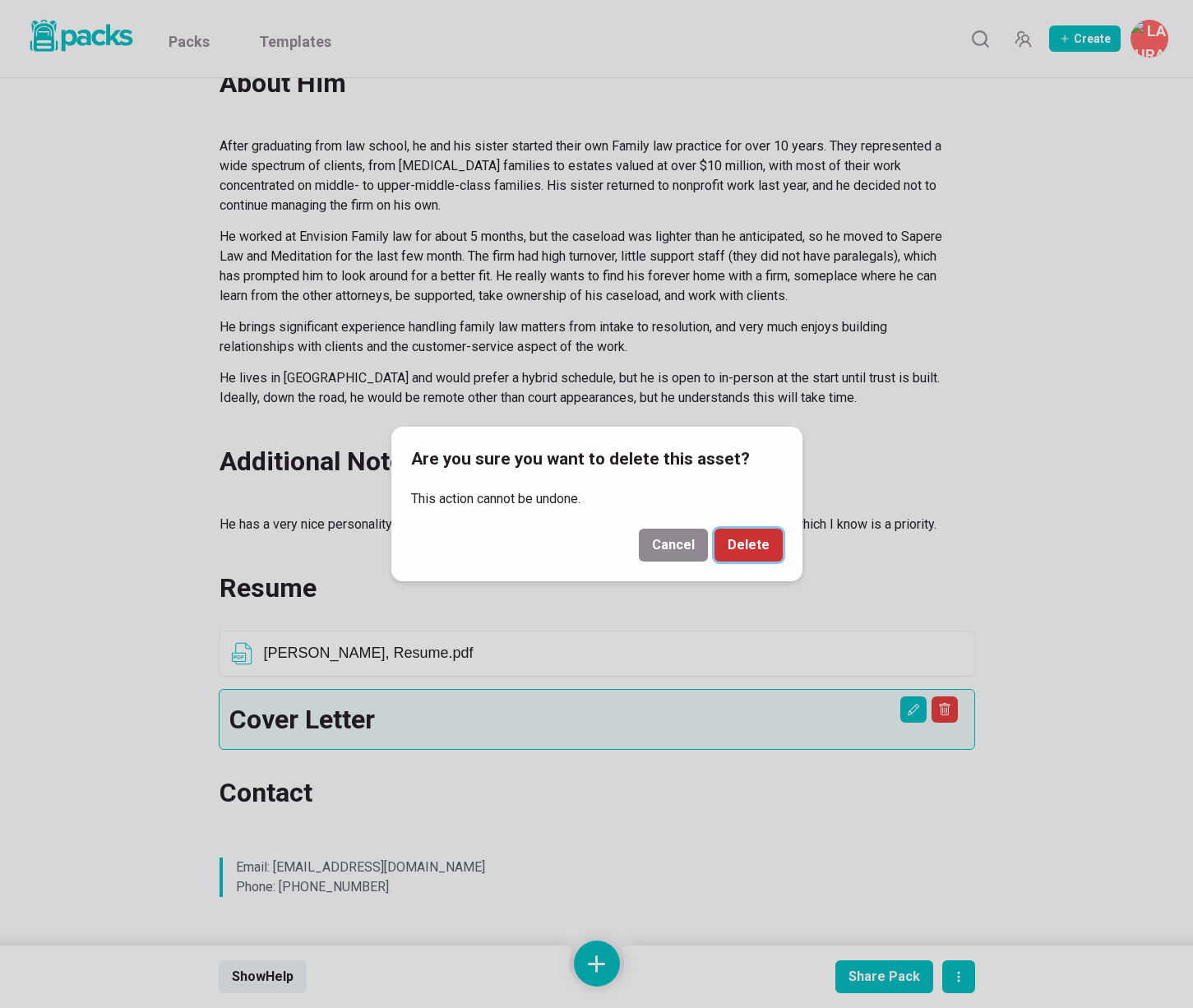
click at [765, 553] on button "Delete" at bounding box center [748, 545] width 68 height 33
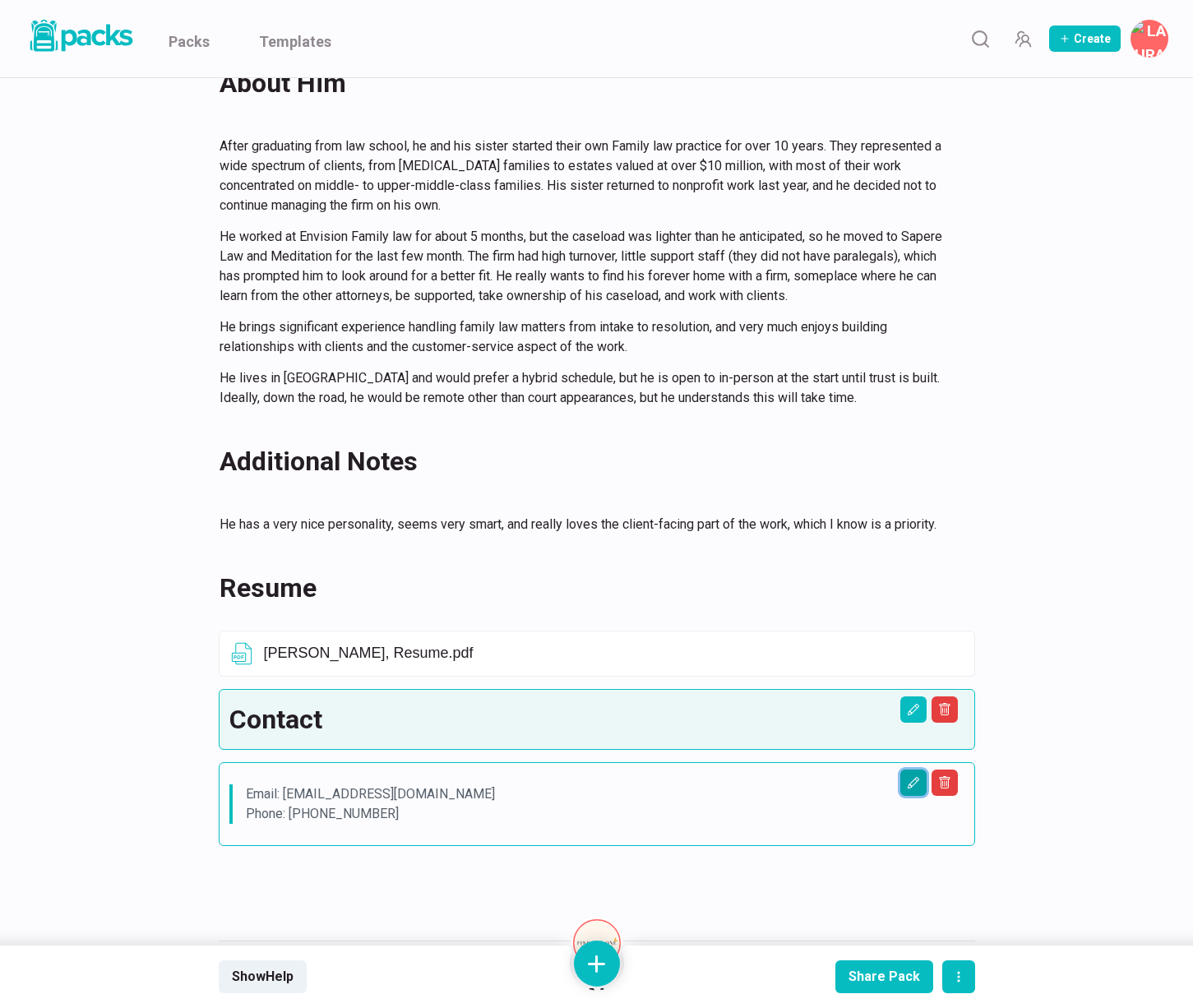
click at [916, 790] on button "Edit asset" at bounding box center [914, 783] width 26 height 26
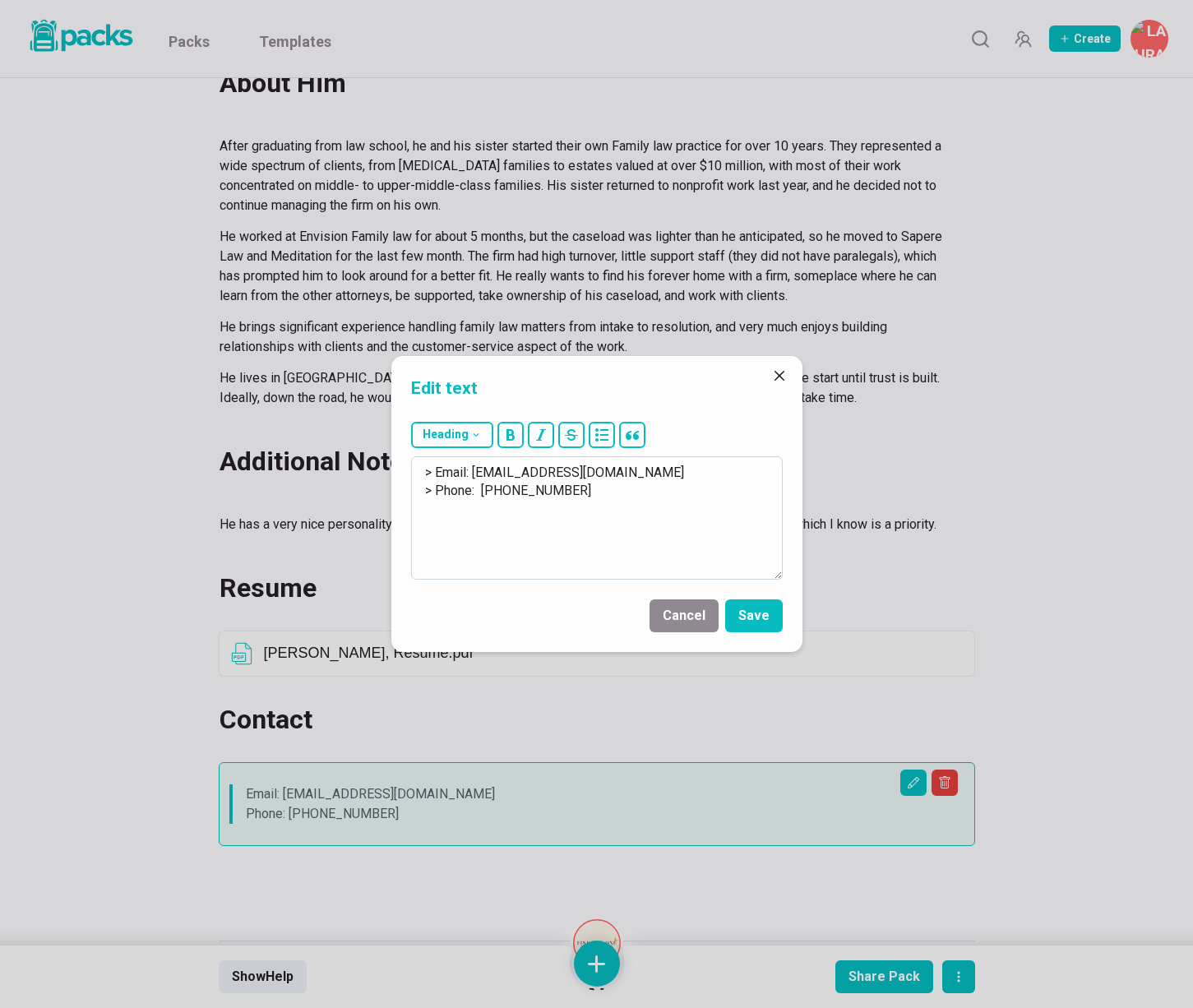
drag, startPoint x: 475, startPoint y: 470, endPoint x: 649, endPoint y: 470, distance: 174.0
click at [649, 470] on textarea "> Email: [EMAIL_ADDRESS][DOMAIN_NAME] > Phone: [PHONE_NUMBER]" at bounding box center [596, 517] width 372 height 123
drag, startPoint x: 477, startPoint y: 491, endPoint x: 597, endPoint y: 494, distance: 120.0
click at [602, 494] on textarea "> Email: [EMAIL_ADDRESS][DOMAIN_NAME] > Phone: [PHONE_NUMBER]" at bounding box center [596, 517] width 372 height 123
drag, startPoint x: 477, startPoint y: 491, endPoint x: 566, endPoint y: 494, distance: 89.1
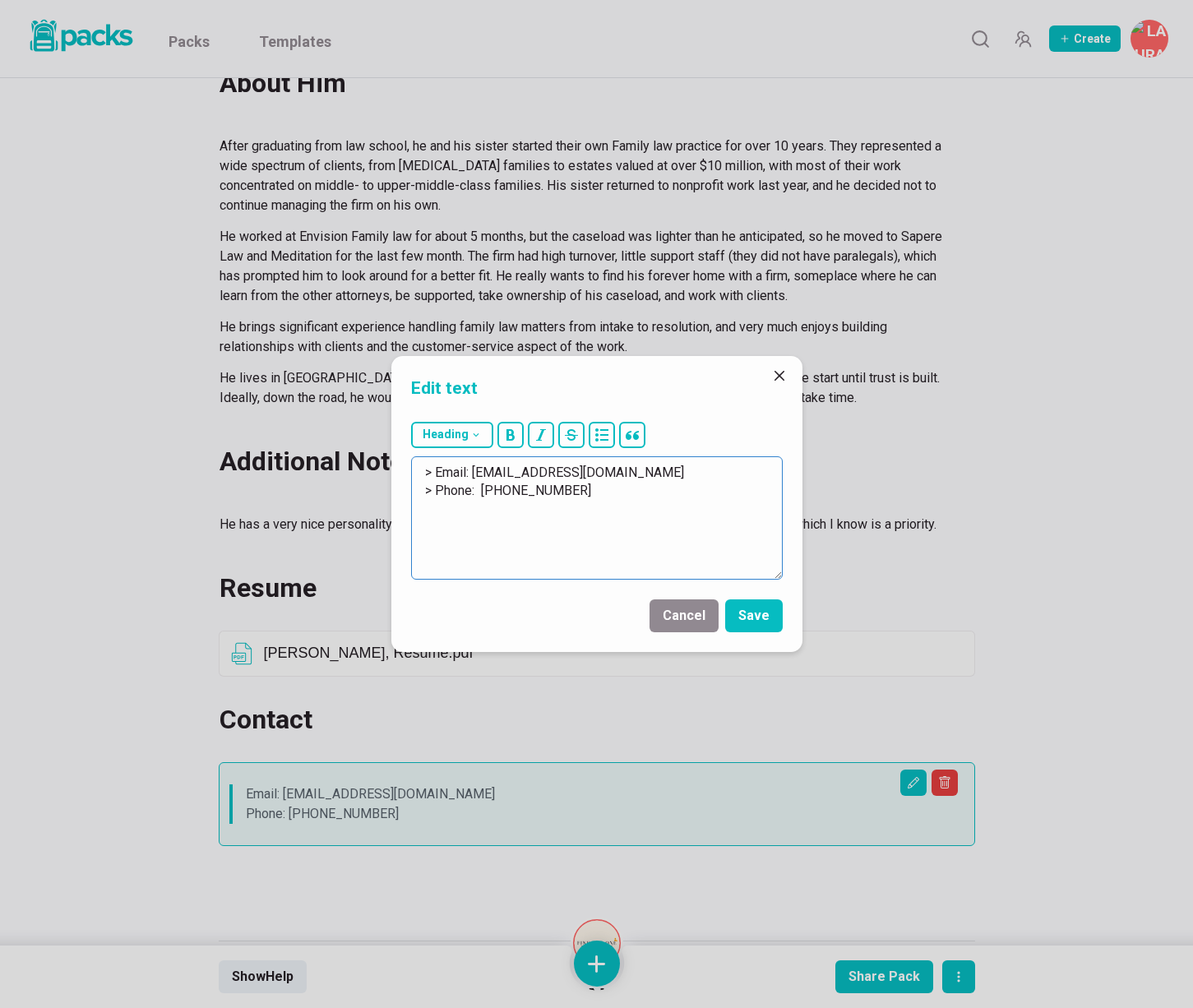
click at [570, 494] on textarea "> Email: [EMAIL_ADDRESS][DOMAIN_NAME] > Phone: [PHONE_NUMBER]" at bounding box center [596, 517] width 372 height 123
drag, startPoint x: 588, startPoint y: 491, endPoint x: 477, endPoint y: 496, distance: 111.1
click at [477, 496] on textarea "> Email: [EMAIL_ADDRESS][DOMAIN_NAME] > Phone: [PHONE_NUMBER]" at bounding box center [596, 517] width 372 height 123
paste textarea "[PHONE_NUMBER]"
type textarea "> Email: [EMAIL_ADDRESS][DOMAIN_NAME] > Phone: [PHONE_NUMBER]"
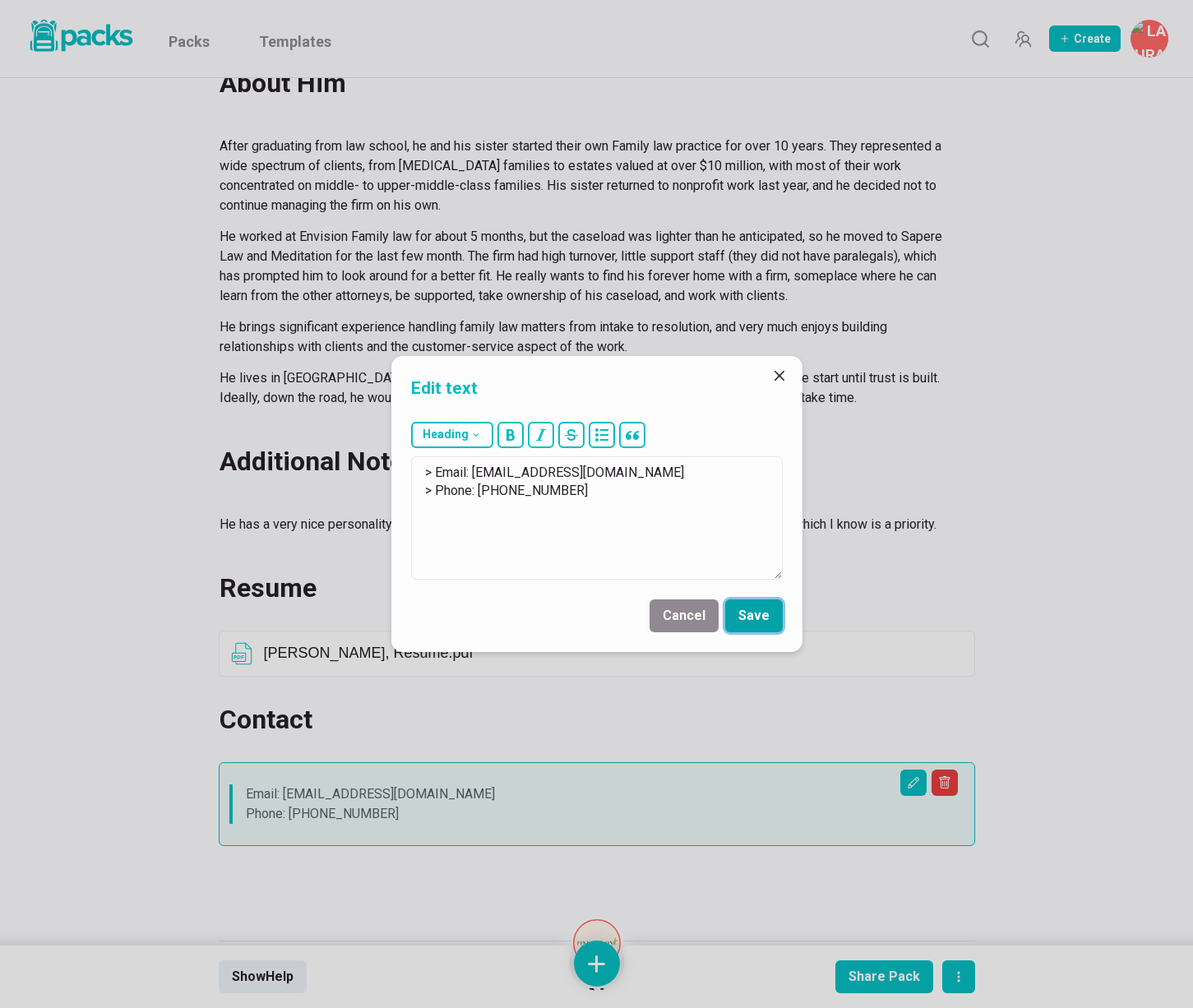
click at [759, 618] on button "Save" at bounding box center [754, 616] width 57 height 33
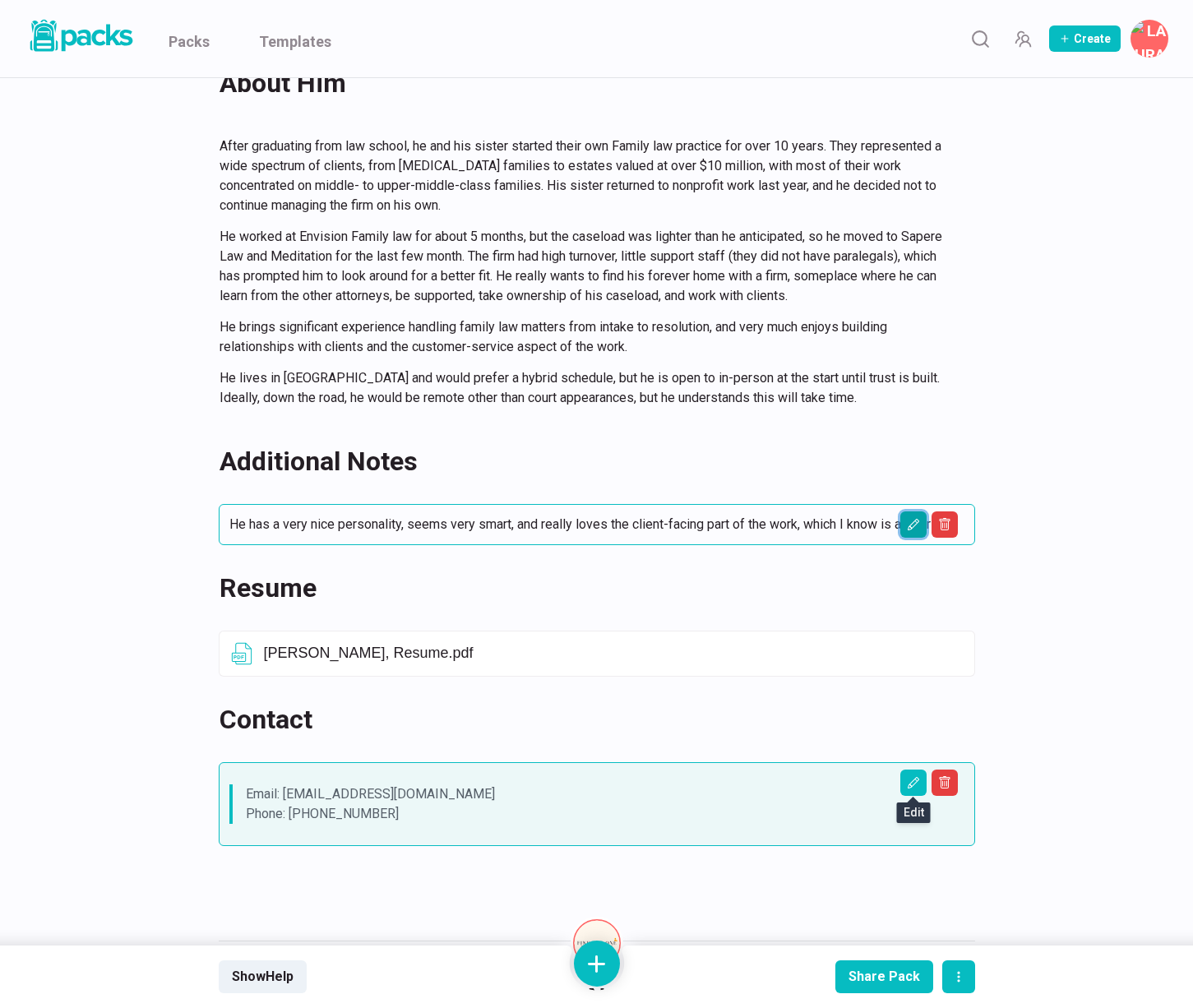
click at [915, 522] on icon "Edit asset" at bounding box center [913, 524] width 13 height 13
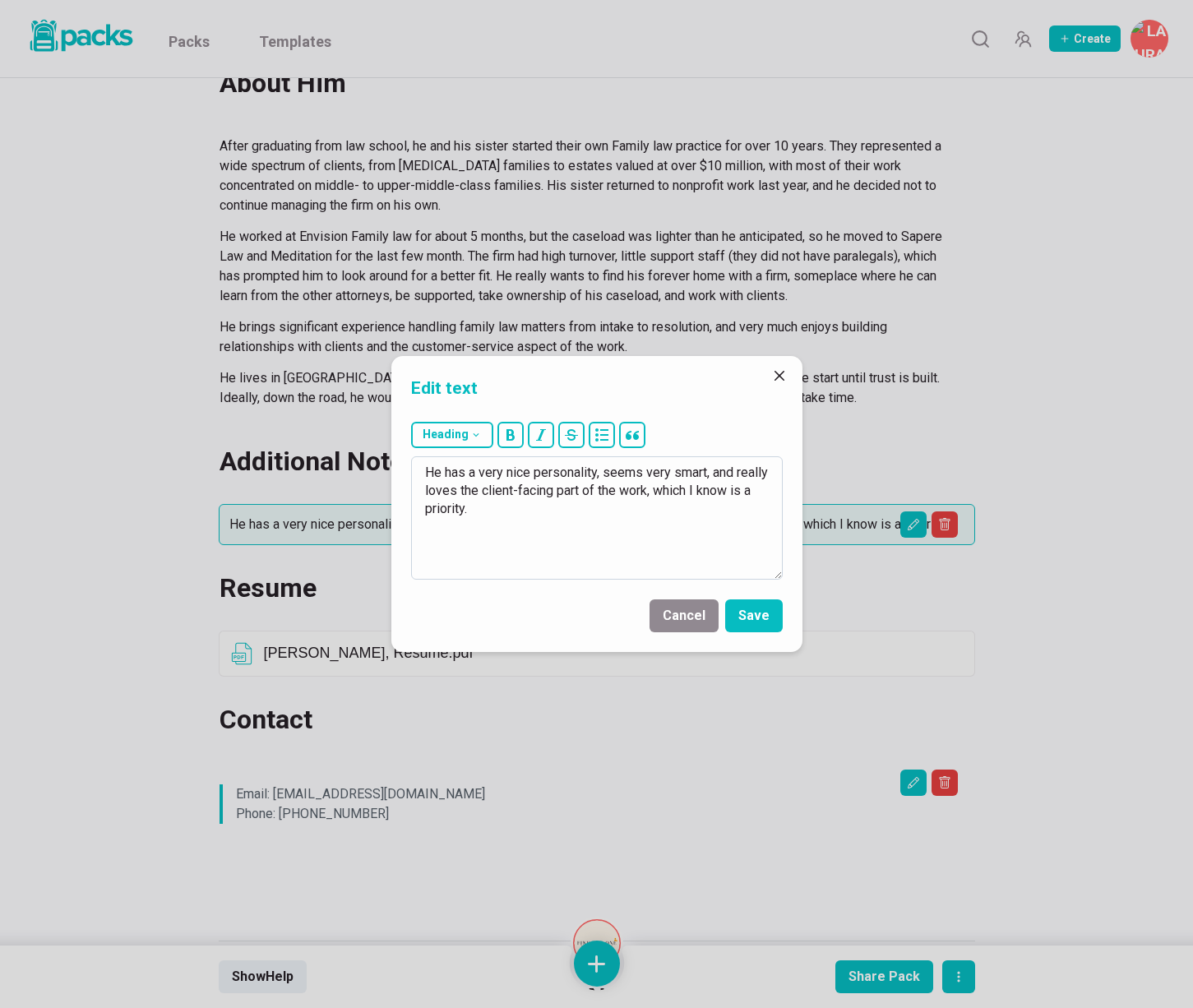
click at [563, 511] on textarea "He has a very nice personality, seems very smart, and really loves the client-f…" at bounding box center [596, 517] width 372 height 123
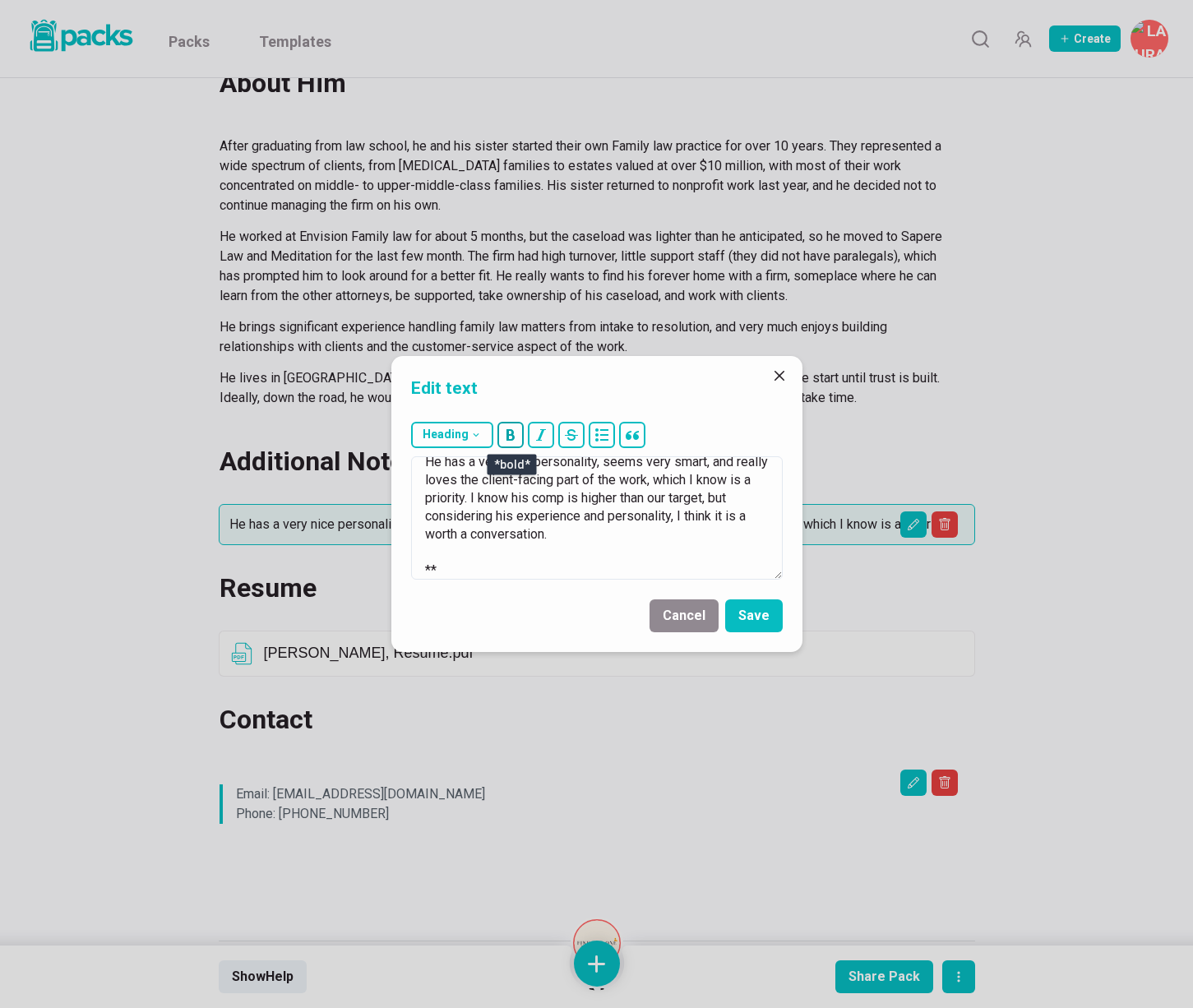
click at [520, 442] on button "bold" at bounding box center [511, 435] width 26 height 26
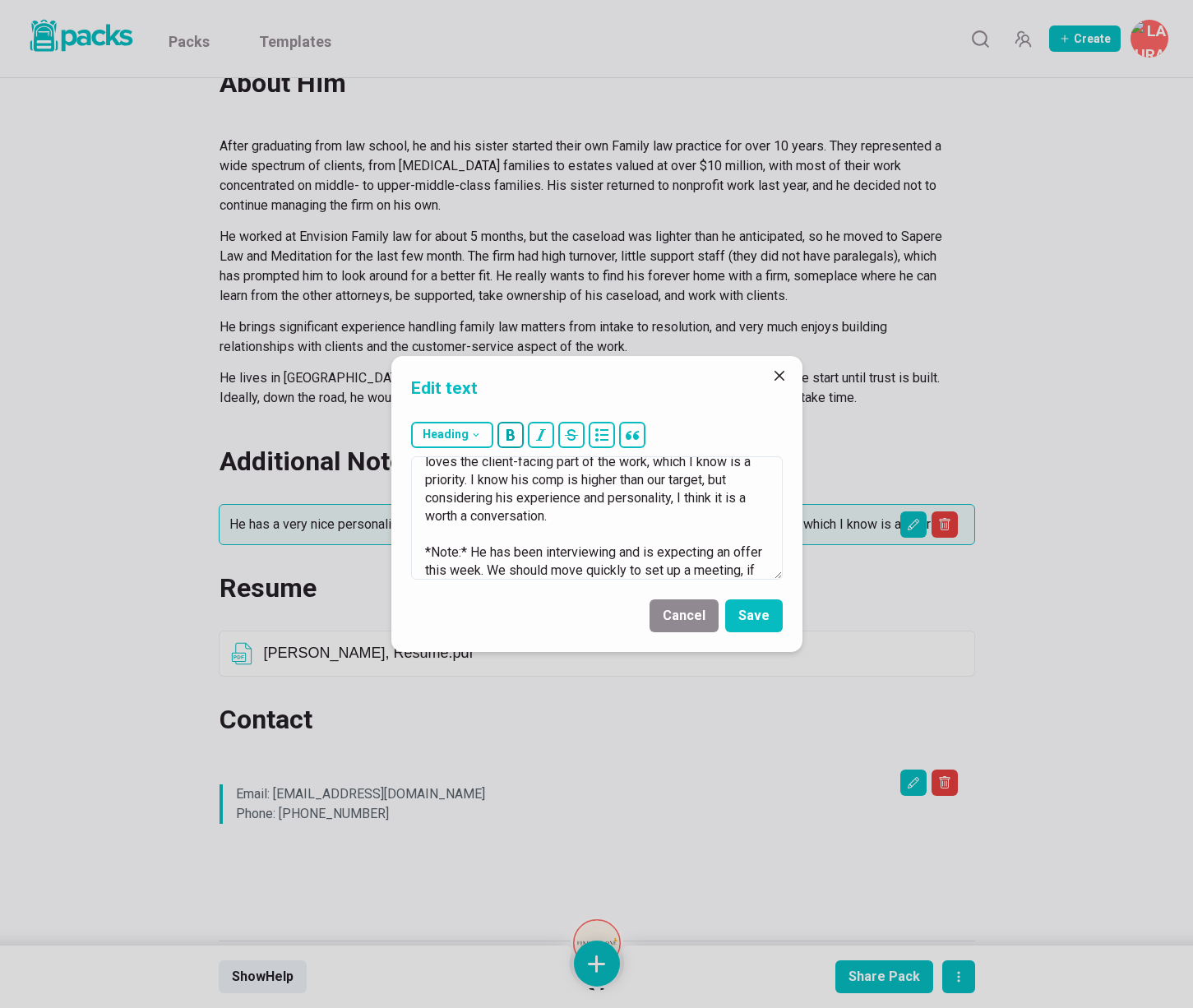
scroll to position [47, 0]
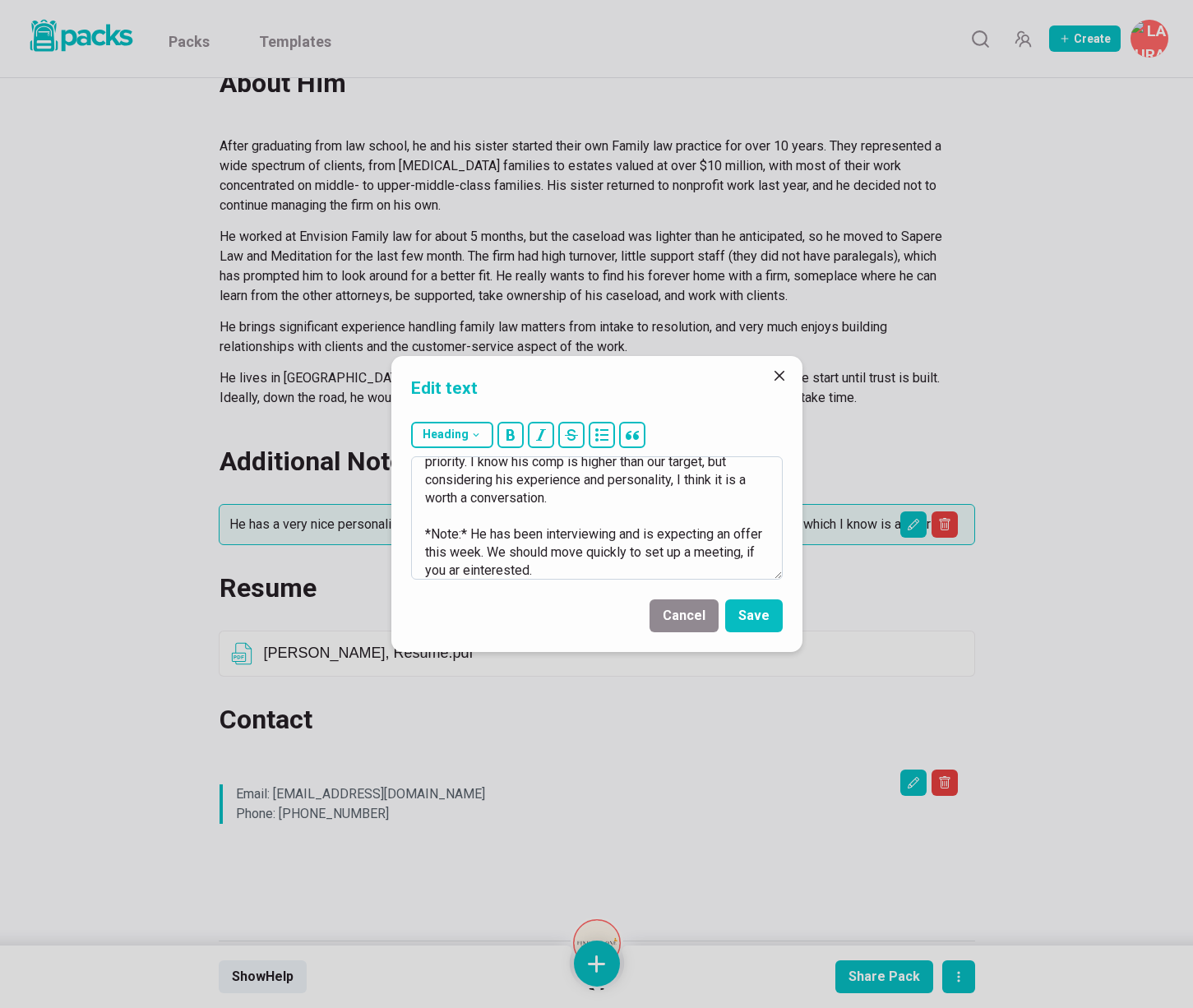
click at [472, 572] on textarea "He has a very nice personality, seems very smart, and really loves the client-f…" at bounding box center [596, 517] width 372 height 123
type textarea "He has a very nice personality, seems very smart, and really loves the client-f…"
click at [747, 613] on button "Save" at bounding box center [754, 616] width 57 height 33
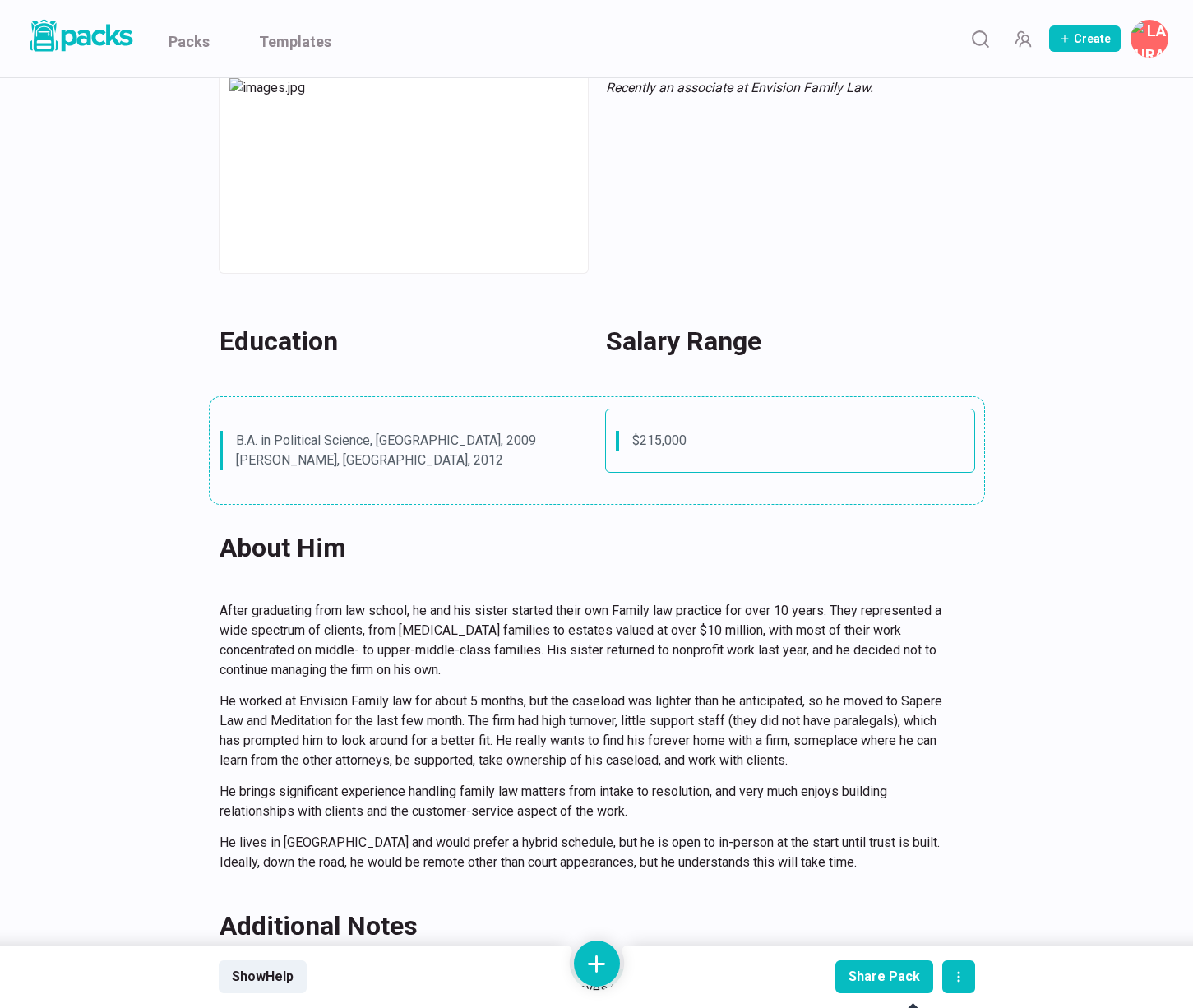
scroll to position [290, 0]
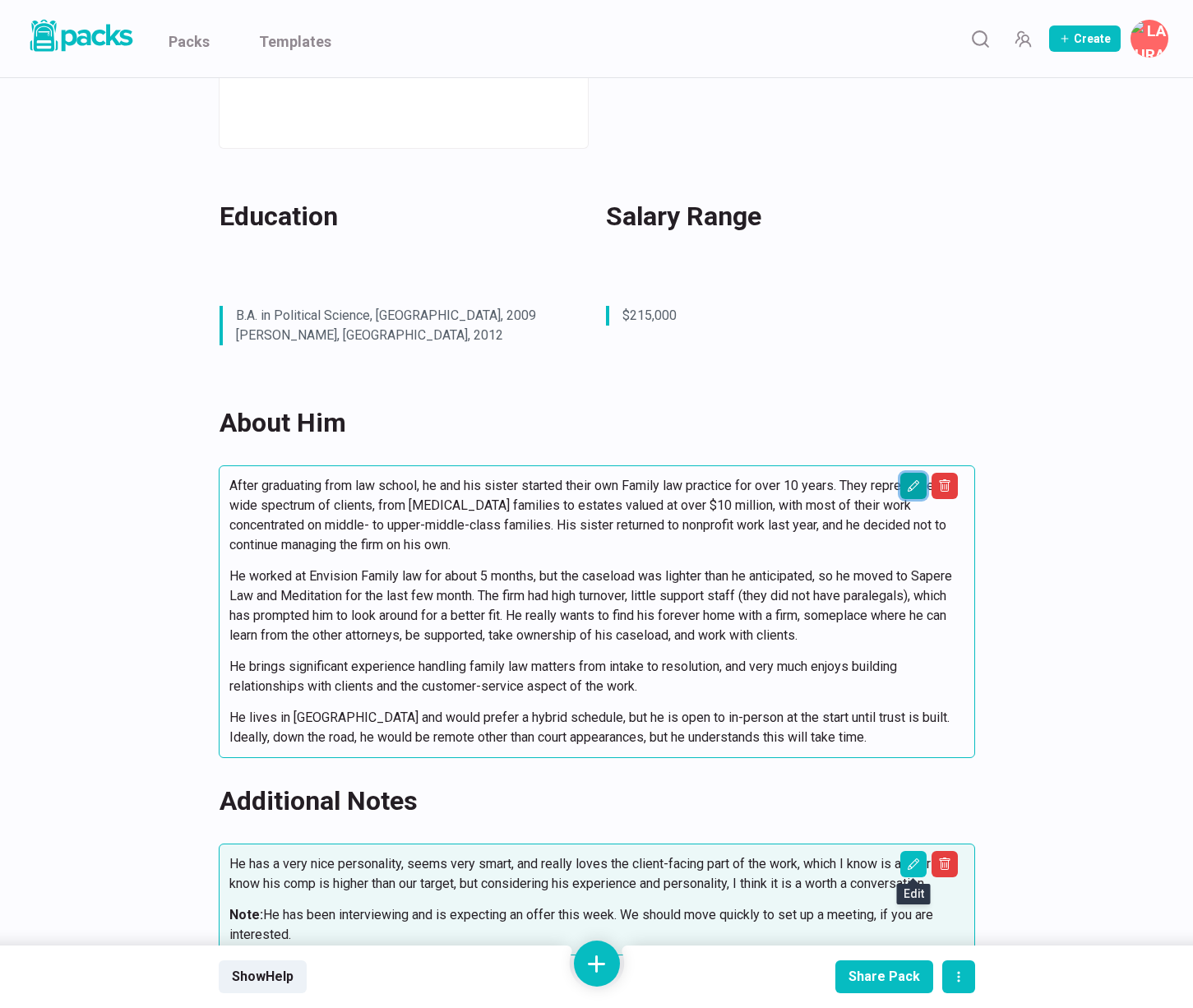
click at [916, 486] on icon "Edit asset" at bounding box center [913, 485] width 13 height 13
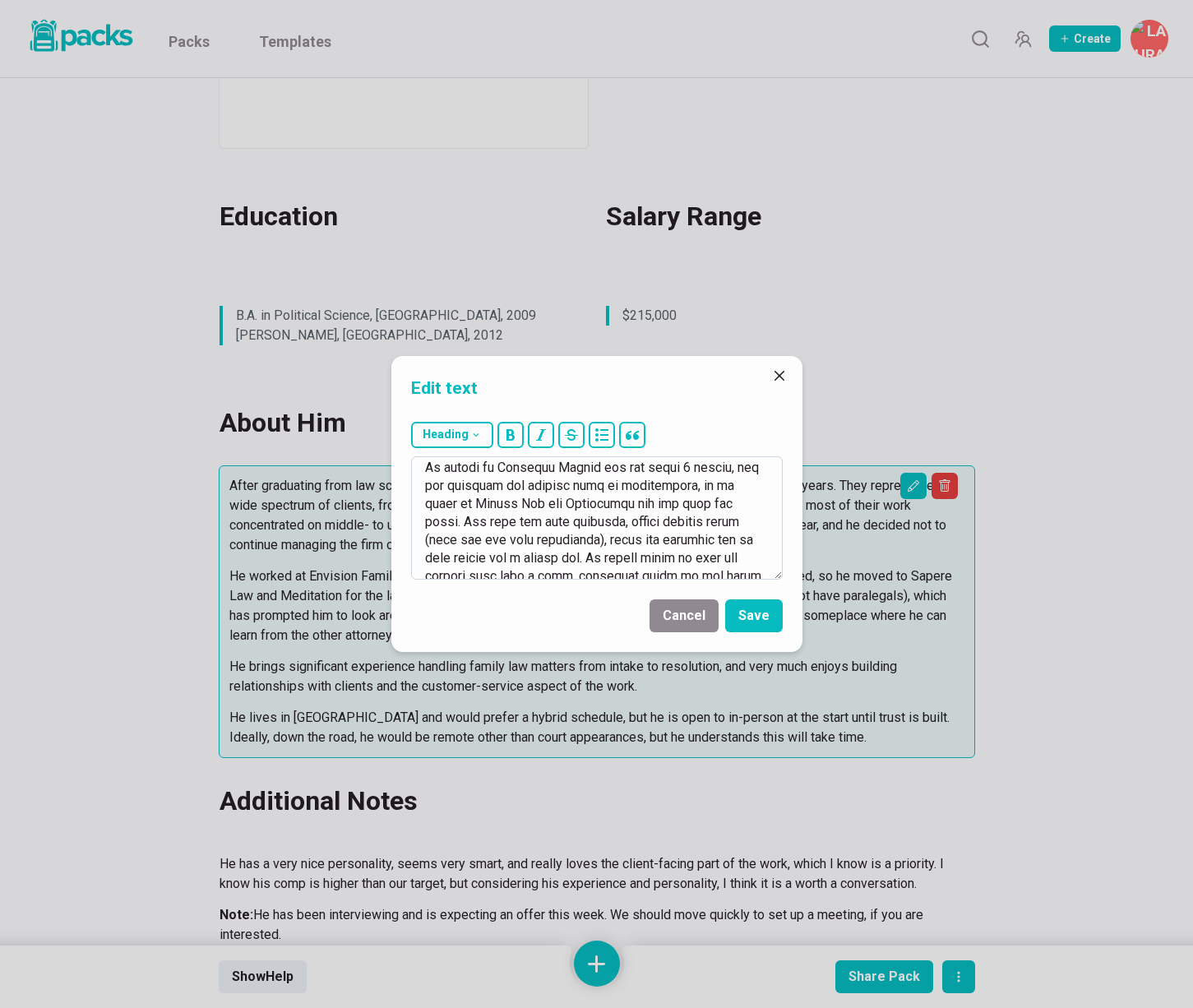
scroll to position [147, 0]
drag, startPoint x: 441, startPoint y: 507, endPoint x: 595, endPoint y: 502, distance: 154.1
click at [595, 502] on textarea at bounding box center [596, 517] width 372 height 123
click at [729, 504] on textarea at bounding box center [596, 517] width 372 height 123
type textarea "After graduating from law school, he and his sister started their own Family la…"
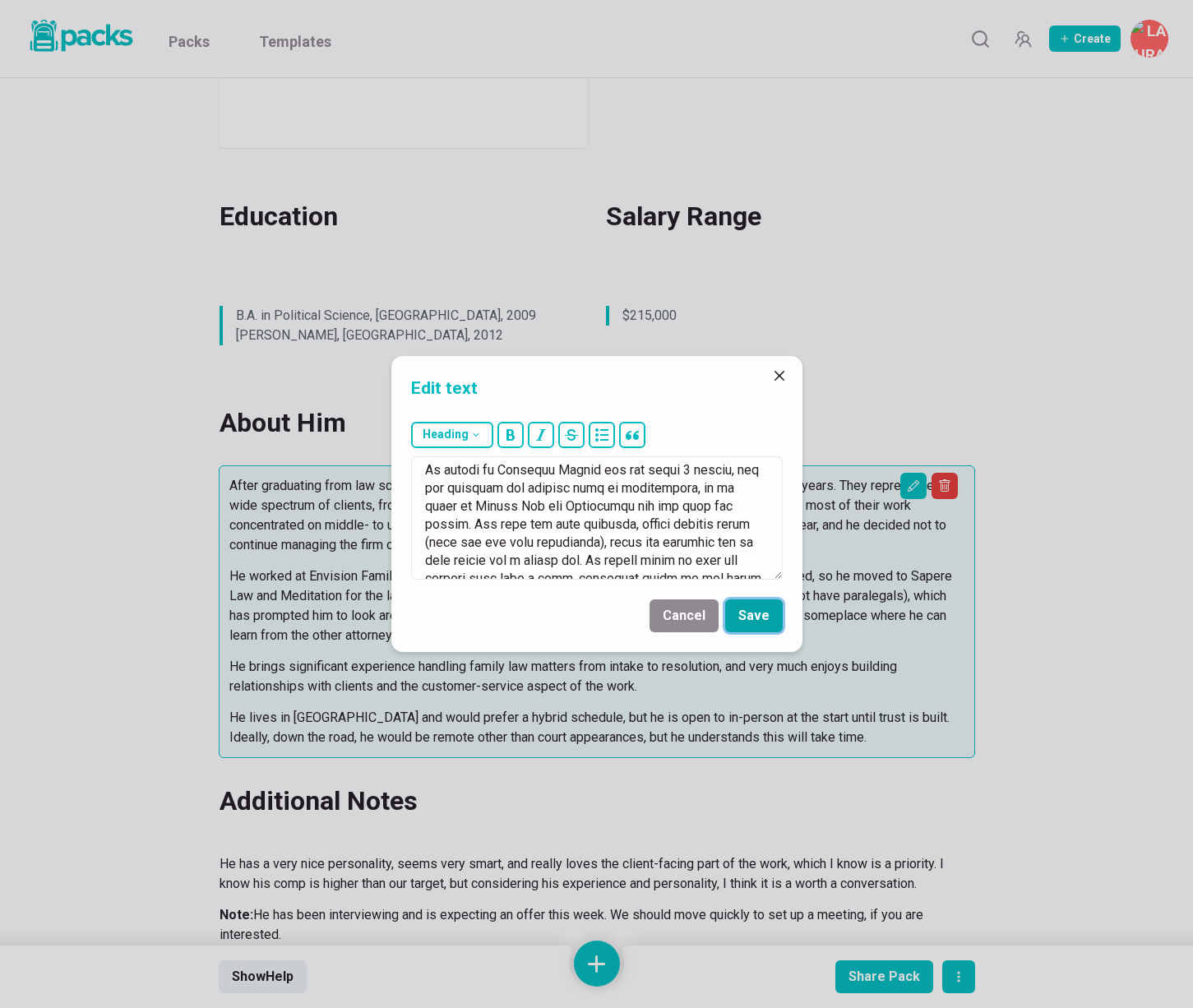
click at [762, 616] on button "Save" at bounding box center [754, 616] width 57 height 33
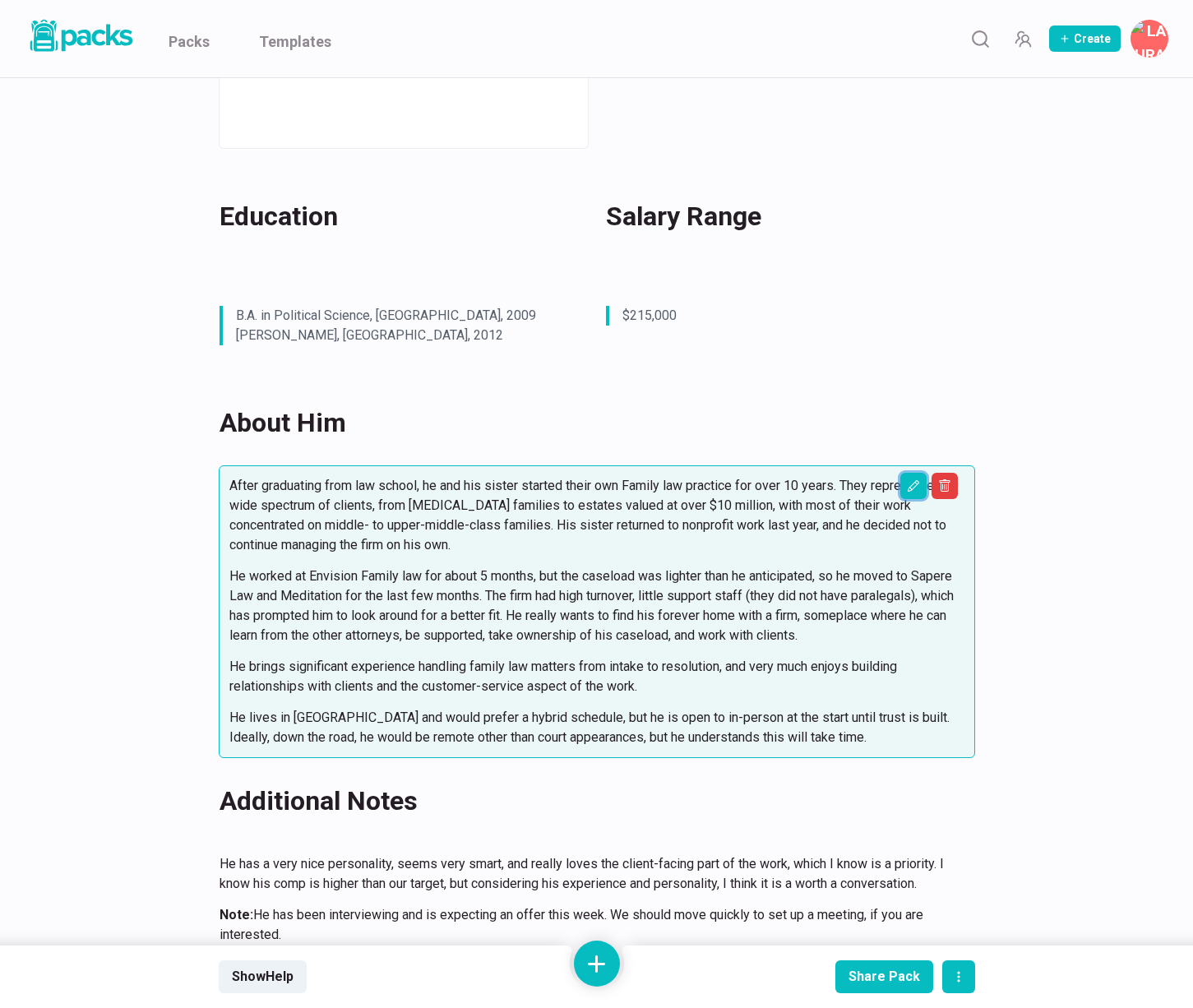
scroll to position [0, 0]
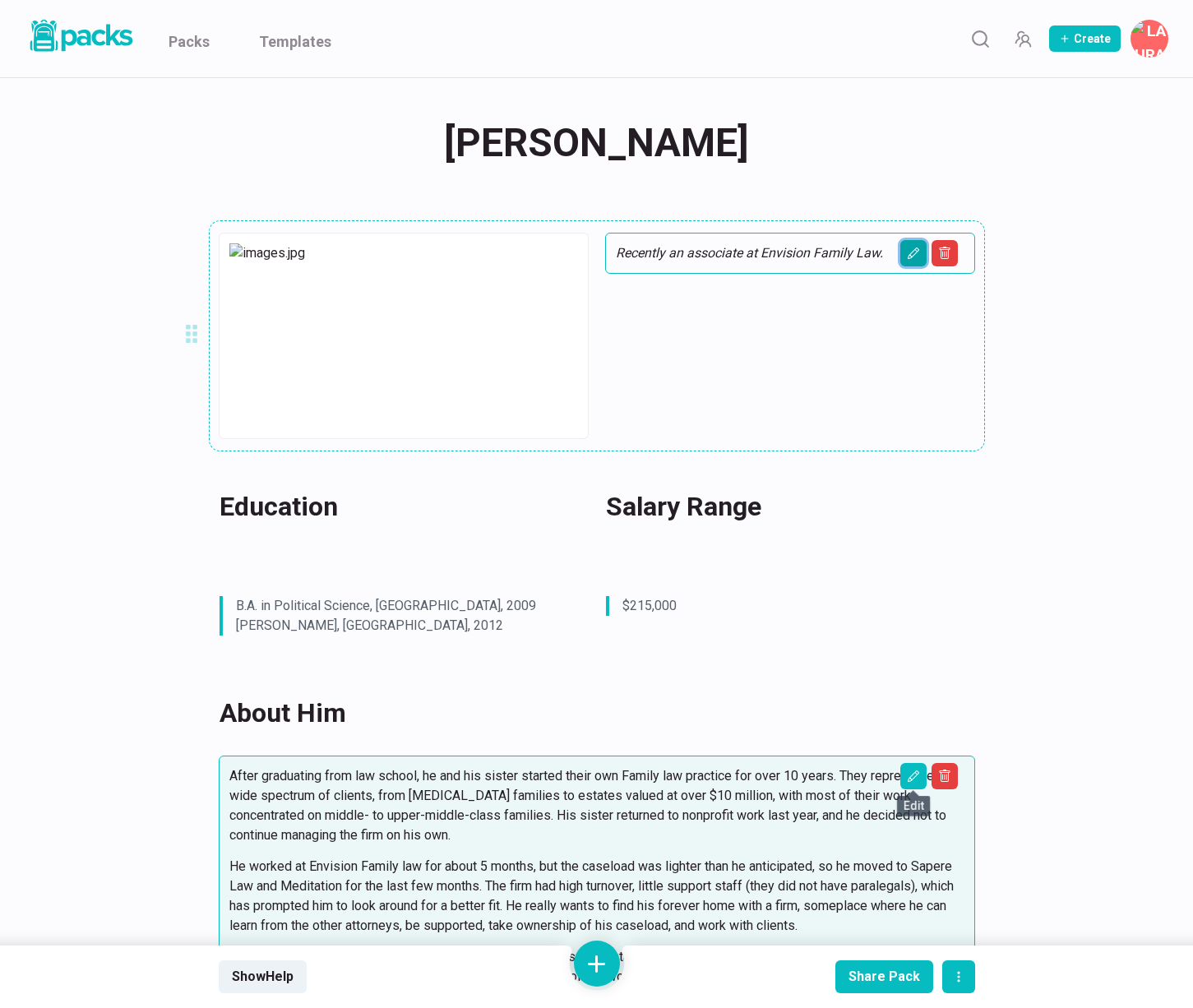
click at [904, 247] on button "Edit asset" at bounding box center [914, 253] width 26 height 26
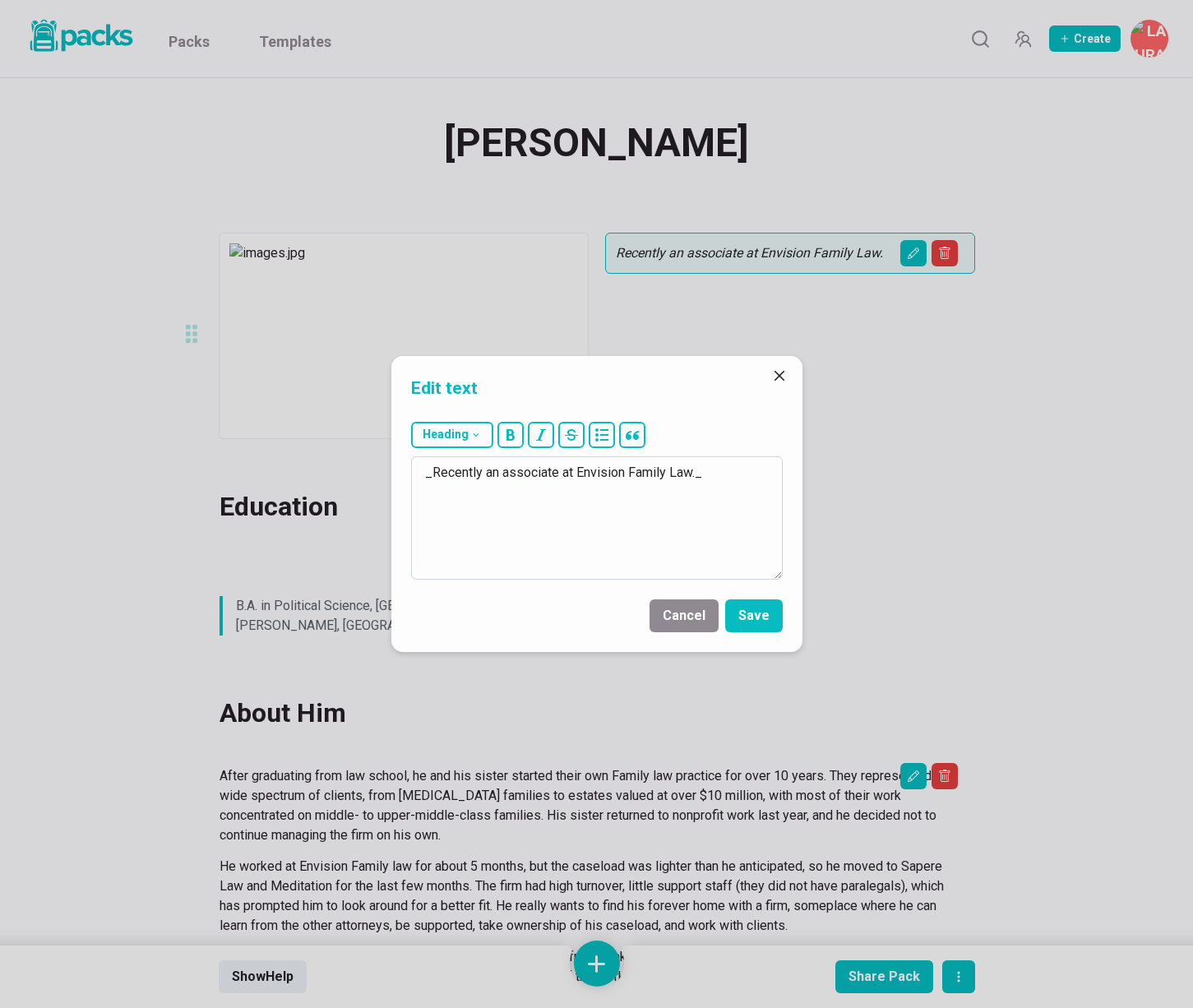
click at [500, 475] on textarea "_Recently an associate at Envision Family Law._" at bounding box center [596, 517] width 372 height 123
drag, startPoint x: 612, startPoint y: 471, endPoint x: 727, endPoint y: 470, distance: 115.0
click at [727, 470] on textarea "_Recently a Senior Associate at Envision Family Law._" at bounding box center [596, 517] width 372 height 123
type textarea "_Recently a Senior Associate at Sapere Law and Meditation._"
click at [760, 612] on button "Save" at bounding box center [754, 616] width 57 height 33
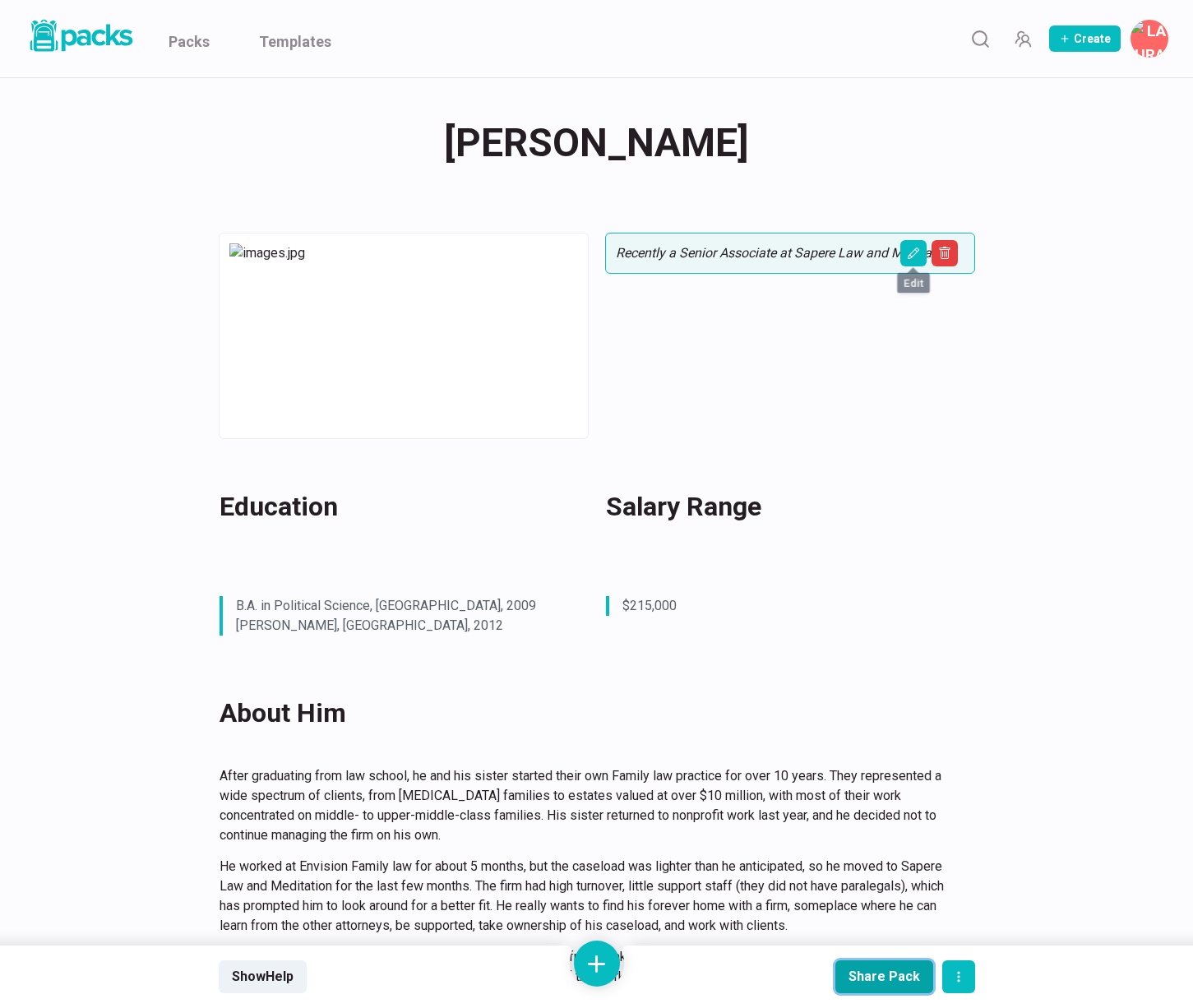
click at [861, 978] on div "Share Pack" at bounding box center [884, 977] width 72 height 16
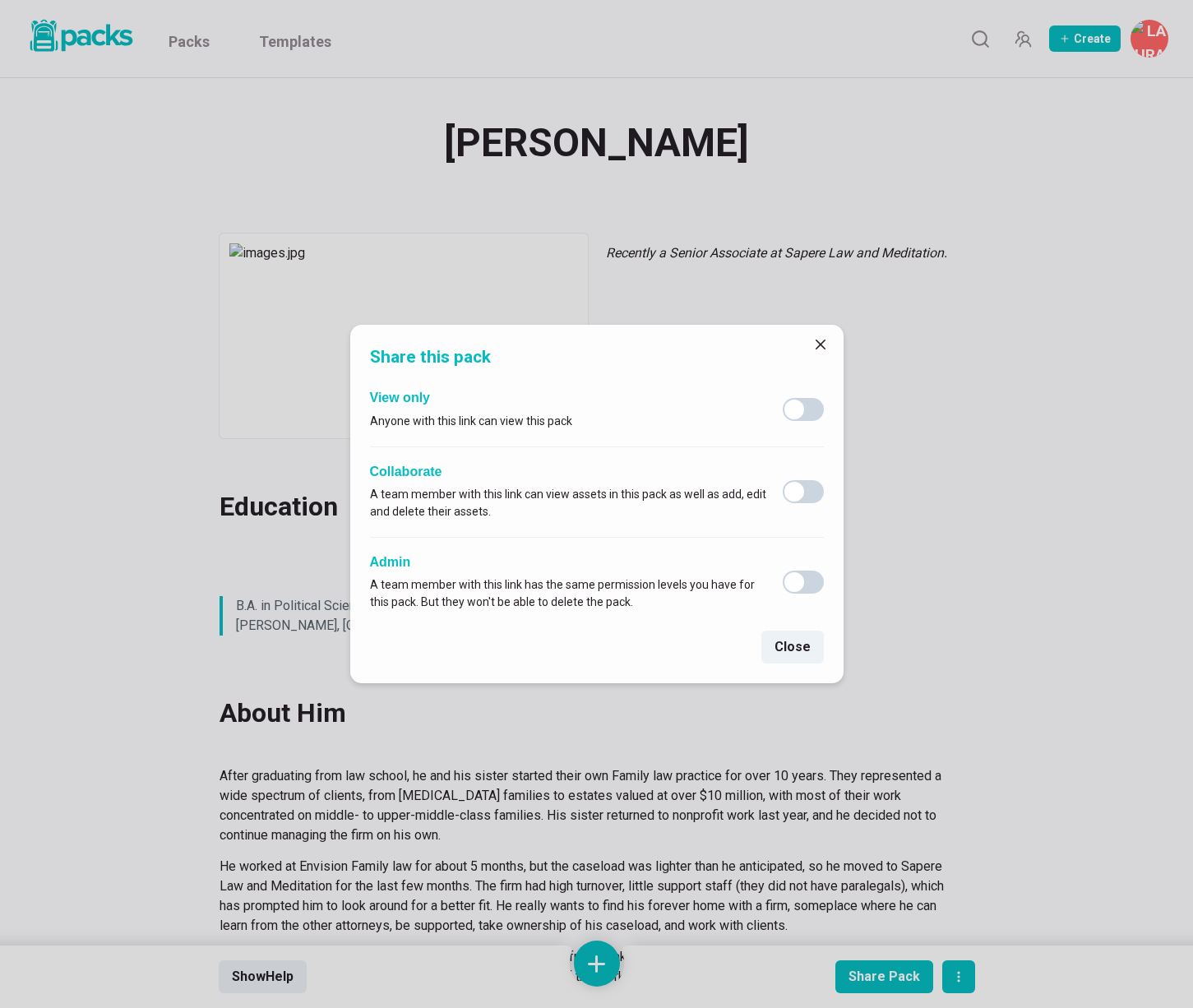
click at [806, 406] on span at bounding box center [803, 409] width 41 height 23
click at [783, 398] on input "checkbox" at bounding box center [782, 397] width 1 height 1
checkbox input "true"
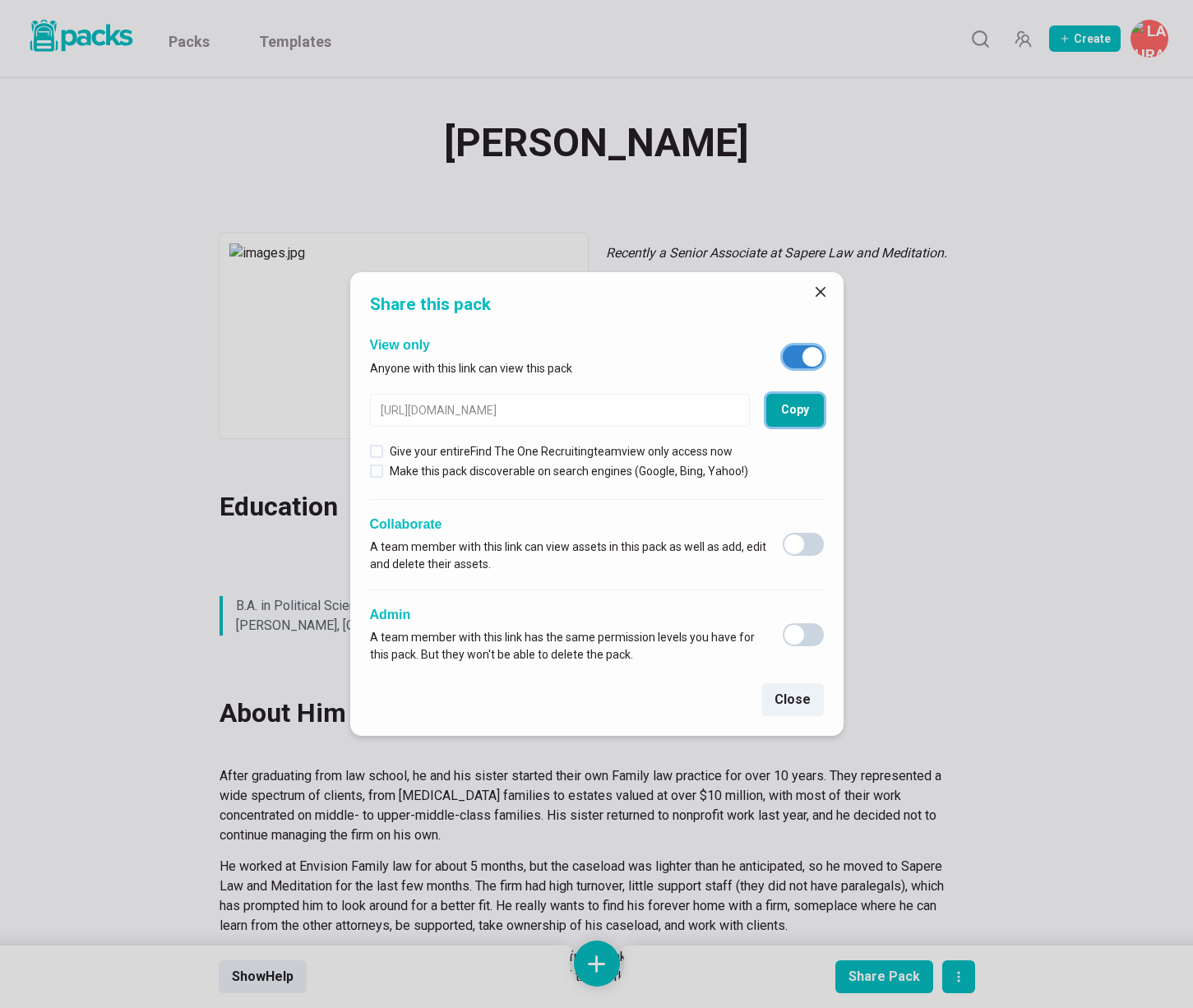
click at [796, 414] on button "Copy" at bounding box center [795, 410] width 57 height 33
click at [829, 295] on button "Close" at bounding box center [821, 292] width 26 height 26
